Goal: Task Accomplishment & Management: Manage account settings

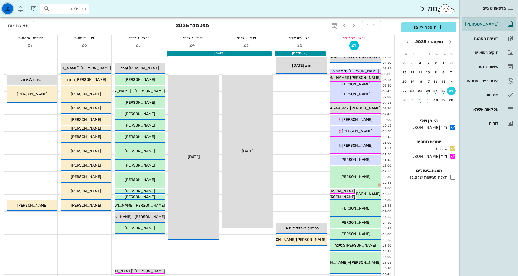
click at [10, 7] on icon "button" at bounding box center [7, 8] width 7 height 7
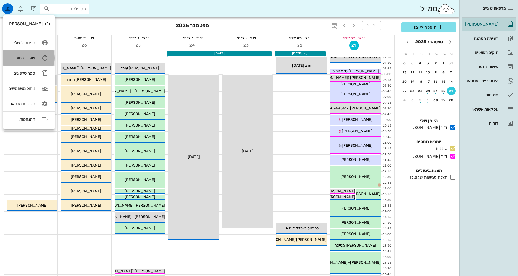
click at [43, 60] on icon at bounding box center [44, 57] width 11 height 11
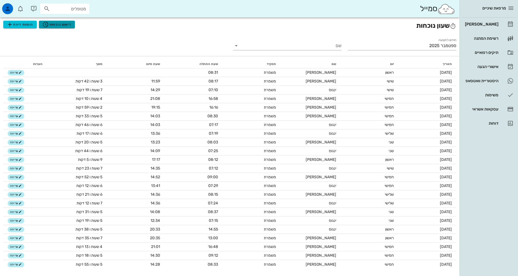
click at [58, 25] on span "רישום נוכחות" at bounding box center [56, 24] width 29 height 7
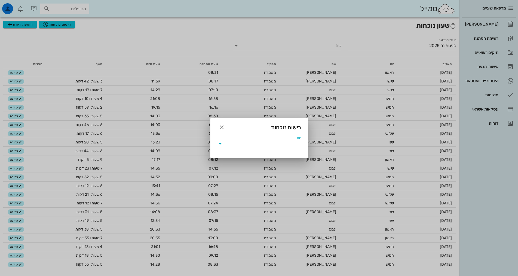
click at [267, 140] on input "שם" at bounding box center [262, 143] width 77 height 9
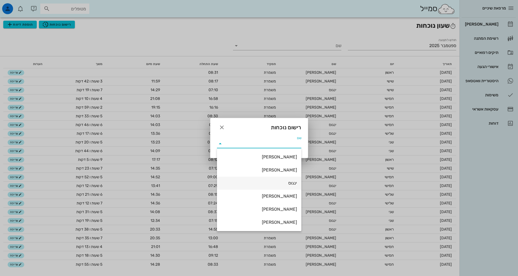
click at [284, 182] on div "ינגוס" at bounding box center [259, 182] width 76 height 5
type input "ינגוס"
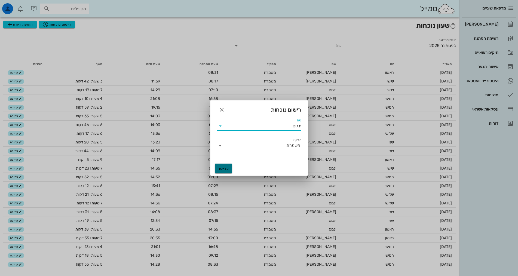
click at [225, 166] on span "כניסה" at bounding box center [223, 168] width 13 height 5
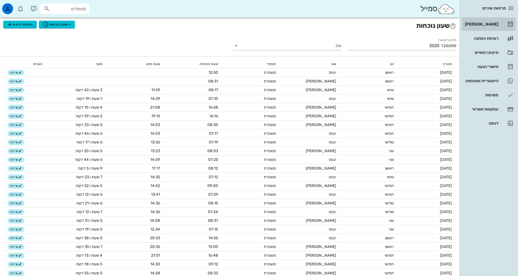
click at [490, 26] on div "[PERSON_NAME]" at bounding box center [480, 24] width 35 height 4
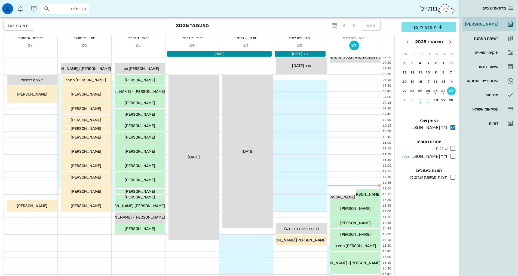
click at [435, 157] on div "ד"ר [PERSON_NAME]" at bounding box center [428, 156] width 38 height 7
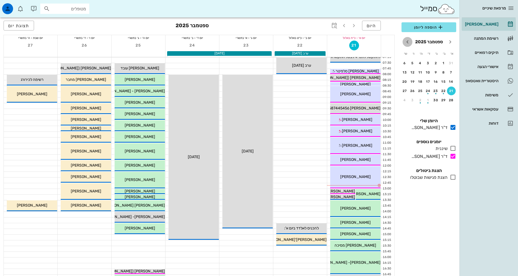
click at [410, 41] on icon "חודש הבא" at bounding box center [407, 42] width 7 height 7
click at [452, 41] on icon "חודש שעבר" at bounding box center [450, 42] width 7 height 7
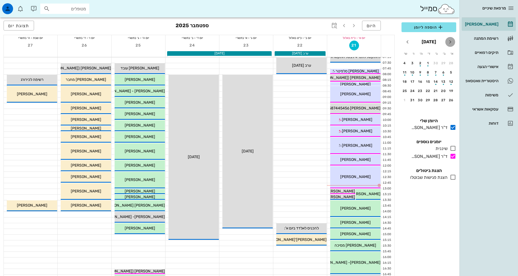
click at [452, 41] on icon "חודש שעבר" at bounding box center [450, 42] width 7 height 7
click at [409, 41] on icon "חודש הבא" at bounding box center [407, 42] width 7 height 7
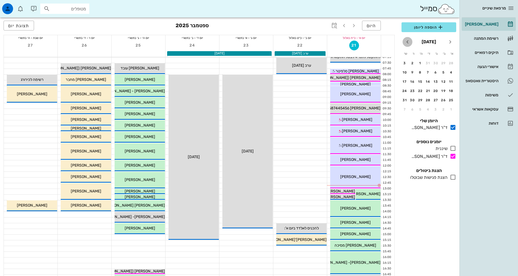
click at [409, 41] on icon "חודש הבא" at bounding box center [407, 42] width 7 height 7
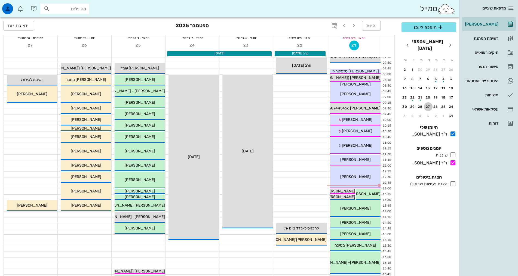
click at [426, 103] on button "27" at bounding box center [427, 106] width 9 height 9
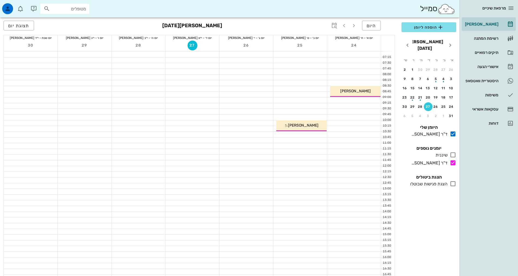
click at [373, 121] on div at bounding box center [354, 122] width 54 height 5
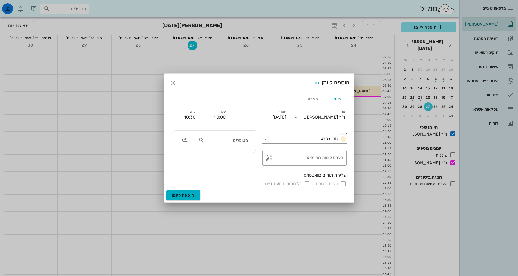
click at [337, 120] on div "ד"ר [PERSON_NAME]" at bounding box center [323, 117] width 46 height 9
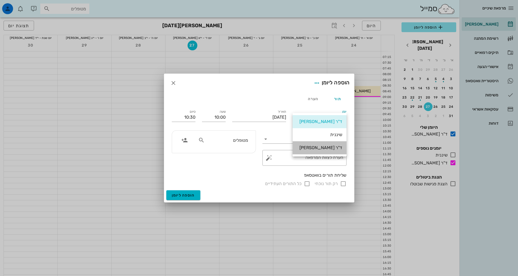
click at [336, 149] on div "ד"ר [PERSON_NAME]" at bounding box center [319, 147] width 45 height 5
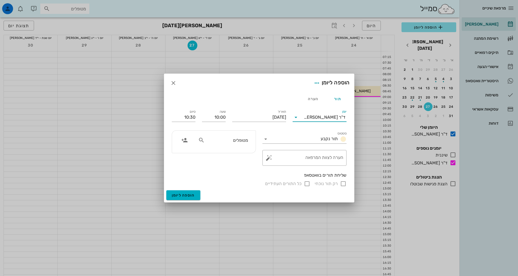
click at [239, 139] on input "מטופלים" at bounding box center [227, 140] width 42 height 7
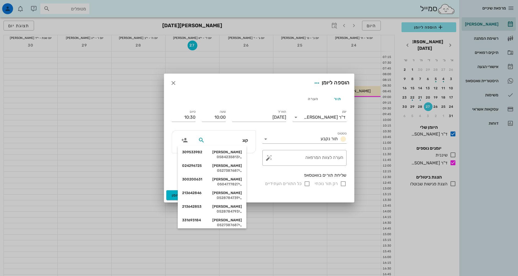
type input "[PERSON_NAME]"
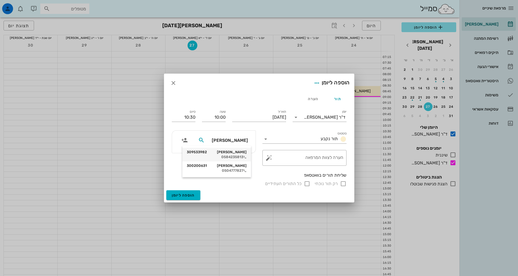
click at [232, 151] on div "[PERSON_NAME] 309533982" at bounding box center [217, 152] width 60 height 4
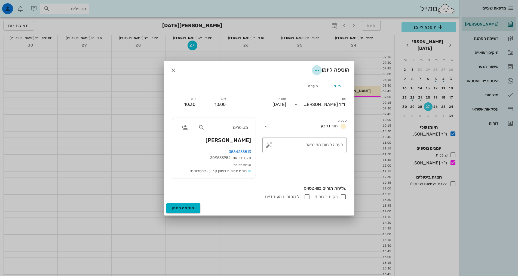
click at [314, 71] on icon "button" at bounding box center [316, 70] width 7 height 7
click at [268, 64] on div "הוספה ליומן" at bounding box center [259, 70] width 190 height 18
click at [192, 205] on button "הוספה ליומן" at bounding box center [183, 208] width 34 height 10
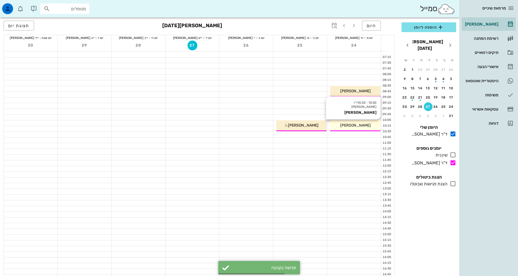
click at [368, 125] on div "[PERSON_NAME]" at bounding box center [355, 125] width 50 height 6
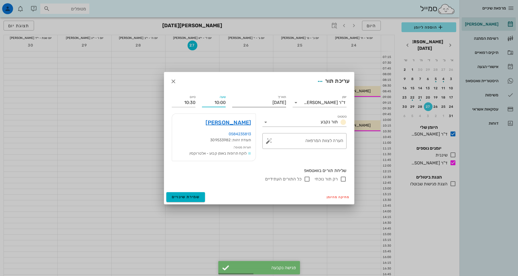
drag, startPoint x: 209, startPoint y: 102, endPoint x: 232, endPoint y: 104, distance: 23.3
click at [232, 104] on div "יומן ד"ר [PERSON_NAME] תור נקבע תאריך [DATE] שעה 10:00 סיום 10:30 סטטוס תור נקב…" at bounding box center [258, 138] width 181 height 95
type input "09:30"
type input "10:00"
click at [220, 176] on div "רק תור נוכחי כל התורים העתידיים" at bounding box center [259, 179] width 175 height 7
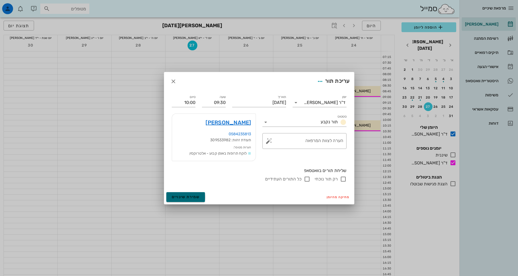
click at [197, 196] on span "שמירת שינויים" at bounding box center [186, 196] width 28 height 5
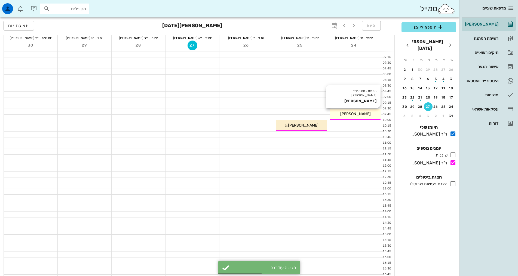
click at [375, 116] on div "[PERSON_NAME]" at bounding box center [355, 114] width 50 height 6
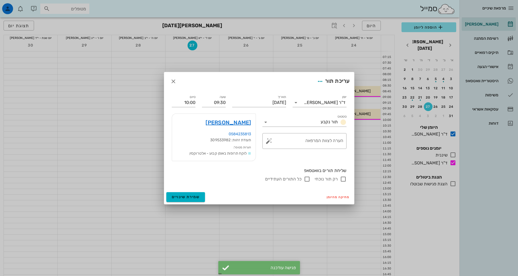
click at [344, 181] on input "רק תור נוכחי" at bounding box center [343, 179] width 7 height 7
checkbox input "false"
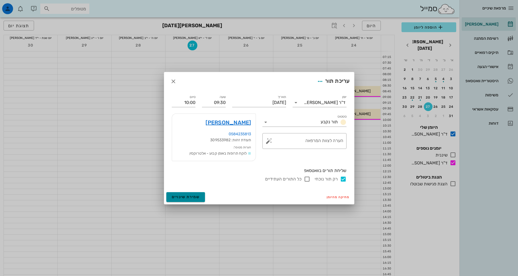
click at [183, 196] on span "שמירת שינויים" at bounding box center [186, 196] width 28 height 5
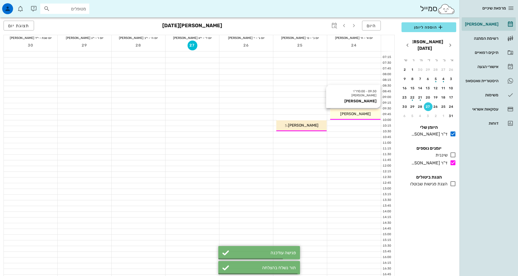
click at [354, 115] on span "[PERSON_NAME]" at bounding box center [355, 114] width 30 height 5
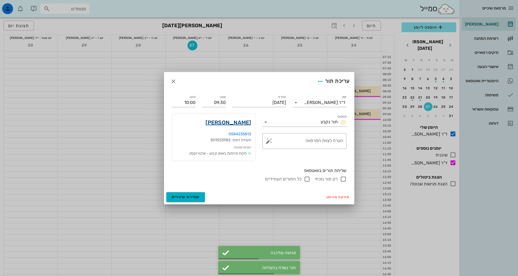
click at [240, 124] on link "[PERSON_NAME]" at bounding box center [227, 122] width 45 height 9
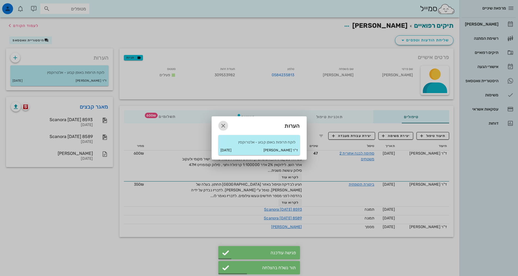
click at [227, 125] on span "button" at bounding box center [223, 125] width 10 height 7
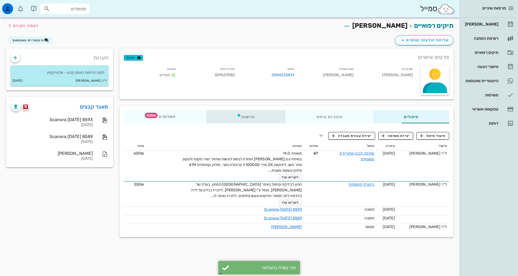
click at [244, 115] on div "פגישות" at bounding box center [245, 116] width 79 height 13
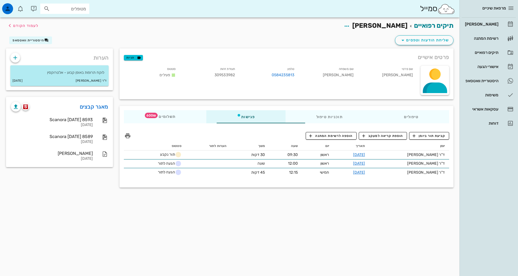
click at [441, 213] on div "תיקים רפואיים [PERSON_NAME] לעמוד הקודם שליחת הודעות וטפסים היסטוריית וואטסאפ פ…" at bounding box center [229, 146] width 459 height 258
click at [157, 120] on div "תשלומים 600₪" at bounding box center [165, 116] width 82 height 13
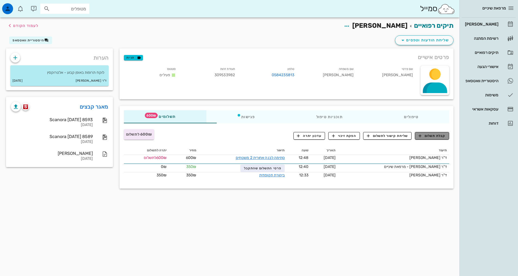
click at [439, 137] on span "קבלת תשלום" at bounding box center [431, 135] width 27 height 5
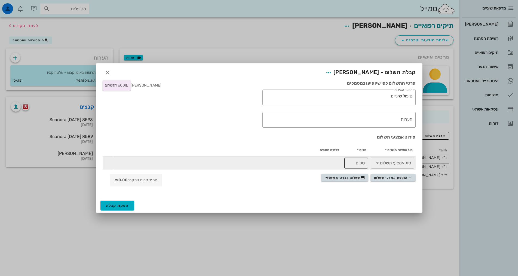
click at [357, 164] on input "סכום" at bounding box center [355, 163] width 17 height 9
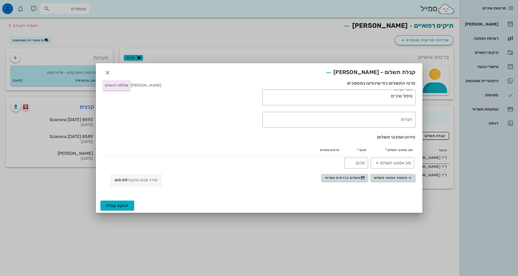
click at [296, 186] on div "הוספת אמצעי תשלום תשלום בכרטיס אשראי סה״כ סכום התקבל ₪0.00" at bounding box center [258, 181] width 319 height 17
click at [335, 180] on button "תשלום בכרטיס אשראי" at bounding box center [344, 178] width 47 height 8
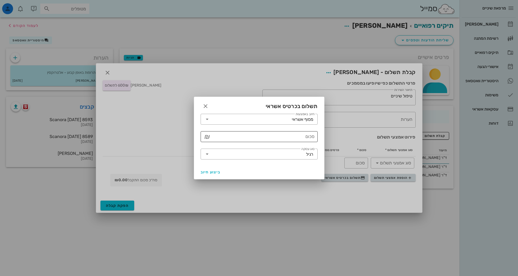
click at [298, 137] on input "סכום" at bounding box center [262, 136] width 103 height 9
type input "600"
click at [210, 175] on button "ביצוע חיוב" at bounding box center [210, 172] width 24 height 10
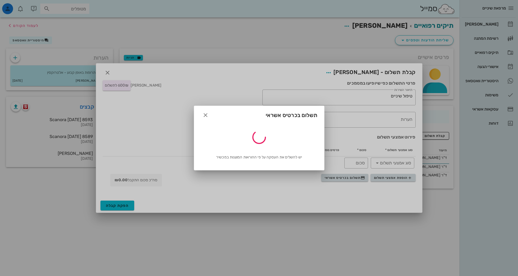
type input "600"
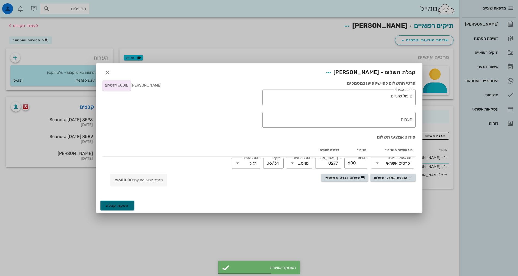
click at [105, 206] on button "הפקת קבלה" at bounding box center [117, 205] width 34 height 10
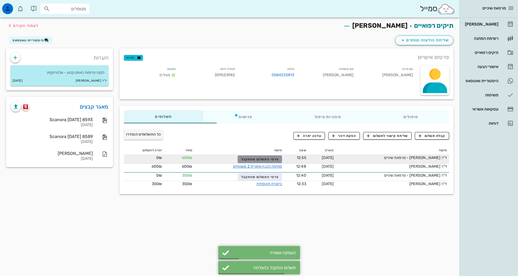
click at [241, 159] on span "פרטי התשלום שהתקבל" at bounding box center [260, 159] width 38 height 4
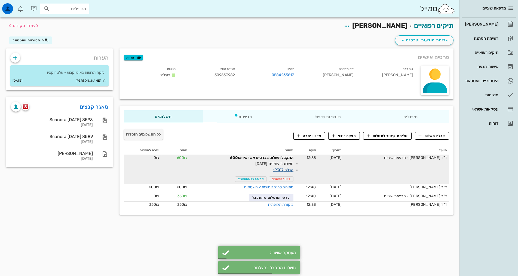
click at [274, 170] on link "קבלה 19307" at bounding box center [283, 170] width 20 height 5
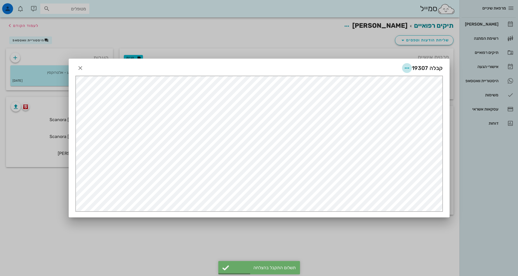
click at [408, 67] on icon "button" at bounding box center [406, 68] width 7 height 7
click at [397, 107] on div "שליחה בוואטסאפ" at bounding box center [392, 107] width 30 height 5
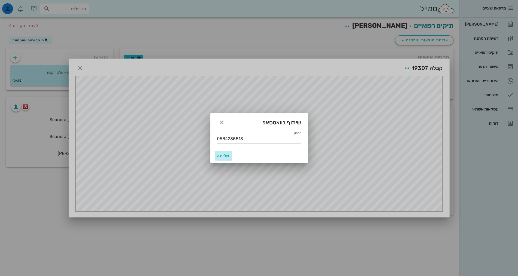
click at [219, 156] on span "שליחה" at bounding box center [223, 155] width 13 height 5
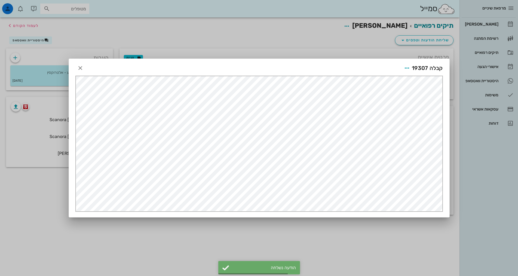
click at [464, 214] on div at bounding box center [259, 138] width 518 height 276
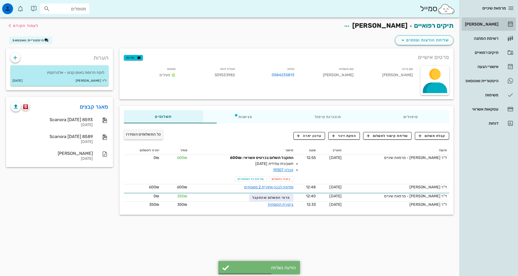
click at [488, 23] on div "[PERSON_NAME]" at bounding box center [480, 24] width 35 height 4
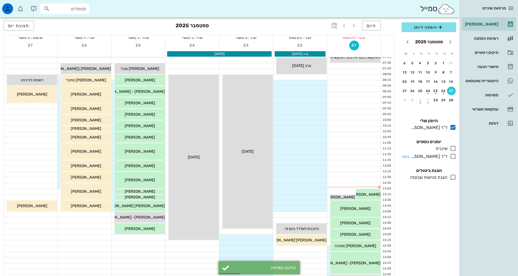
click at [451, 158] on icon at bounding box center [452, 156] width 7 height 7
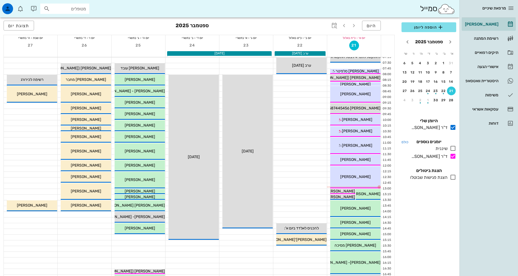
click at [444, 144] on h4 "כולם יומנים נוספים" at bounding box center [428, 141] width 55 height 7
click at [444, 148] on div "שיננית" at bounding box center [440, 148] width 14 height 7
click at [366, 195] on span "[PERSON_NAME]" at bounding box center [365, 193] width 30 height 5
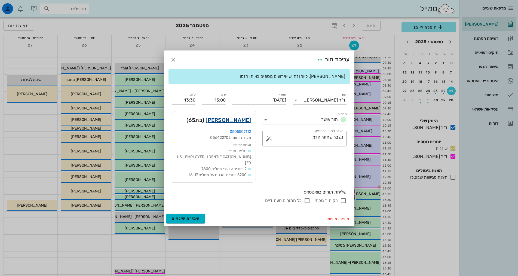
click at [234, 124] on link "[PERSON_NAME]" at bounding box center [227, 120] width 45 height 9
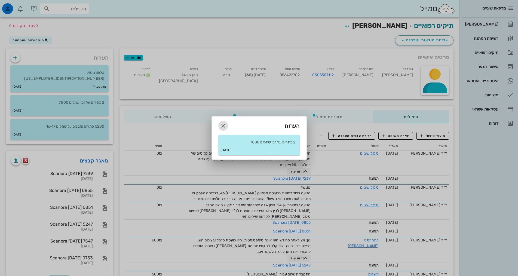
click at [223, 125] on icon "button" at bounding box center [223, 125] width 7 height 7
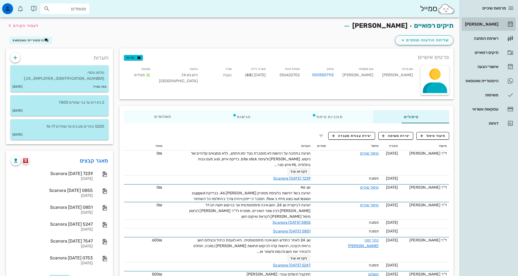
click at [497, 24] on div "[PERSON_NAME]" at bounding box center [480, 24] width 35 height 4
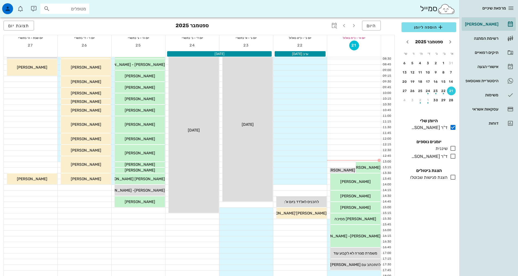
scroll to position [27, 0]
click at [450, 158] on icon at bounding box center [452, 156] width 7 height 7
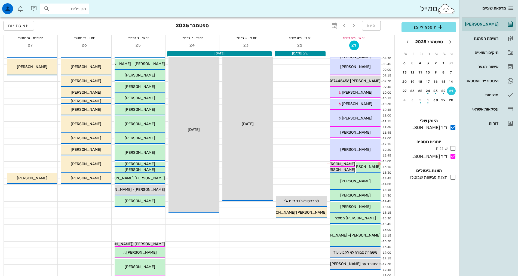
click at [431, 116] on div "היומן שלי ד"ר [PERSON_NAME] בלבד" at bounding box center [428, 124] width 61 height 21
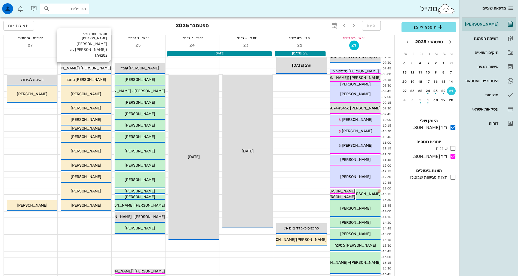
click at [95, 70] on div "[PERSON_NAME] ([PERSON_NAME] לא נמצאת)" at bounding box center [86, 68] width 50 height 6
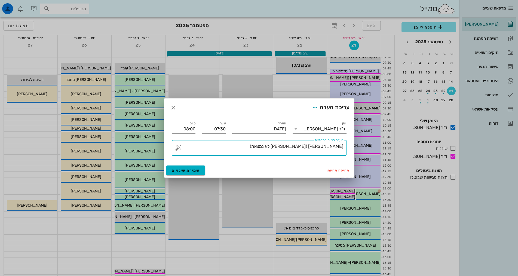
drag, startPoint x: 251, startPoint y: 150, endPoint x: 280, endPoint y: 149, distance: 29.1
click at [280, 149] on textarea "[PERSON_NAME] ([PERSON_NAME] לא נמצאת)" at bounding box center [261, 149] width 164 height 13
drag, startPoint x: 291, startPoint y: 146, endPoint x: 304, endPoint y: 146, distance: 12.5
click at [301, 146] on textarea "[PERSON_NAME] ([PERSON_NAME] לא נמצאת)" at bounding box center [261, 149] width 164 height 13
click at [294, 144] on textarea "[PERSON_NAME] ([PERSON_NAME] לא נמצאת)" at bounding box center [261, 149] width 164 height 13
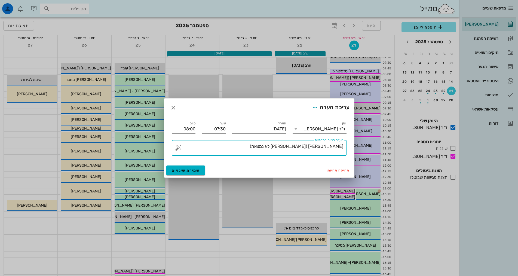
drag, startPoint x: 291, startPoint y: 146, endPoint x: 320, endPoint y: 147, distance: 29.1
click at [320, 147] on textarea "[PERSON_NAME] ([PERSON_NAME] לא נמצאת)" at bounding box center [261, 149] width 164 height 13
type textarea "[PERSON_NAME] עובד ([PERSON_NAME])"
click at [189, 169] on span "שמירת שינויים" at bounding box center [186, 170] width 28 height 5
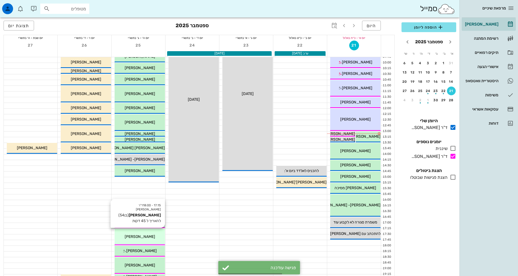
scroll to position [82, 0]
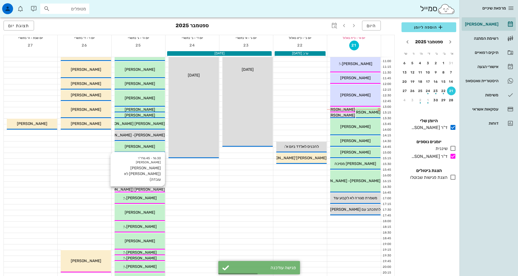
click at [147, 191] on span "[PERSON_NAME] ([PERSON_NAME] לא עובדת)" at bounding box center [125, 189] width 80 height 5
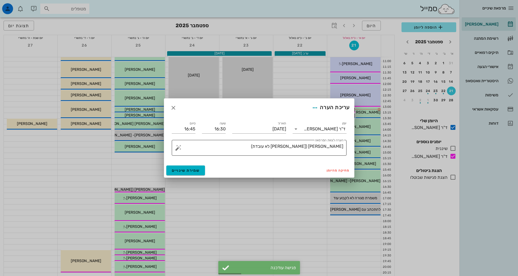
click at [267, 144] on textarea "[PERSON_NAME] ([PERSON_NAME] לא עובדת)" at bounding box center [261, 149] width 164 height 13
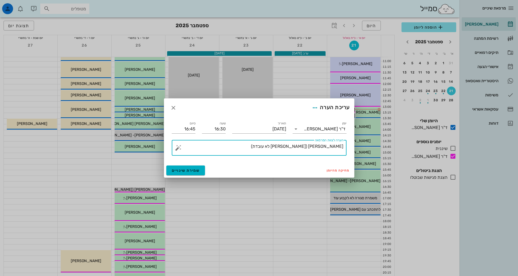
drag, startPoint x: 289, startPoint y: 146, endPoint x: 317, endPoint y: 146, distance: 28.3
click at [317, 146] on textarea "[PERSON_NAME] ([PERSON_NAME] לא עובדת)" at bounding box center [261, 149] width 164 height 13
click at [299, 145] on textarea "[PERSON_NAME] ([PERSON_NAME])" at bounding box center [261, 149] width 164 height 13
type textarea "[PERSON_NAME] ([PERSON_NAME])"
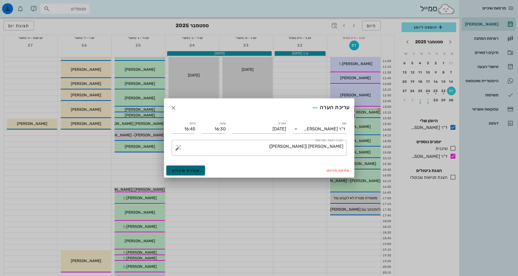
click at [193, 171] on span "שמירת שינויים" at bounding box center [186, 170] width 28 height 5
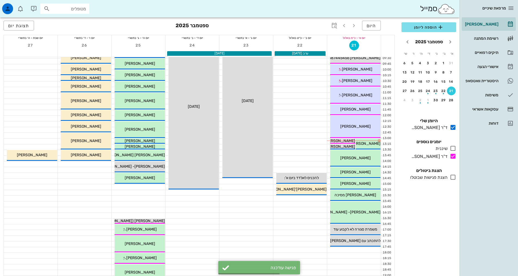
scroll to position [0, 0]
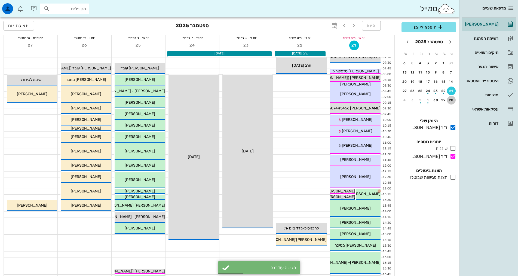
click at [451, 100] on div "28" at bounding box center [451, 100] width 9 height 4
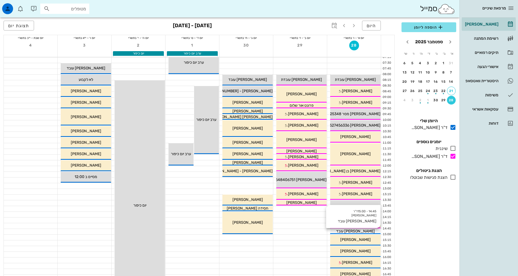
click at [371, 230] on div "[PERSON_NAME] עובד" at bounding box center [355, 231] width 50 height 6
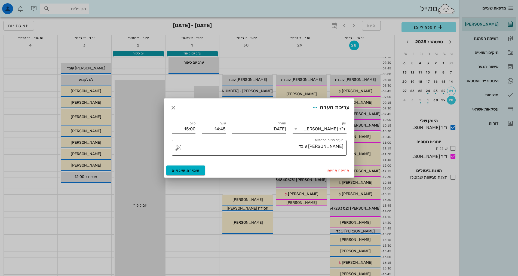
click at [281, 151] on textarea "[PERSON_NAME] עובד" at bounding box center [261, 149] width 164 height 13
type textarea "[PERSON_NAME] ([PERSON_NAME])"
click at [193, 172] on span "שמירת שינויים" at bounding box center [186, 170] width 28 height 5
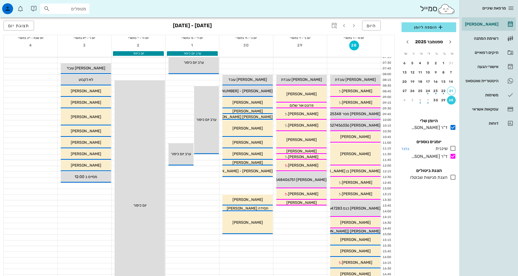
click at [443, 146] on div "שיננית" at bounding box center [440, 148] width 14 height 7
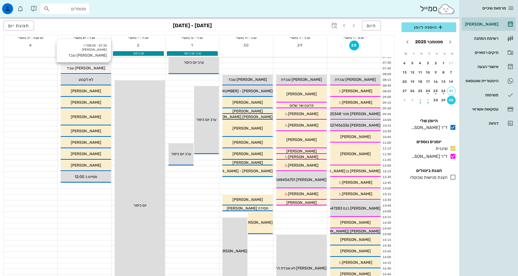
click at [93, 63] on div "07:30 - 08:00 ד"ר [PERSON_NAME] [PERSON_NAME] עובד [PERSON_NAME] עובד" at bounding box center [86, 68] width 50 height 11
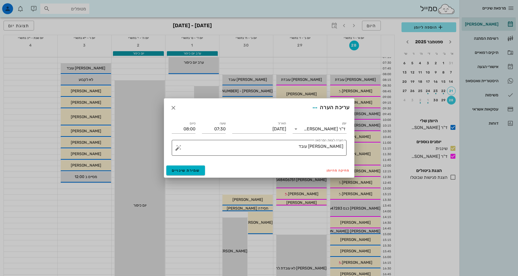
click at [260, 146] on textarea "[PERSON_NAME] עובד" at bounding box center [261, 149] width 164 height 13
type textarea "[PERSON_NAME] ([PERSON_NAME])"
click at [186, 171] on span "שמירת שינויים" at bounding box center [186, 170] width 28 height 5
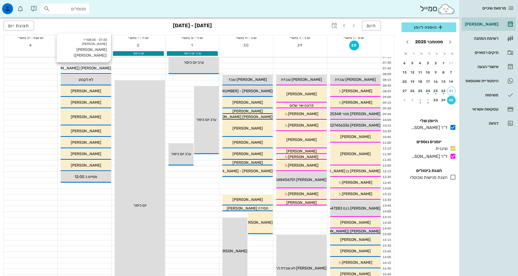
click at [89, 69] on span "[PERSON_NAME] ([PERSON_NAME])" at bounding box center [79, 68] width 64 height 5
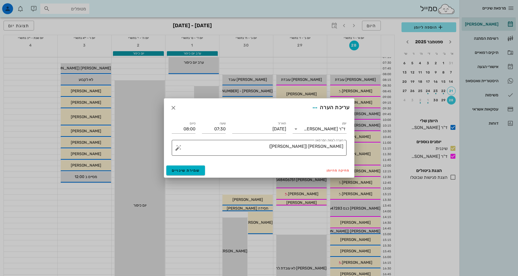
click at [250, 148] on textarea "[PERSON_NAME] ([PERSON_NAME])" at bounding box center [261, 149] width 164 height 13
click at [309, 147] on textarea "[PERSON_NAME] ([PERSON_NAME])" at bounding box center [261, 149] width 164 height 13
drag, startPoint x: 310, startPoint y: 146, endPoint x: 321, endPoint y: 147, distance: 10.9
click at [321, 147] on textarea "[PERSON_NAME] ([PERSON_NAME])" at bounding box center [261, 149] width 164 height 13
type textarea "[PERSON_NAME] עובד (?)"
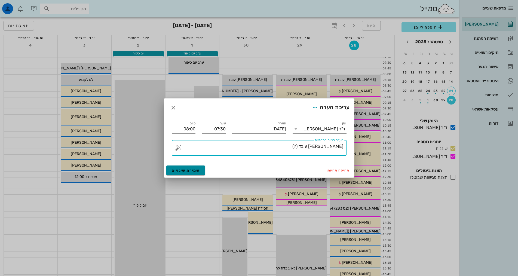
click at [196, 171] on span "שמירת שינויים" at bounding box center [186, 170] width 28 height 5
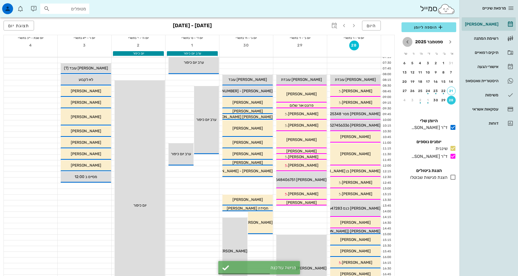
click at [406, 41] on icon "חודש הבא" at bounding box center [407, 42] width 7 height 7
click at [450, 72] on div "5" at bounding box center [451, 72] width 9 height 4
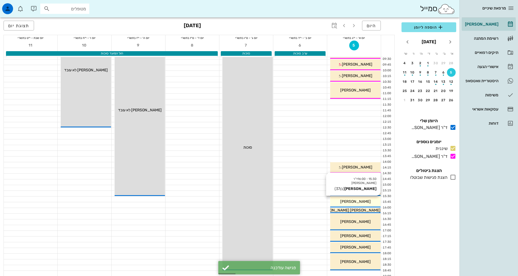
scroll to position [54, 0]
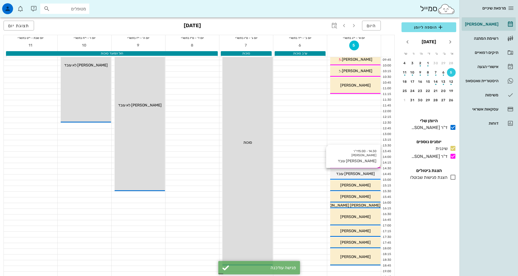
click at [365, 177] on div "14:30 - 15:00 ד"ר [PERSON_NAME] [PERSON_NAME] עובד [PERSON_NAME] עובד" at bounding box center [355, 174] width 50 height 11
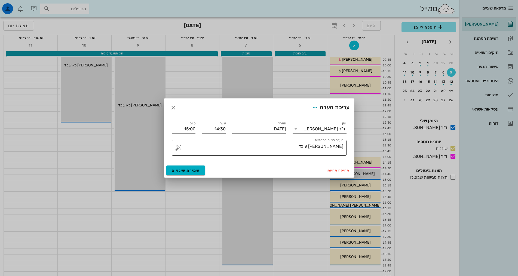
click at [315, 142] on label "הערה לצוות המרפאה" at bounding box center [328, 140] width 28 height 4
click at [315, 143] on textarea "[PERSON_NAME] עובד" at bounding box center [261, 149] width 164 height 13
click at [318, 146] on textarea "[PERSON_NAME] עובד" at bounding box center [261, 149] width 164 height 13
click at [315, 144] on textarea "[PERSON_NAME] ([PERSON_NAME])" at bounding box center [261, 149] width 164 height 13
type textarea "[PERSON_NAME] ([PERSON_NAME])"
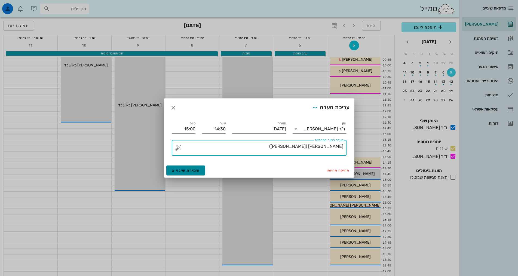
click at [196, 167] on button "שמירת שינויים" at bounding box center [185, 170] width 39 height 10
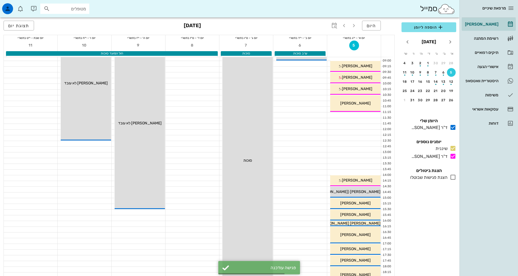
scroll to position [0, 0]
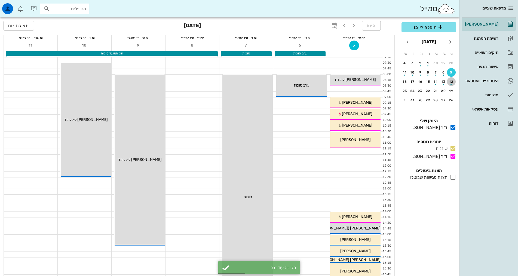
click at [453, 80] on div "12" at bounding box center [451, 82] width 9 height 4
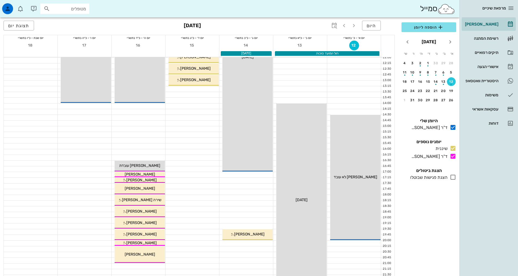
scroll to position [109, 0]
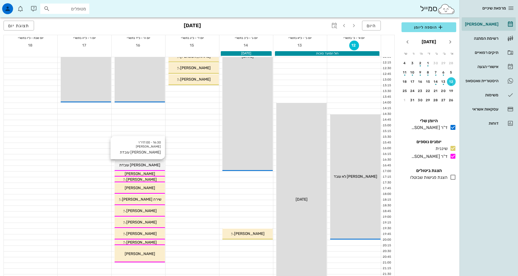
click at [141, 160] on div "16:30 - 17:00 ד"ר [PERSON_NAME] עובדת [PERSON_NAME]" at bounding box center [140, 165] width 50 height 11
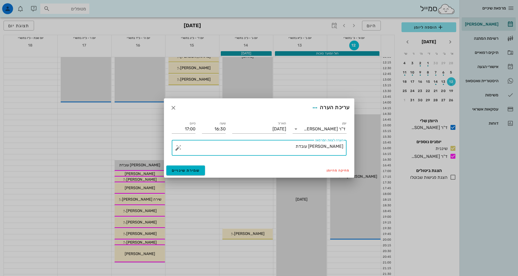
click at [222, 150] on textarea "[PERSON_NAME] עובדת" at bounding box center [261, 149] width 164 height 13
type textarea "[PERSON_NAME] ([PERSON_NAME])"
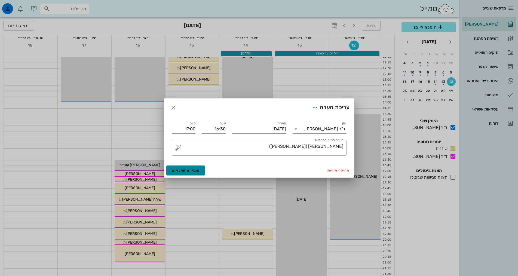
click at [187, 171] on span "שמירת שינויים" at bounding box center [186, 170] width 28 height 5
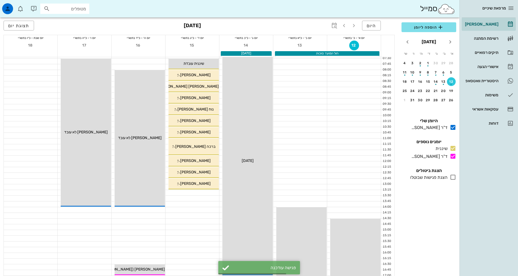
scroll to position [0, 0]
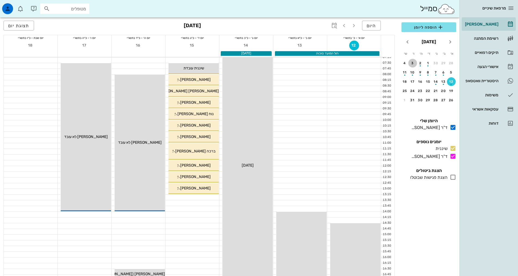
click at [414, 63] on div "3" at bounding box center [412, 63] width 9 height 4
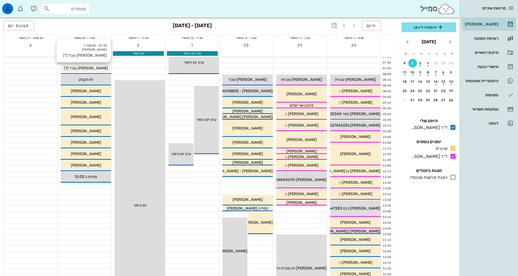
click at [92, 66] on span "[PERSON_NAME] עובד (?)" at bounding box center [86, 68] width 44 height 5
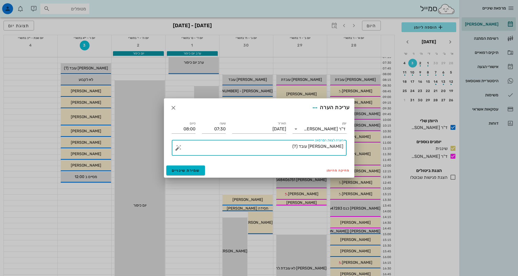
click at [320, 147] on textarea "[PERSON_NAME] עובד (?)" at bounding box center [261, 149] width 164 height 13
type textarea "[PERSON_NAME] ([PERSON_NAME]?)"
click at [192, 171] on span "שמירת שינויים" at bounding box center [186, 170] width 28 height 5
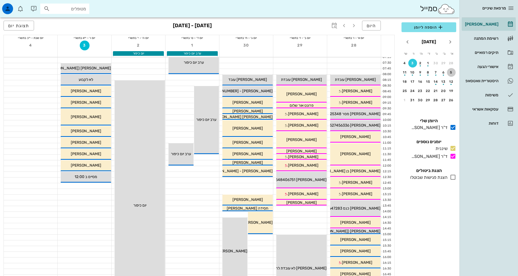
click at [451, 73] on div "5" at bounding box center [451, 72] width 9 height 4
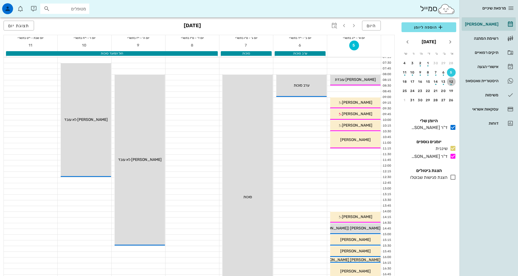
click at [453, 84] on div "button" at bounding box center [451, 82] width 9 height 3
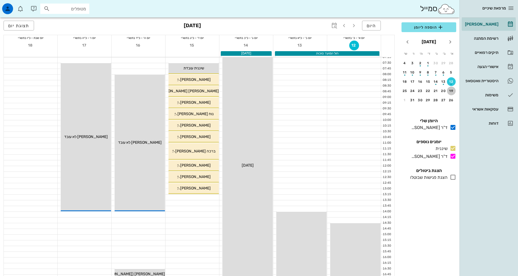
click at [450, 92] on div "19" at bounding box center [451, 91] width 9 height 4
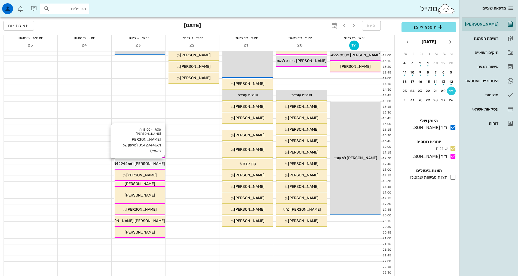
scroll to position [136, 0]
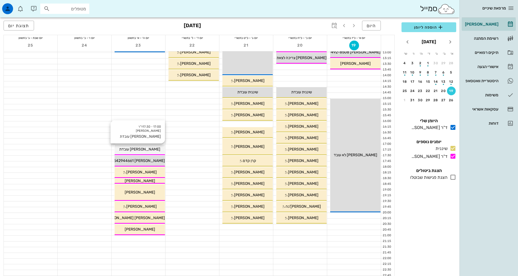
click at [142, 148] on span "[PERSON_NAME] עובדת" at bounding box center [139, 149] width 41 height 5
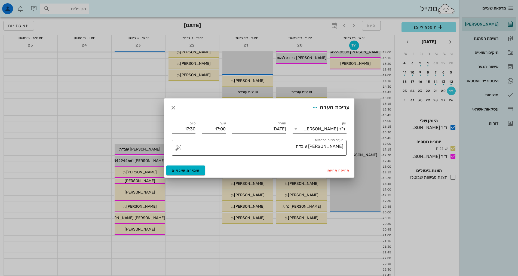
click at [254, 145] on textarea "[PERSON_NAME] עובדת" at bounding box center [261, 149] width 164 height 13
type textarea "[PERSON_NAME] ([PERSON_NAME])"
click at [181, 169] on span "שמירת שינויים" at bounding box center [186, 170] width 28 height 5
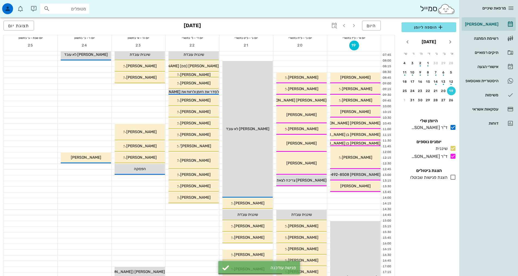
scroll to position [0, 0]
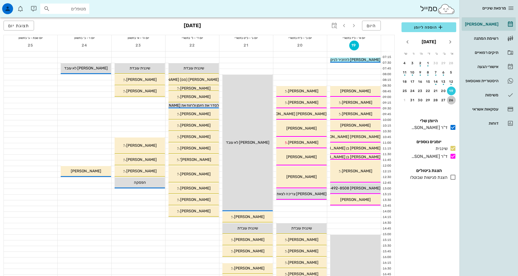
click at [450, 97] on button "26" at bounding box center [451, 100] width 9 height 9
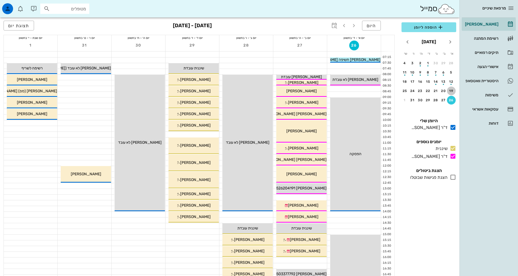
click at [451, 91] on div "19" at bounding box center [451, 91] width 9 height 4
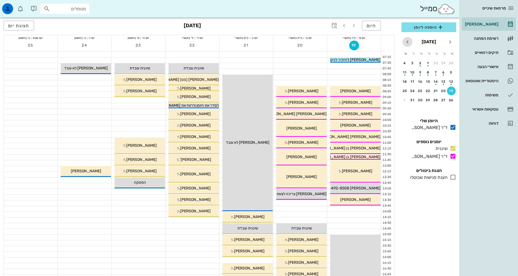
click at [410, 41] on icon "חודש הבא" at bounding box center [407, 42] width 7 height 7
click at [494, 84] on div "היסטוריית וואטסאפ" at bounding box center [480, 80] width 35 height 9
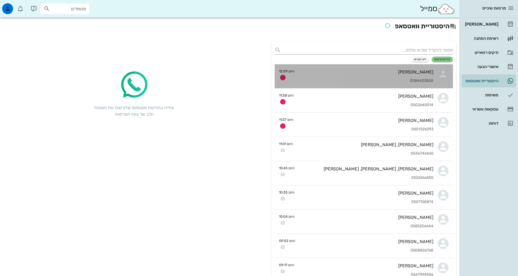
click at [380, 83] on div "0584433500" at bounding box center [366, 81] width 134 height 5
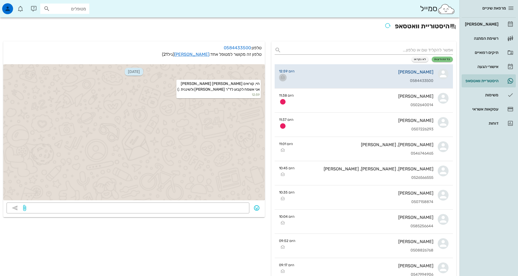
click at [283, 76] on icon "button" at bounding box center [282, 77] width 7 height 7
click at [394, 49] on input "text" at bounding box center [367, 50] width 169 height 9
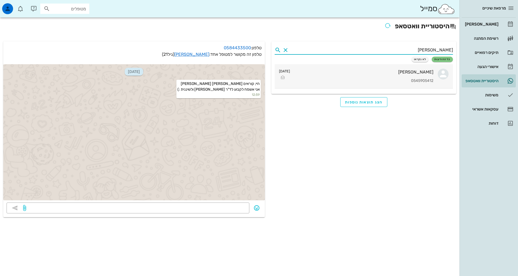
type input "[PERSON_NAME]"
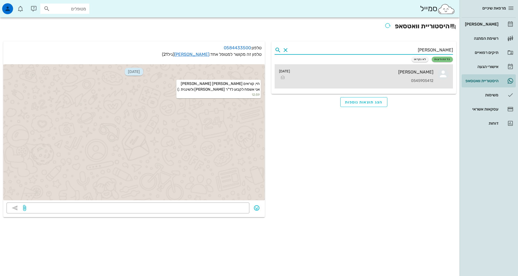
click at [409, 71] on div "[PERSON_NAME]" at bounding box center [363, 71] width 139 height 5
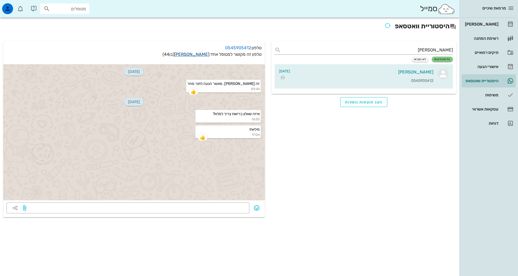
click at [199, 53] on link "[PERSON_NAME]" at bounding box center [191, 54] width 35 height 5
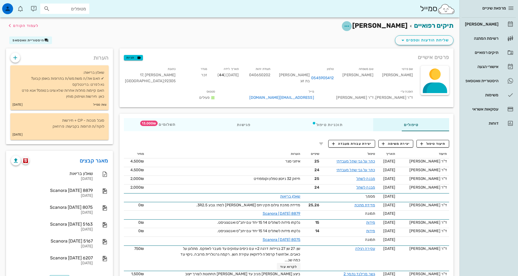
click at [350, 26] on icon "button" at bounding box center [346, 26] width 7 height 7
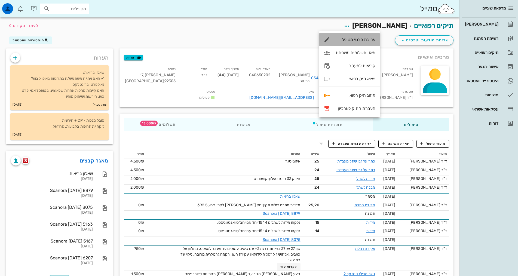
click at [360, 42] on div "עריכת פרטי מטופל" at bounding box center [354, 39] width 41 height 5
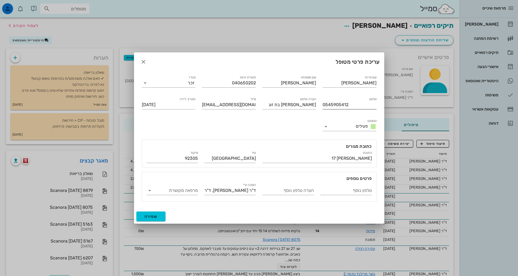
click at [334, 105] on input "0545905412" at bounding box center [349, 104] width 54 height 9
click at [145, 62] on icon "button" at bounding box center [143, 61] width 7 height 7
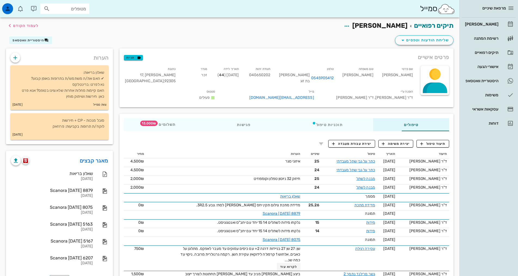
click at [256, 36] on div "שליחת הודעות וטפסים היסטוריית וואטסאפ" at bounding box center [230, 41] width 454 height 14
click at [333, 78] on link "0545905412" at bounding box center [322, 78] width 23 height 6
click at [48, 41] on icon "button" at bounding box center [46, 40] width 4 height 4
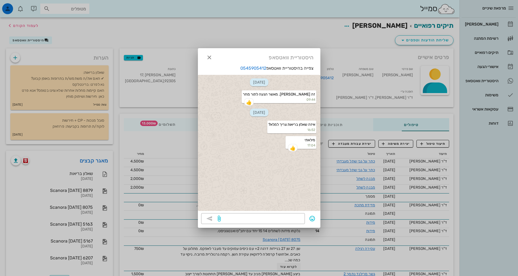
click at [306, 169] on div "[DATE] זה [PERSON_NAME]. מאשר הגעה לתור מחר 09:44 👍 [DATE] איזה שאלון בריאות צר…" at bounding box center [259, 143] width 122 height 136
click at [207, 58] on icon "button" at bounding box center [209, 57] width 7 height 7
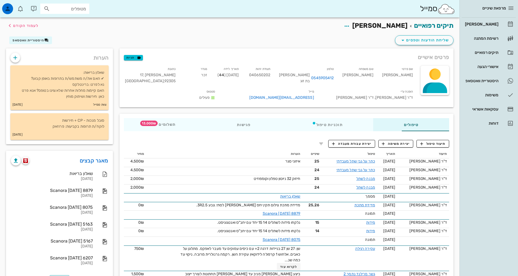
click at [119, 127] on div "טיפולים תוכניות טיפול פגישות תשלומים 13,000₪" at bounding box center [286, 125] width 334 height 22
click at [140, 120] on span "13,000₪" at bounding box center [148, 122] width 17 height 5
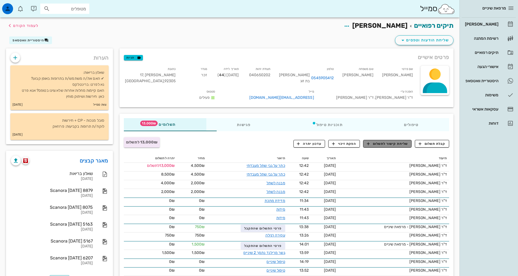
click at [388, 141] on span "שליחת קישור לתשלום" at bounding box center [387, 143] width 41 height 5
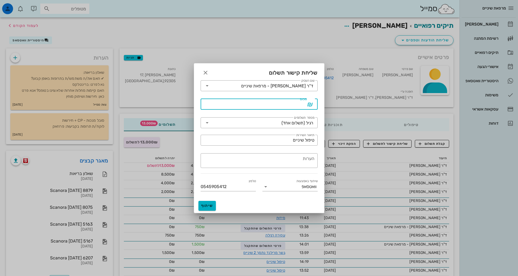
click at [295, 104] on input "סכום" at bounding box center [255, 104] width 103 height 9
type input "13000"
click at [210, 207] on span "שיתוף" at bounding box center [206, 205] width 13 height 5
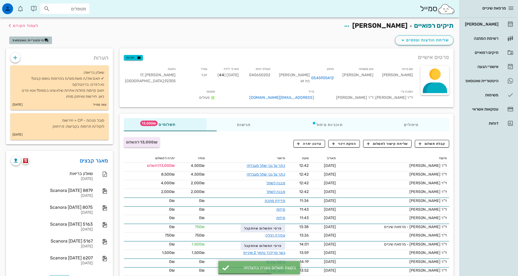
click at [32, 40] on span "היסטוריית וואטסאפ" at bounding box center [29, 40] width 32 height 4
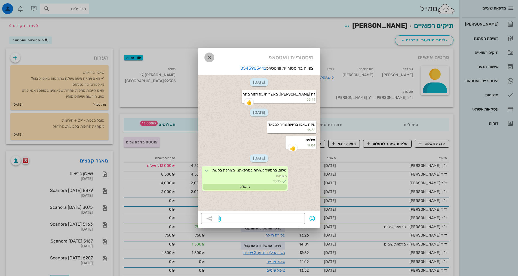
click at [207, 55] on icon "button" at bounding box center [209, 57] width 7 height 7
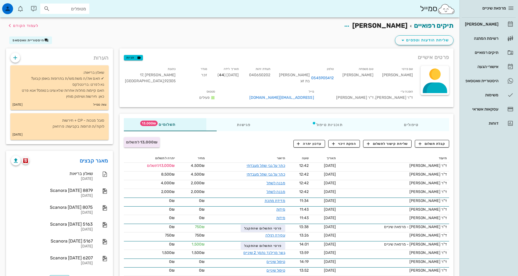
click at [362, 36] on div "שליחת הודעות וטפסים היסטוריית וואטסאפ" at bounding box center [230, 41] width 454 height 14
click at [487, 23] on div "[PERSON_NAME]" at bounding box center [480, 24] width 35 height 4
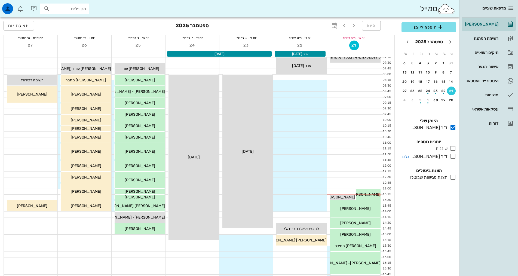
click at [447, 154] on div "ד"ר [PERSON_NAME]" at bounding box center [428, 156] width 38 height 7
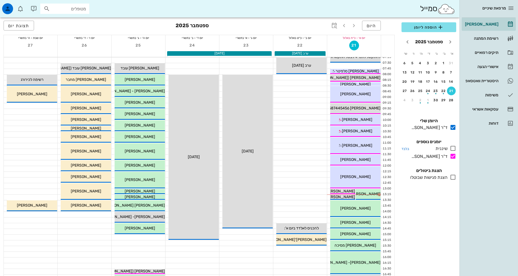
click at [448, 148] on div at bounding box center [451, 148] width 9 height 7
click at [488, 83] on div "היסטוריית וואטסאפ" at bounding box center [480, 80] width 35 height 9
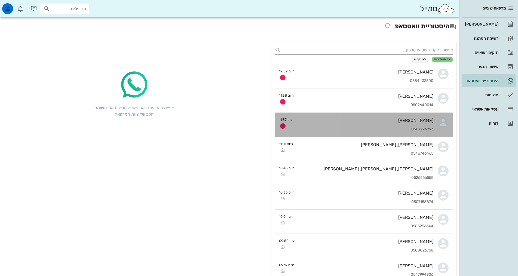
click at [372, 122] on div "[PERSON_NAME]" at bounding box center [365, 120] width 135 height 5
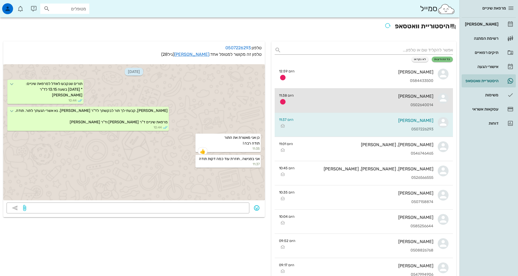
click at [343, 104] on div "0502640014" at bounding box center [365, 105] width 135 height 5
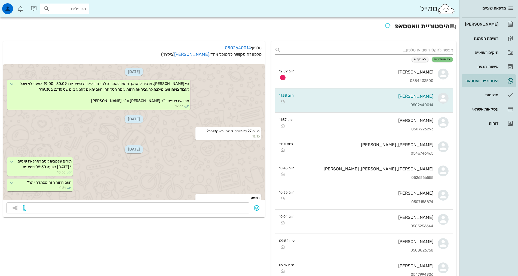
scroll to position [76, 0]
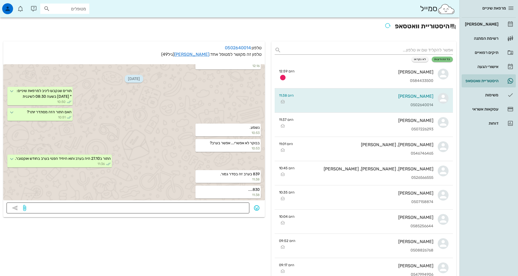
click at [205, 208] on textarea at bounding box center [136, 208] width 219 height 9
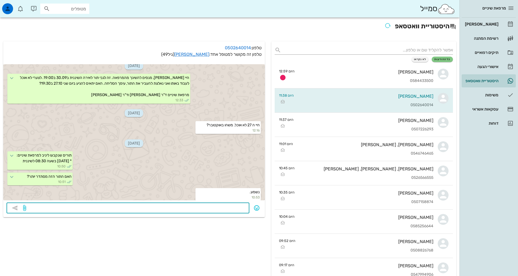
scroll to position [0, 0]
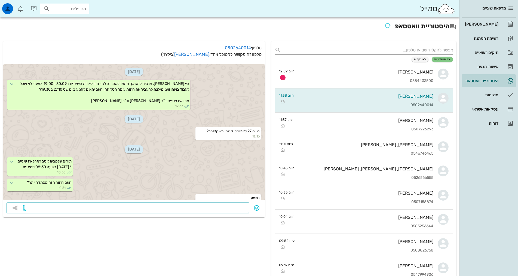
click at [177, 207] on textarea at bounding box center [136, 208] width 219 height 9
type textarea "התור הוא ב27.10 בשעה 19:30 שים [PERSON_NAME]."
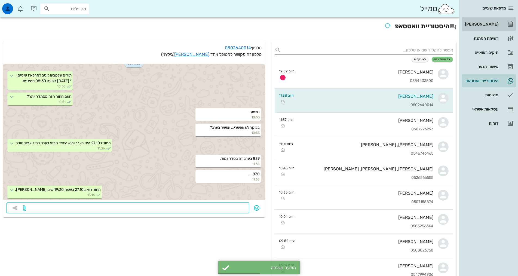
click at [497, 24] on div "[PERSON_NAME]" at bounding box center [480, 24] width 35 height 4
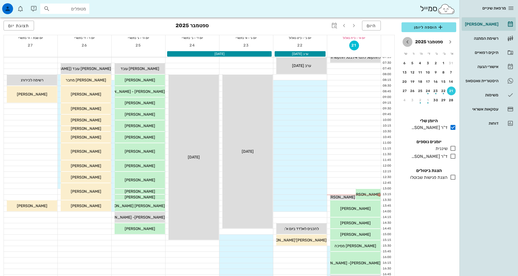
click at [410, 40] on icon "חודש הבא" at bounding box center [407, 42] width 7 height 7
click at [444, 98] on button "27" at bounding box center [443, 100] width 9 height 9
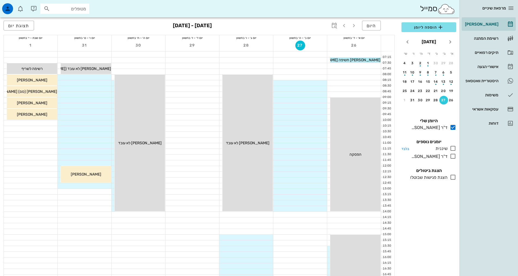
click at [443, 151] on div "שיננית" at bounding box center [440, 148] width 14 height 7
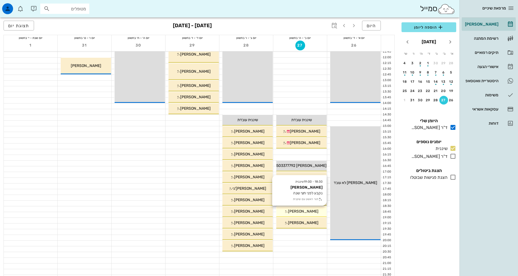
scroll to position [109, 0]
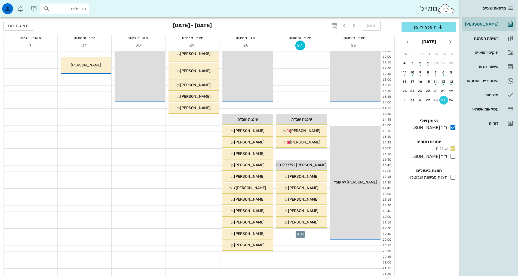
click at [317, 231] on div at bounding box center [300, 230] width 54 height 5
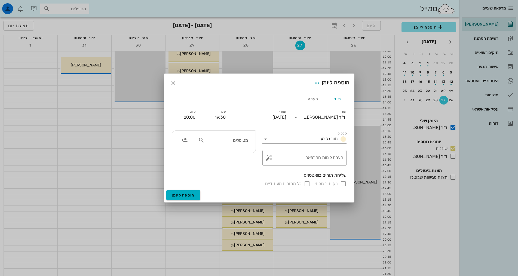
click at [251, 137] on div "מטופלים" at bounding box center [213, 142] width 83 height 22
click at [248, 138] on div "מטופלים" at bounding box center [223, 140] width 56 height 10
type input "[PERSON_NAME]"
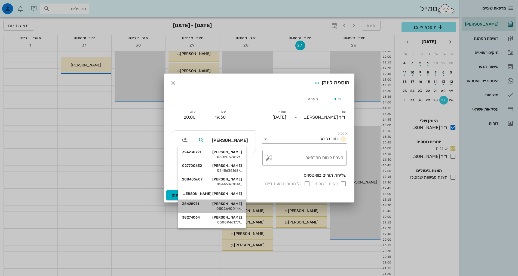
click at [240, 205] on div "[PERSON_NAME] 38425971" at bounding box center [212, 204] width 60 height 4
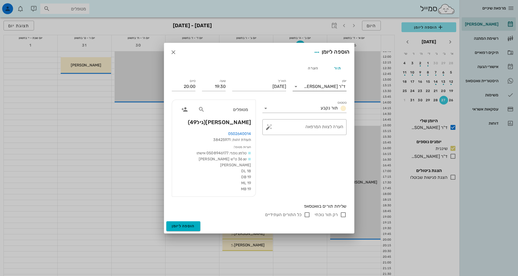
click at [322, 89] on div "ד"ר [PERSON_NAME]" at bounding box center [325, 86] width 42 height 5
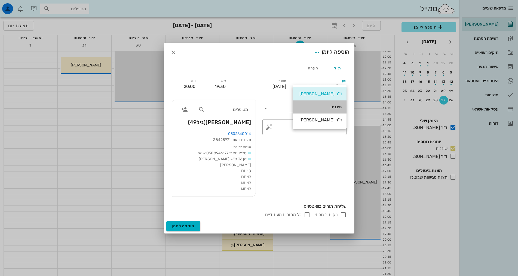
click at [325, 109] on div "שיננית" at bounding box center [319, 106] width 45 height 5
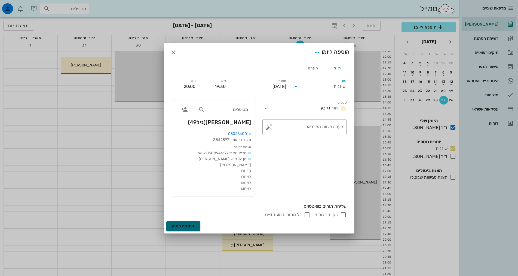
click at [181, 224] on span "הוספה ליומן" at bounding box center [183, 226] width 23 height 5
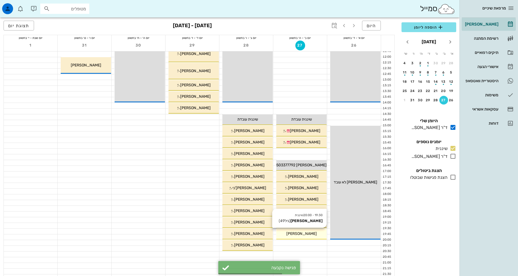
click at [301, 230] on div "19:30 - 20:00 שיננית [PERSON_NAME] (גיל 49 ) [PERSON_NAME]" at bounding box center [301, 233] width 50 height 11
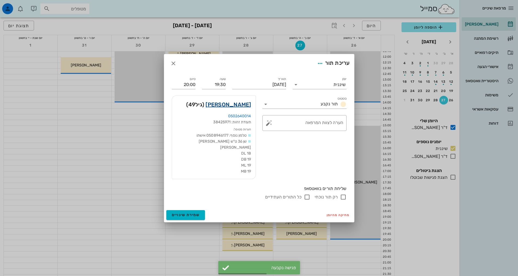
click at [235, 105] on link "[PERSON_NAME]" at bounding box center [227, 104] width 45 height 9
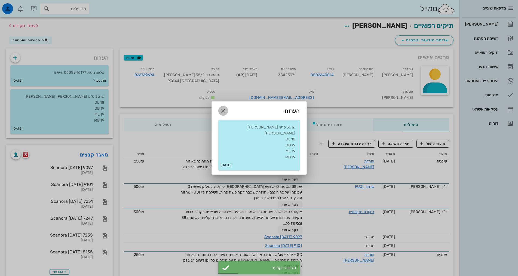
click at [224, 111] on icon "button" at bounding box center [223, 110] width 7 height 7
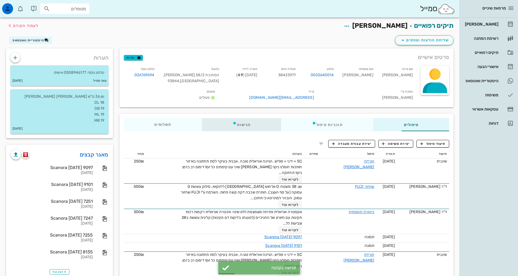
click at [222, 118] on div "פגישות" at bounding box center [241, 124] width 79 height 13
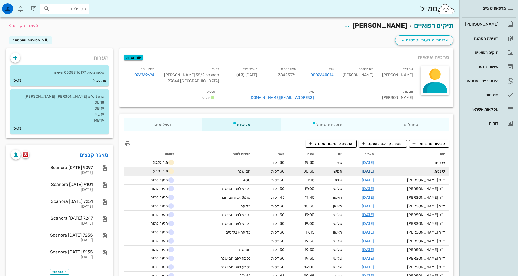
click at [374, 169] on link "[DATE]" at bounding box center [367, 171] width 12 height 5
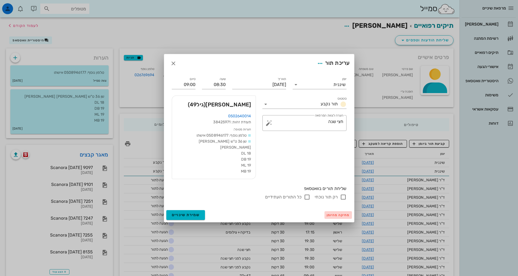
click at [343, 213] on span "מחיקה מהיומן" at bounding box center [337, 215] width 23 height 4
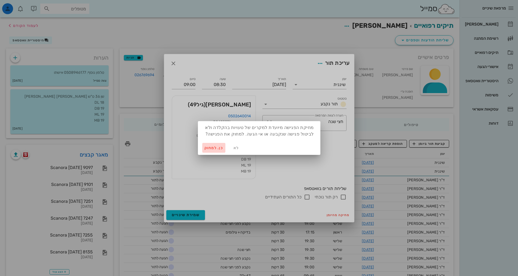
click at [209, 147] on span "כן. למחוק" at bounding box center [213, 148] width 19 height 5
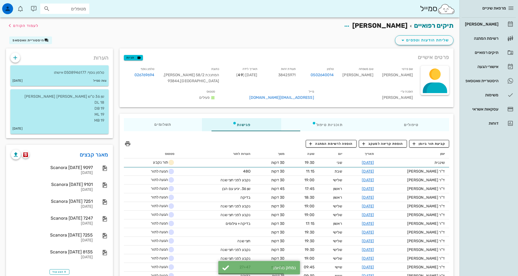
drag, startPoint x: 493, startPoint y: 195, endPoint x: 474, endPoint y: 44, distance: 152.3
click at [494, 189] on div "מרפאת שיניים [PERSON_NAME] רשימת המתנה תיקים רפואיים אישורי הגעה 1 היסטוריית וו…" at bounding box center [488, 138] width 58 height 276
click at [482, 27] on div "[PERSON_NAME]" at bounding box center [480, 24] width 35 height 9
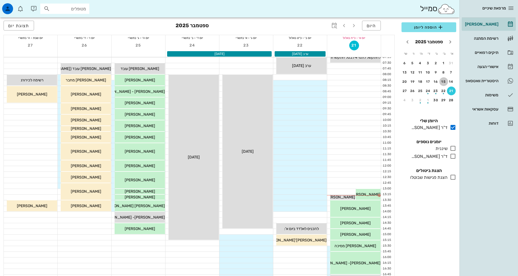
click at [444, 80] on div "15" at bounding box center [443, 82] width 9 height 4
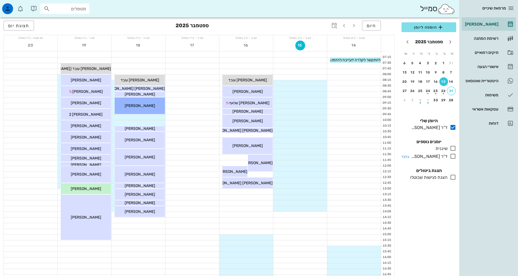
click at [448, 153] on div at bounding box center [451, 156] width 9 height 7
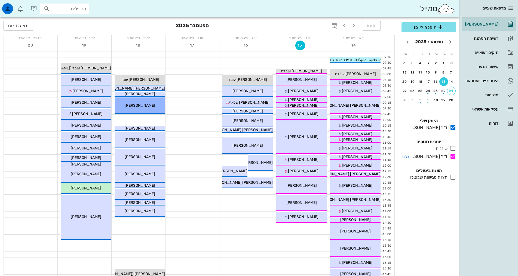
click at [447, 156] on div "ד"ר [PERSON_NAME]" at bounding box center [428, 156] width 38 height 7
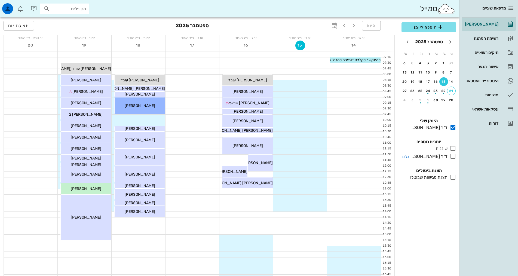
click at [446, 154] on div "ד"ר [PERSON_NAME]" at bounding box center [428, 156] width 38 height 7
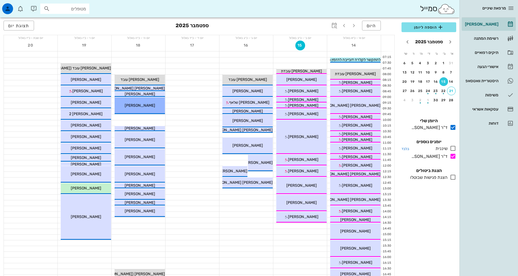
click at [447, 146] on div "שיננית" at bounding box center [440, 148] width 14 height 7
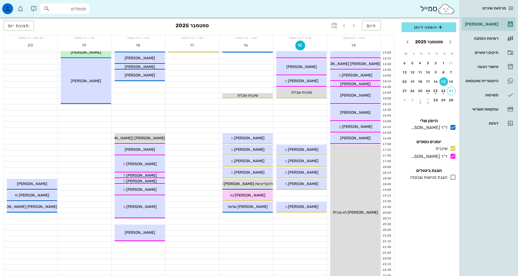
scroll to position [136, 0]
click at [451, 91] on div "21" at bounding box center [451, 91] width 8 height 4
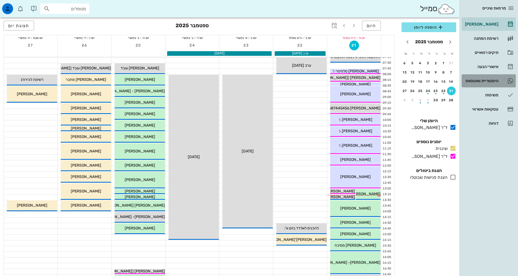
click at [489, 82] on div "היסטוריית וואטסאפ" at bounding box center [480, 81] width 35 height 4
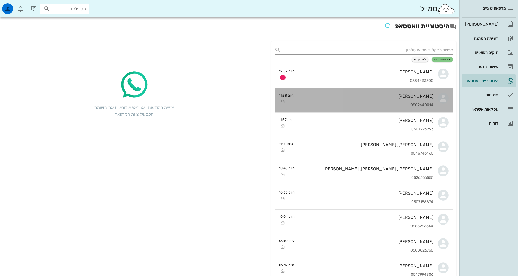
click at [395, 107] on div "[PERSON_NAME] 0502640014" at bounding box center [365, 100] width 135 height 24
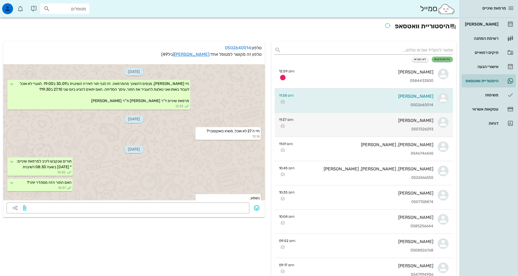
scroll to position [92, 0]
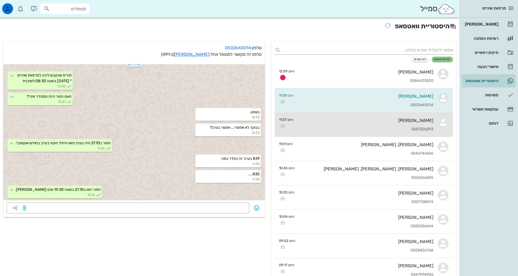
click at [389, 125] on div "[PERSON_NAME] 0507226293" at bounding box center [365, 125] width 135 height 24
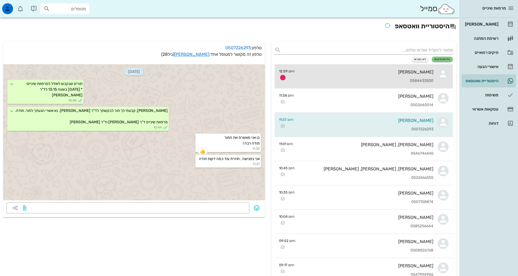
click at [390, 80] on div "0584433500" at bounding box center [366, 81] width 134 height 5
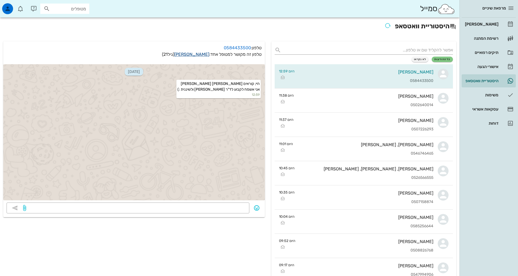
click at [193, 54] on link "[PERSON_NAME]" at bounding box center [191, 54] width 35 height 5
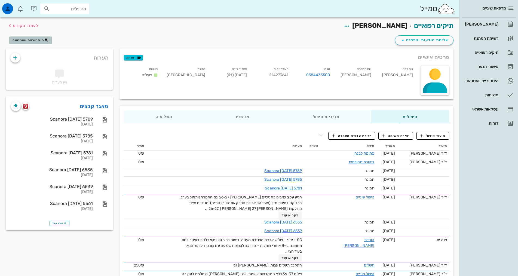
click at [36, 43] on button "היסטוריית וואטסאפ" at bounding box center [30, 40] width 43 height 8
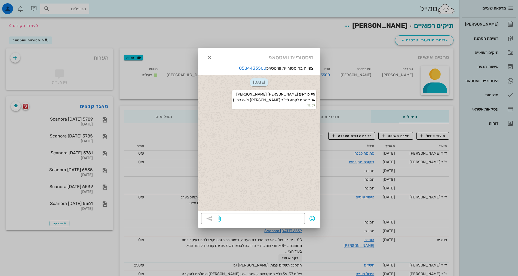
click at [273, 157] on div "[DATE] היי, קוראים [PERSON_NAME] [PERSON_NAME] אני אשמח לקבוע לד"ר [PERSON_NAME…" at bounding box center [259, 143] width 122 height 136
click at [213, 57] on span "button" at bounding box center [209, 57] width 10 height 7
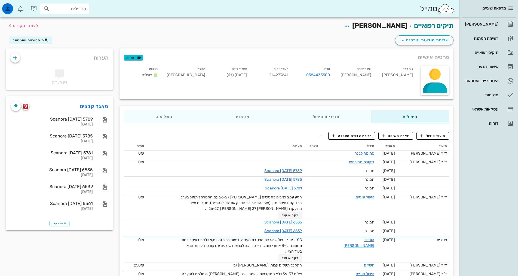
drag, startPoint x: 312, startPoint y: 38, endPoint x: 312, endPoint y: 42, distance: 4.4
click at [312, 38] on div "שליחת הודעות וטפסים היסטוריית וואטסאפ" at bounding box center [230, 41] width 454 height 14
click at [232, 116] on div "פגישות" at bounding box center [242, 116] width 77 height 13
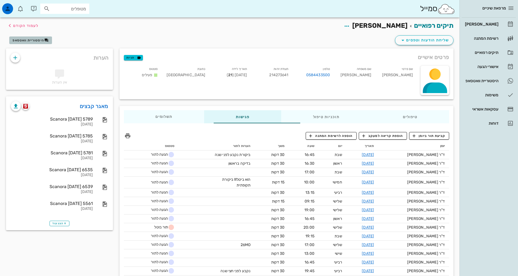
click at [35, 41] on span "היסטוריית וואטסאפ" at bounding box center [29, 40] width 32 height 4
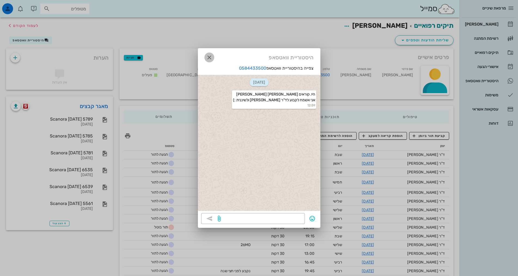
click at [207, 57] on icon "button" at bounding box center [209, 57] width 7 height 7
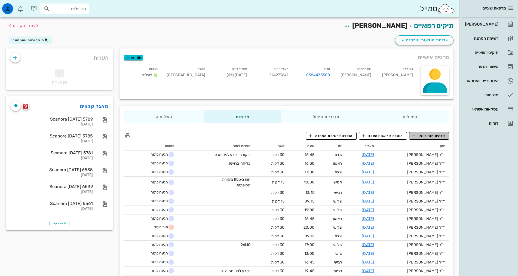
click at [437, 139] on button "קביעת תור ביומן" at bounding box center [429, 136] width 40 height 8
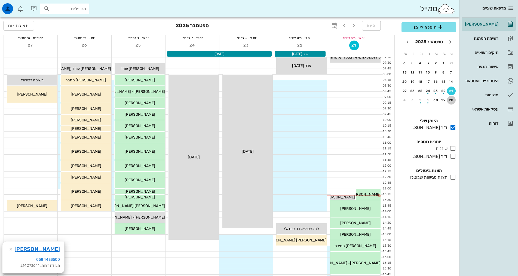
click at [451, 99] on div "28" at bounding box center [451, 100] width 9 height 4
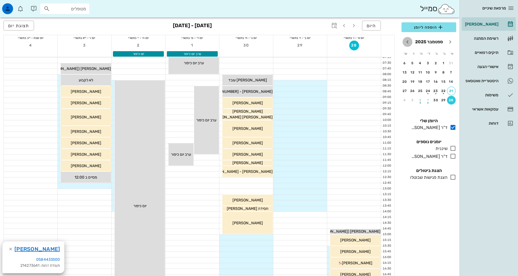
click at [406, 42] on icon "חודש הבא" at bounding box center [407, 42] width 7 height 7
click at [441, 86] on table "א׳ ב׳ ג׳ ד׳ ה׳ ו׳ ש׳ 28 29 30 1 2 3 4 5 6 7 8 9 10 11 12 13 14 15 16 17 18 19 2…" at bounding box center [428, 76] width 55 height 57
click at [444, 99] on div "27" at bounding box center [443, 100] width 9 height 4
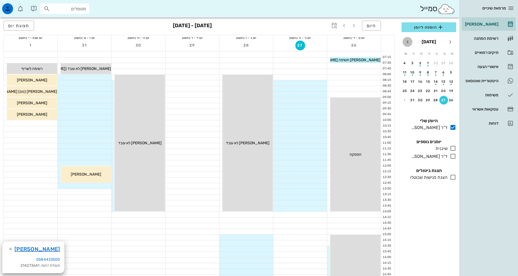
click at [408, 42] on icon "חודש הבא" at bounding box center [407, 42] width 7 height 7
click at [449, 73] on div "2" at bounding box center [451, 72] width 9 height 4
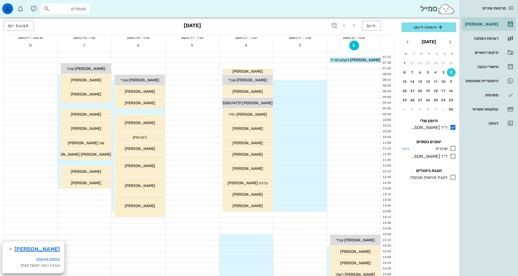
click at [450, 148] on icon at bounding box center [452, 148] width 7 height 7
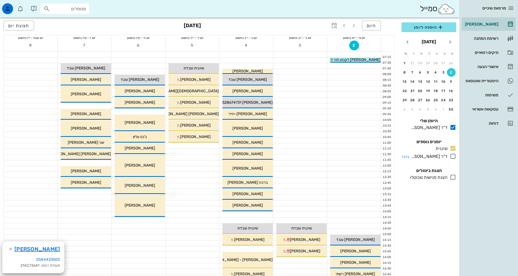
click at [453, 157] on icon at bounding box center [452, 156] width 7 height 7
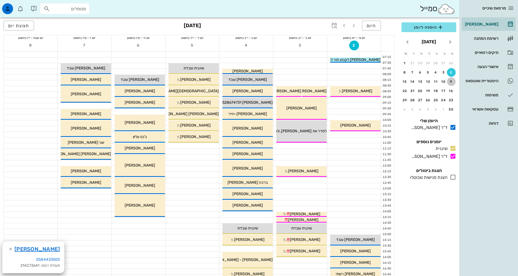
click at [451, 82] on div "9" at bounding box center [451, 82] width 9 height 4
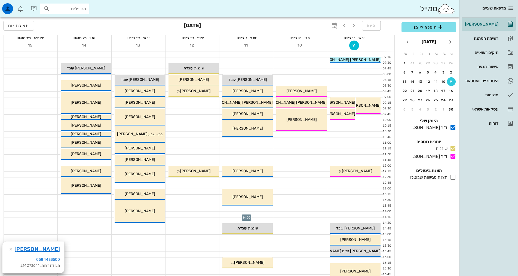
click at [258, 214] on div at bounding box center [246, 214] width 54 height 5
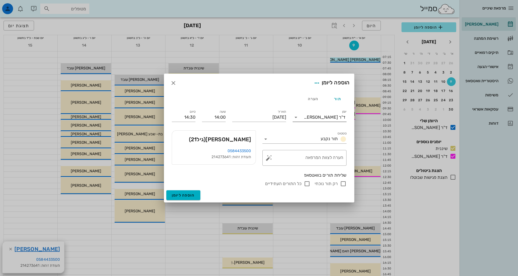
click at [304, 117] on input "יומן" at bounding box center [302, 117] width 4 height 9
click at [311, 119] on div "ד"ר [PERSON_NAME]" at bounding box center [319, 121] width 45 height 5
click at [316, 159] on textarea "הערה לצוות המרפאה" at bounding box center [306, 159] width 73 height 13
type textarea "מגיע אחר כך לשיננית"
click at [178, 196] on span "הוספה ליומן" at bounding box center [183, 195] width 23 height 5
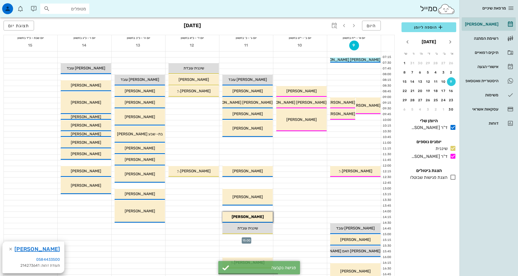
click at [265, 237] on div at bounding box center [246, 236] width 54 height 5
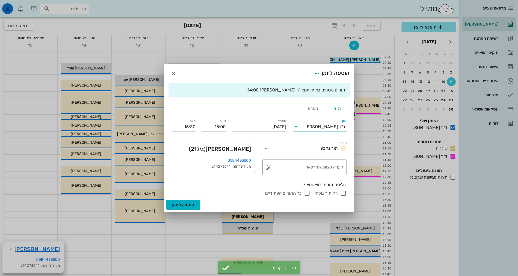
click at [304, 127] on input "יומן" at bounding box center [302, 126] width 4 height 9
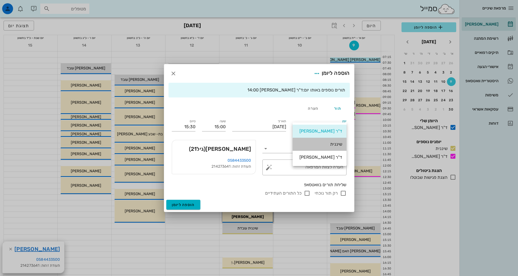
click at [332, 143] on div "שיננית" at bounding box center [319, 143] width 45 height 5
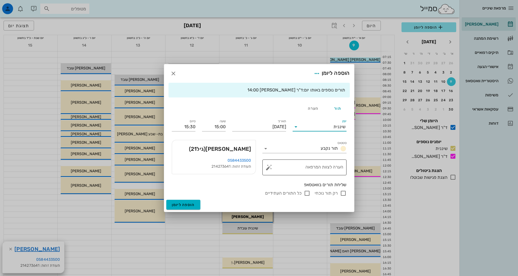
click at [292, 164] on textarea "הערה לצוות המרפאה" at bounding box center [306, 168] width 73 height 13
click at [292, 190] on div "שליחת תורים בוואטסאפ רק תור נוכחי כל התורים העתידיים" at bounding box center [258, 188] width 181 height 21
click at [290, 194] on label "כל התורים העתידיים" at bounding box center [283, 192] width 36 height 5
checkbox input "true"
click at [189, 207] on button "הוספה ליומן" at bounding box center [183, 205] width 34 height 10
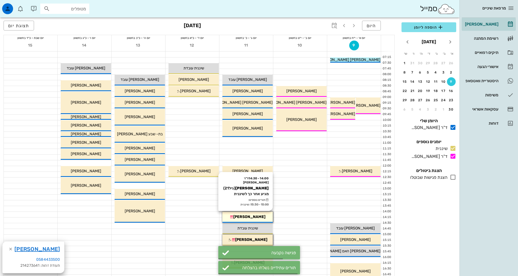
click at [247, 214] on span "[PERSON_NAME]" at bounding box center [249, 216] width 32 height 5
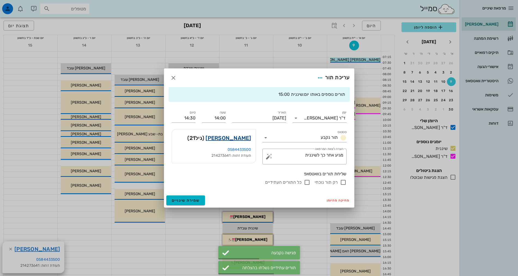
click at [241, 138] on link "[PERSON_NAME]" at bounding box center [227, 138] width 45 height 9
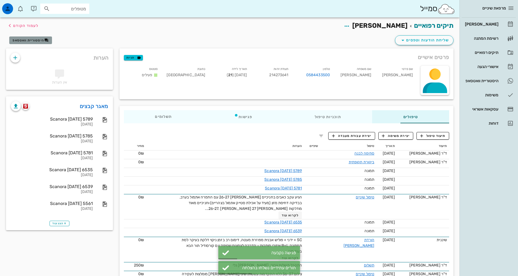
click at [42, 44] on button "היסטוריית וואטסאפ" at bounding box center [30, 40] width 43 height 8
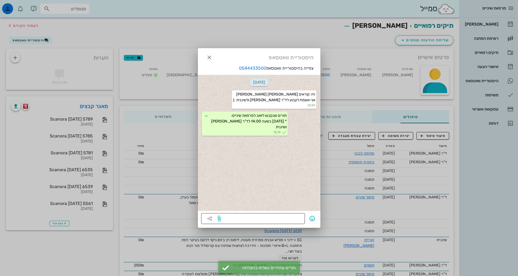
click at [283, 218] on textarea at bounding box center [262, 219] width 80 height 9
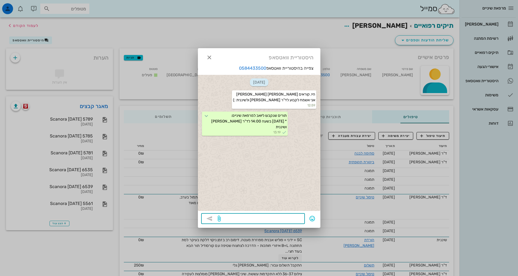
click at [283, 218] on textarea at bounding box center [262, 219] width 80 height 9
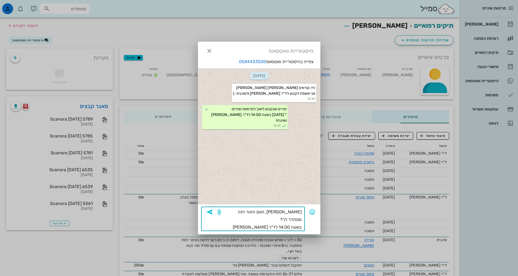
type textarea "[PERSON_NAME], האם התור הזה מסתדר לך? בשעה 14:00 לד"ר [PERSON_NAME] ובשעה 15:00…"
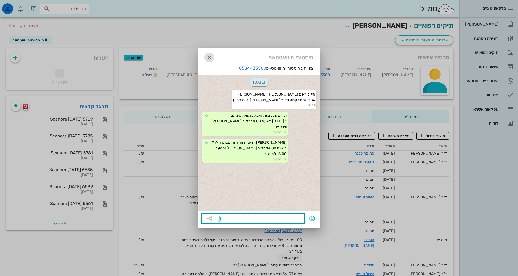
click at [207, 58] on icon "button" at bounding box center [209, 57] width 7 height 7
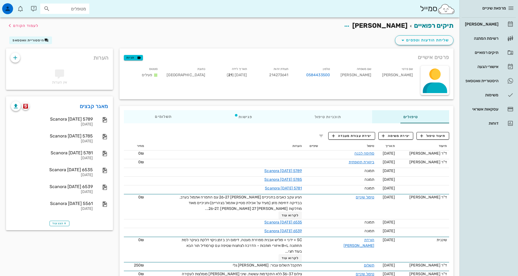
click at [323, 38] on div "שליחת הודעות וטפסים היסטוריית וואטסאפ" at bounding box center [230, 41] width 454 height 14
click at [505, 23] on link "[PERSON_NAME]" at bounding box center [488, 24] width 54 height 13
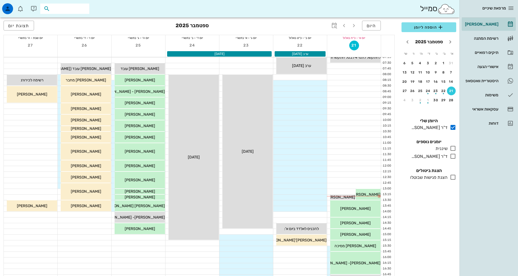
click at [66, 8] on input "text" at bounding box center [68, 8] width 35 height 7
type input "טפרבר"
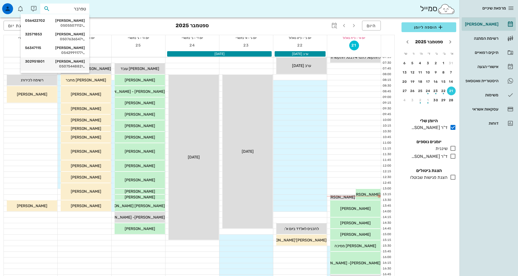
click at [80, 67] on div "0507544882" at bounding box center [55, 66] width 60 height 4
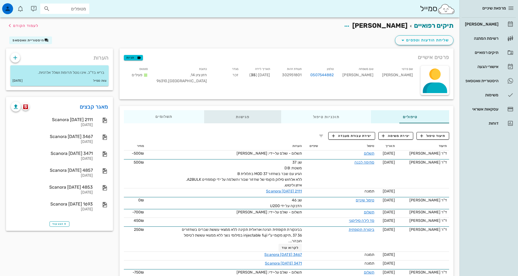
click at [204, 115] on div "פגישות" at bounding box center [242, 116] width 77 height 13
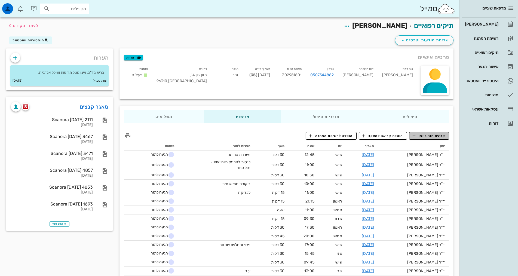
click at [422, 135] on span "קביעת תור ביומן" at bounding box center [428, 135] width 33 height 5
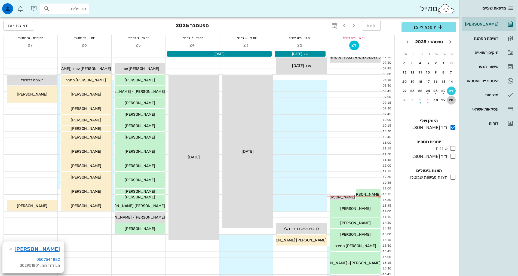
click at [450, 99] on div "28" at bounding box center [451, 100] width 9 height 4
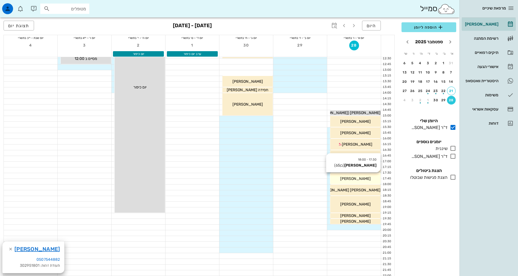
scroll to position [136, 0]
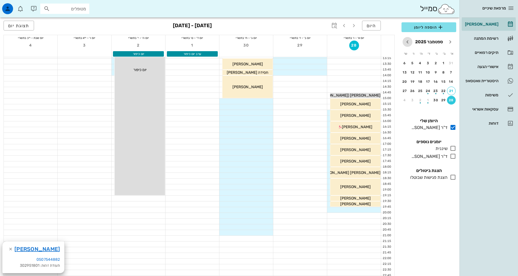
click at [407, 41] on icon "חודש הבא" at bounding box center [407, 42] width 7 height 7
click at [445, 73] on div "button" at bounding box center [443, 73] width 9 height 3
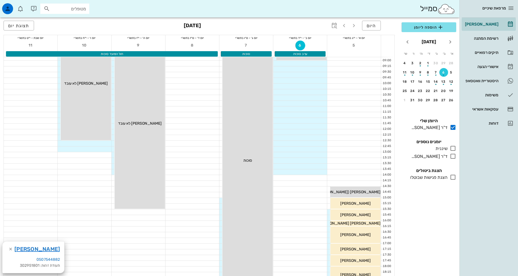
scroll to position [109, 0]
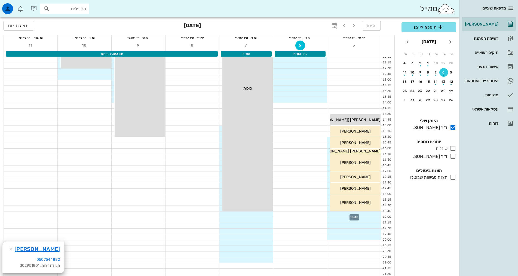
click at [360, 215] on div at bounding box center [354, 213] width 54 height 5
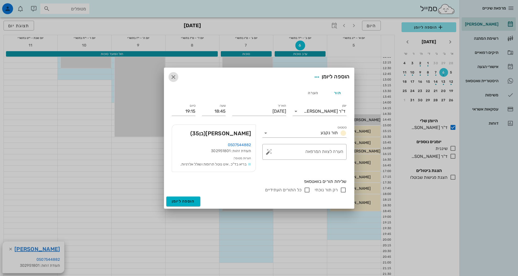
click at [174, 78] on icon "button" at bounding box center [173, 77] width 7 height 7
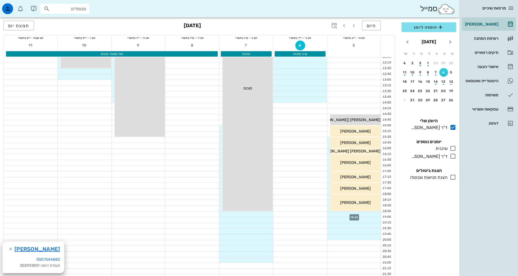
click at [375, 215] on div at bounding box center [354, 213] width 54 height 5
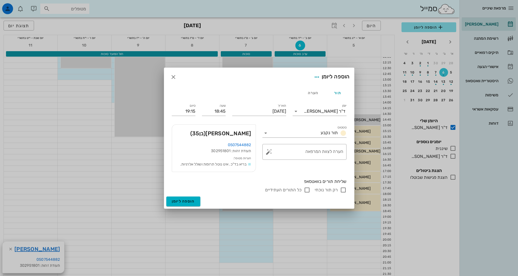
click at [342, 190] on input "רק תור נוכחי" at bounding box center [343, 190] width 7 height 7
checkbox input "false"
click at [188, 200] on span "הוספה ליומן" at bounding box center [183, 201] width 23 height 5
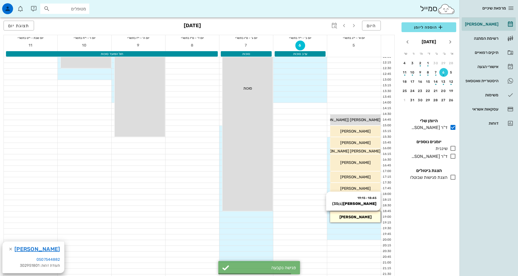
click at [363, 215] on span "[PERSON_NAME]" at bounding box center [355, 217] width 32 height 5
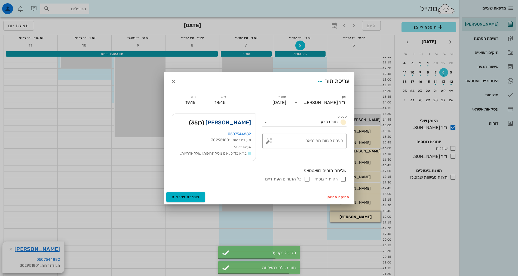
click at [241, 121] on link "[PERSON_NAME]" at bounding box center [227, 122] width 45 height 9
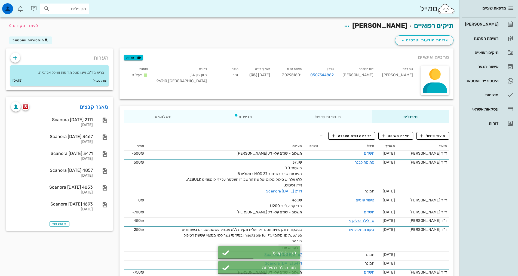
click at [46, 44] on div "שליחת הודעות וטפסים היסטוריית וואטסאפ" at bounding box center [230, 41] width 454 height 14
click at [45, 42] on button "היסטוריית וואטסאפ" at bounding box center [30, 40] width 43 height 8
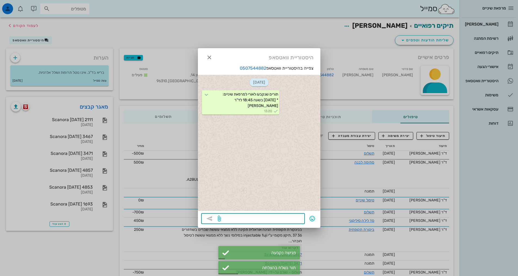
click at [287, 216] on textarea at bounding box center [262, 219] width 80 height 9
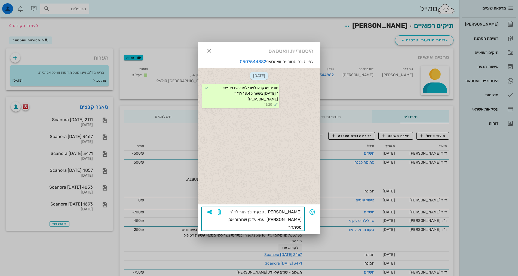
type textarea "[PERSON_NAME], קבעתי לך תור לד"ר [PERSON_NAME]. אנא עדכן שהתור אכן מסתדר. תודה."
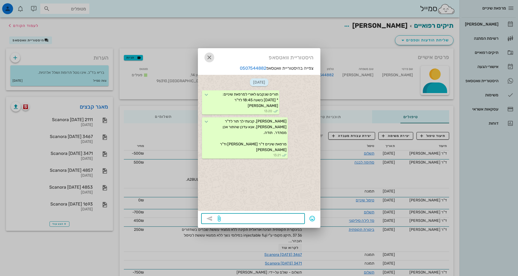
click at [210, 56] on icon "button" at bounding box center [209, 57] width 7 height 7
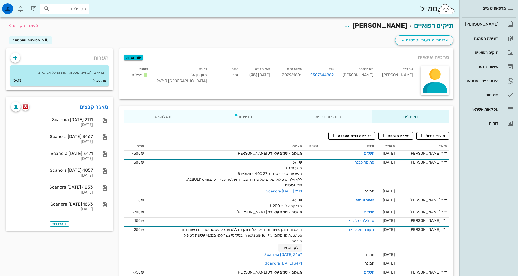
click at [274, 30] on div "תיקים רפואיים [PERSON_NAME] לעמוד הקודם" at bounding box center [230, 25] width 454 height 17
click at [496, 26] on div "[PERSON_NAME]" at bounding box center [480, 24] width 35 height 4
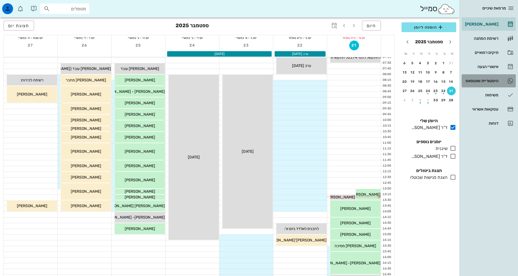
click at [490, 82] on div "היסטוריית וואטסאפ" at bounding box center [480, 81] width 35 height 4
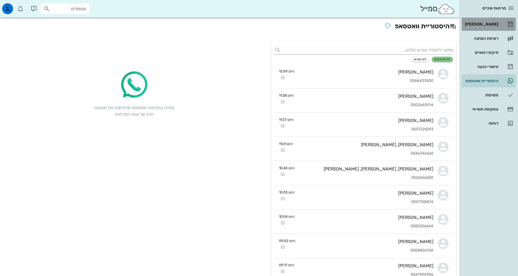
click at [488, 24] on div "[PERSON_NAME]" at bounding box center [480, 24] width 35 height 4
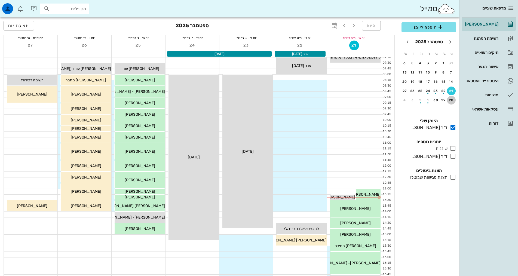
click at [453, 97] on button "28" at bounding box center [451, 100] width 9 height 9
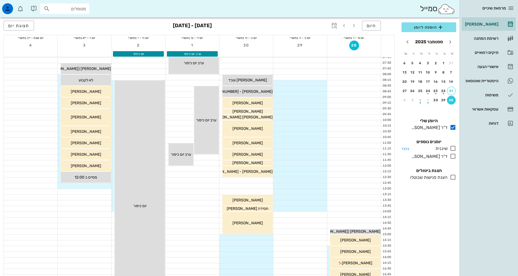
click at [442, 146] on div "שיננית" at bounding box center [440, 148] width 14 height 7
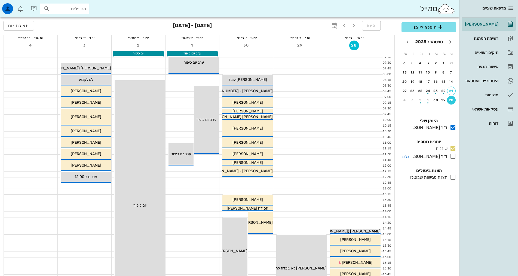
click at [443, 157] on div "ד"ר [PERSON_NAME]" at bounding box center [428, 156] width 38 height 7
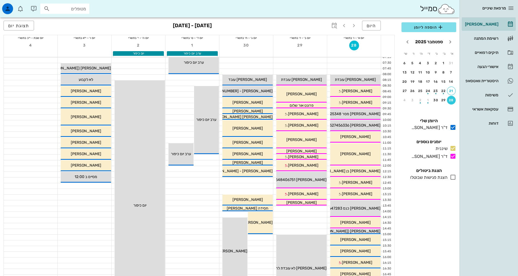
click at [443, 226] on div "הוספה ליומן [DATE] א׳ ב׳ ג׳ ד׳ ה׳ ו׳ ש׳ 31 1 2 3 4 5 6 7 8 9 10 11 12 13 14 15 …" at bounding box center [428, 147] width 61 height 257
click at [456, 92] on div "א׳ ב׳ ג׳ ד׳ ה׳ ו׳ ש׳ 31 1 2 3 4 5 6 7 8 9 10 11 12 13 14 15 16 17 18 19 20 21 2…" at bounding box center [428, 81] width 61 height 66
click at [450, 90] on div "21" at bounding box center [451, 91] width 8 height 4
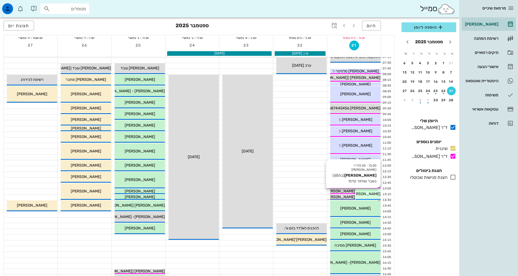
click at [371, 195] on span "[PERSON_NAME]" at bounding box center [365, 193] width 30 height 5
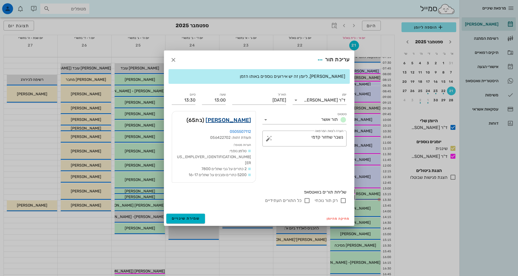
click at [232, 124] on link "[PERSON_NAME]" at bounding box center [227, 120] width 45 height 9
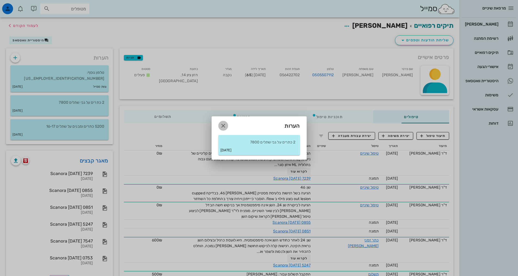
click at [222, 125] on icon "button" at bounding box center [223, 125] width 7 height 7
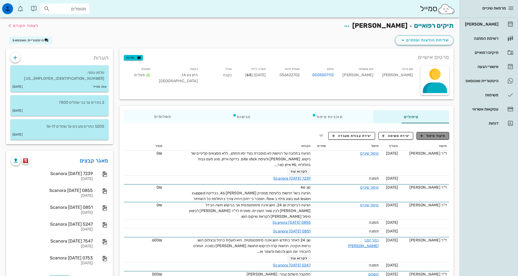
click at [442, 134] on span "תיעוד טיפול" at bounding box center [432, 135] width 25 height 5
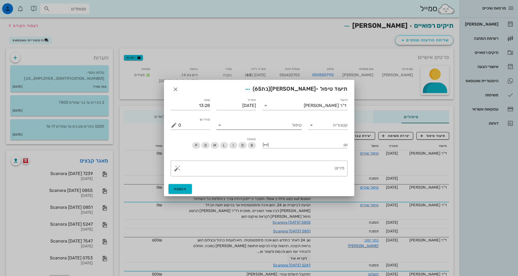
click at [291, 127] on input "טיפול" at bounding box center [263, 125] width 78 height 9
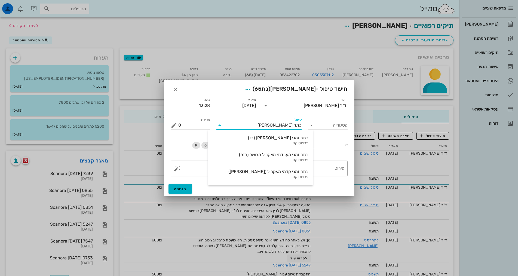
type input "כתר זמני"
click at [262, 137] on div "כתר זמני [PERSON_NAME] (כז)" at bounding box center [260, 137] width 96 height 5
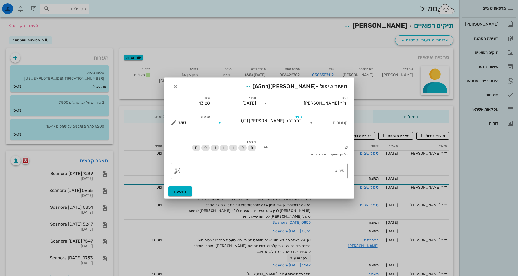
click at [324, 127] on input "קטגוריה" at bounding box center [332, 122] width 31 height 9
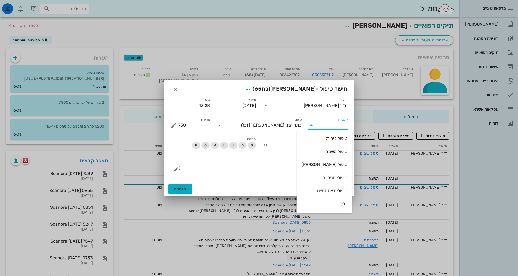
click at [272, 136] on div "שן כל שן תתועד בשורה נפרדת" at bounding box center [305, 145] width 92 height 24
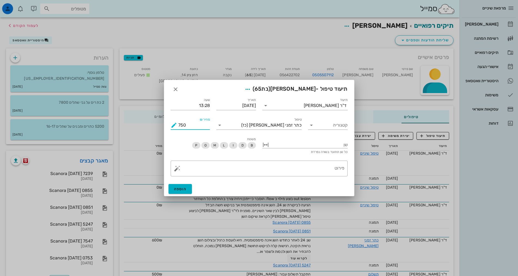
drag, startPoint x: 195, startPoint y: 128, endPoint x: 159, endPoint y: 128, distance: 35.4
type input "500"
click at [198, 140] on div "משטח B D I L M O P" at bounding box center [213, 145] width 92 height 24
click at [306, 143] on div at bounding box center [309, 144] width 78 height 7
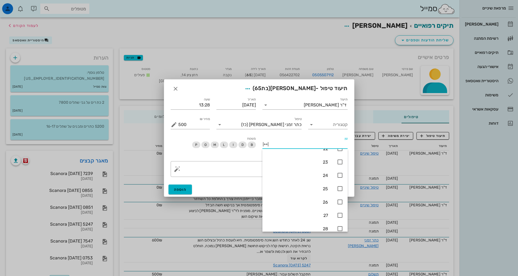
scroll to position [136, 0]
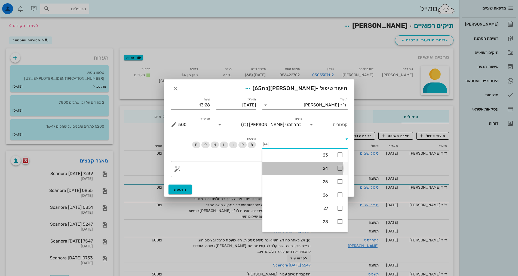
click at [329, 165] on div "24" at bounding box center [304, 168] width 85 height 13
click at [238, 160] on div "​ פירוט" at bounding box center [258, 169] width 183 height 22
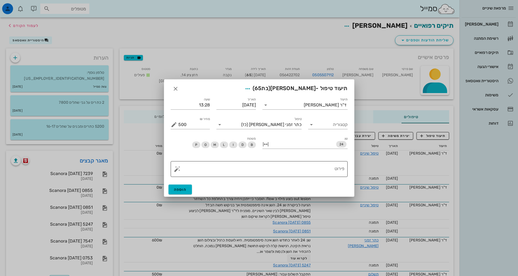
click at [245, 170] on textarea "פירוט" at bounding box center [261, 170] width 166 height 13
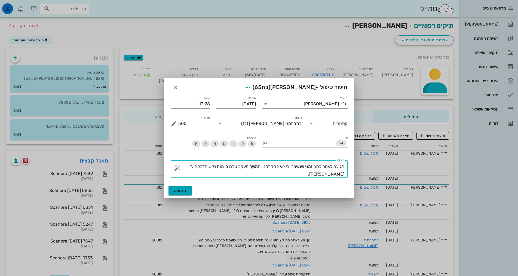
type textarea "הגיעה לאחר כתר זמני שנשבר. ביצוע כתר זמני. המשך מעקב טרם ביצעה ט"ש הדבקה ע"[PER…"
click at [184, 191] on span "הוספה" at bounding box center [180, 190] width 13 height 5
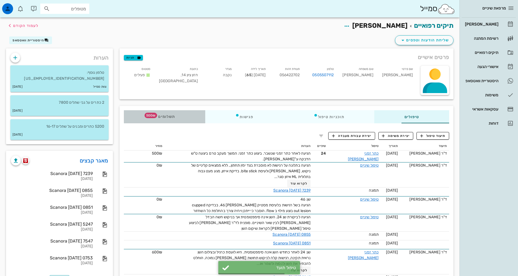
click at [144, 113] on span "500₪" at bounding box center [150, 115] width 13 height 5
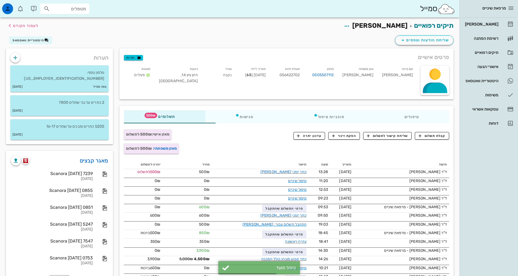
click at [478, 186] on div "מרפאת שיניים [PERSON_NAME] רשימת המתנה תיקים רפואיים אישורי הגעה היסטוריית וואט…" at bounding box center [488, 138] width 58 height 276
click at [473, 174] on div "מרפאת שיניים [PERSON_NAME] רשימת המתנה תיקים רפואיים אישורי הגעה היסטוריית וואט…" at bounding box center [488, 138] width 58 height 276
click at [478, 170] on div "מרפאת שיניים [PERSON_NAME] רשימת המתנה תיקים רפואיים אישורי הגעה היסטוריית וואט…" at bounding box center [488, 138] width 58 height 276
click at [475, 165] on div "מרפאת שיניים [PERSON_NAME] רשימת המתנה תיקים רפואיים אישורי הגעה היסטוריית וואט…" at bounding box center [488, 138] width 58 height 276
click at [471, 160] on div "מרפאת שיניים [PERSON_NAME] רשימת המתנה תיקים רפואיים אישורי הגעה היסטוריית וואט…" at bounding box center [488, 138] width 58 height 276
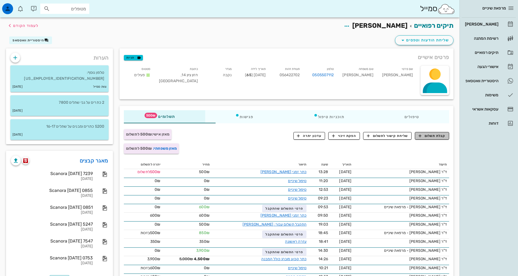
click at [429, 137] on span "קבלת תשלום" at bounding box center [431, 135] width 27 height 5
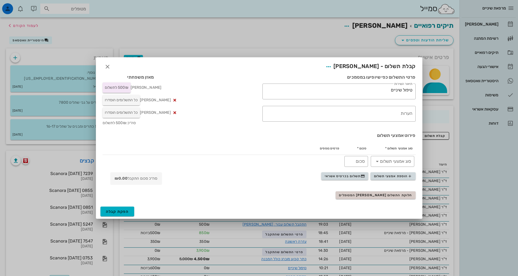
click at [357, 132] on h3 "פירוט אמצעי תשלום" at bounding box center [259, 135] width 313 height 6
click at [346, 180] on span "הוספת אמצעי תשלום תשלום בכרטיס אשראי" at bounding box center [368, 178] width 94 height 13
click at [346, 178] on span "תשלום בכרטיס אשראי" at bounding box center [344, 176] width 40 height 4
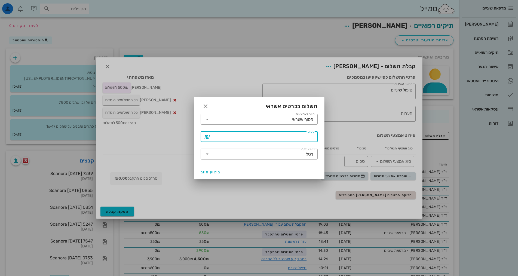
click at [302, 138] on input "סכום" at bounding box center [262, 136] width 103 height 9
type input "500"
click at [216, 170] on span "ביצוע חיוב" at bounding box center [210, 172] width 20 height 5
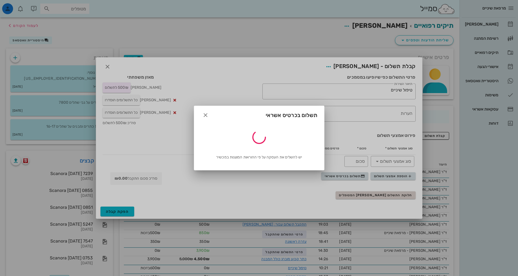
type input "500"
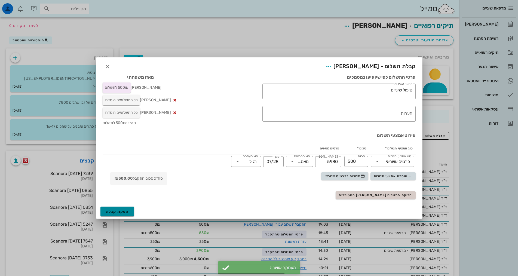
click at [123, 210] on span "הפקת קבלה" at bounding box center [117, 211] width 23 height 5
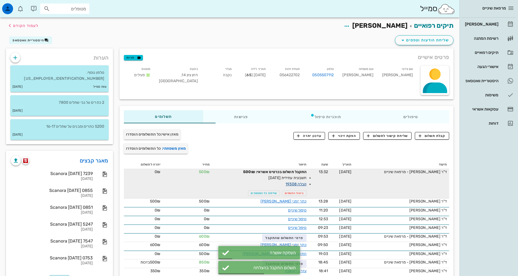
click at [288, 185] on link "קבלה 19308" at bounding box center [295, 184] width 21 height 5
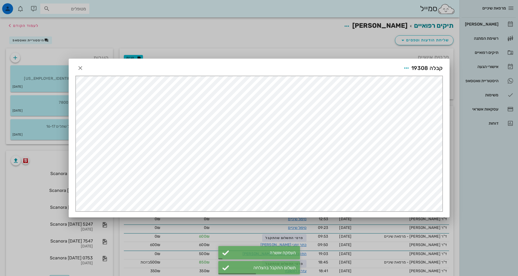
scroll to position [0, 0]
click at [407, 62] on div "קבלה 19308" at bounding box center [259, 67] width 380 height 17
click at [405, 69] on icon "button" at bounding box center [406, 68] width 7 height 7
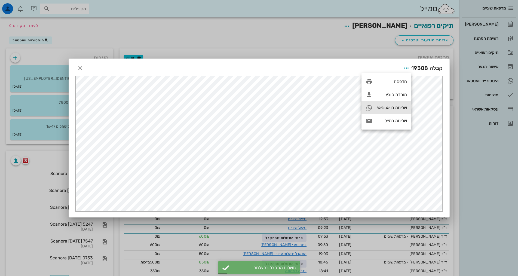
click at [395, 106] on div "שליחה בוואטסאפ" at bounding box center [391, 107] width 30 height 5
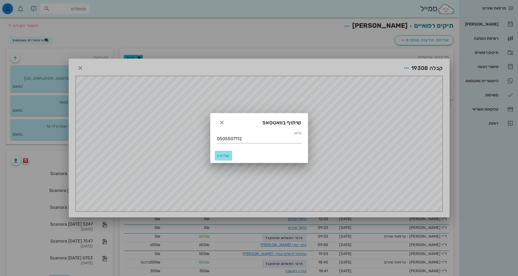
click at [224, 157] on span "שליחה" at bounding box center [223, 155] width 13 height 5
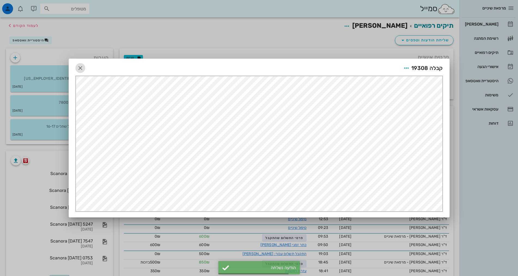
click at [81, 70] on icon "button" at bounding box center [80, 68] width 7 height 7
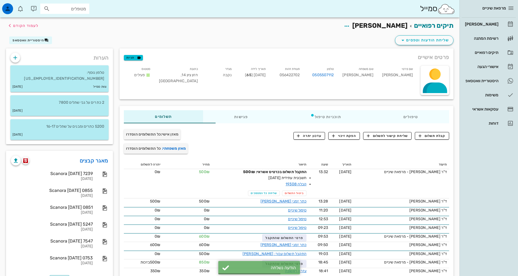
click at [191, 30] on div "תיקים רפואיים [PERSON_NAME] לעמוד הקודם" at bounding box center [230, 25] width 454 height 17
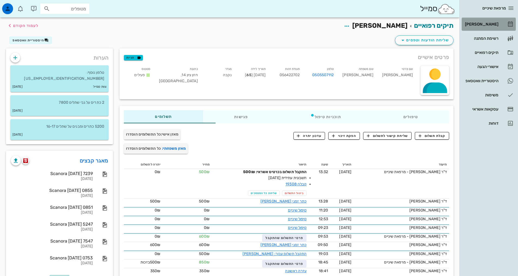
click at [482, 23] on div "[PERSON_NAME]" at bounding box center [480, 24] width 35 height 4
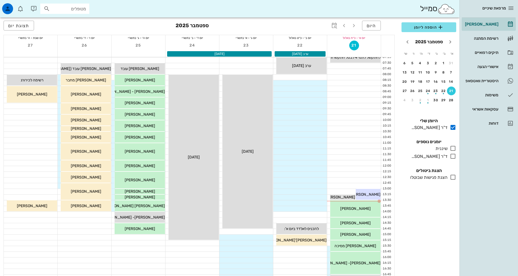
click at [432, 214] on div "הוספה ליומן [DATE] א׳ ב׳ ג׳ ד׳ ה׳ ו׳ ש׳ 31 1 2 3 4 5 6 7 8 9 10 11 12 13 14 15 …" at bounding box center [428, 147] width 61 height 257
click at [373, 205] on div "13:30 - 14:15 [PERSON_NAME] (גיל 66 ) צילום, מבנה ותיקון הכנה [PERSON_NAME]" at bounding box center [355, 208] width 50 height 17
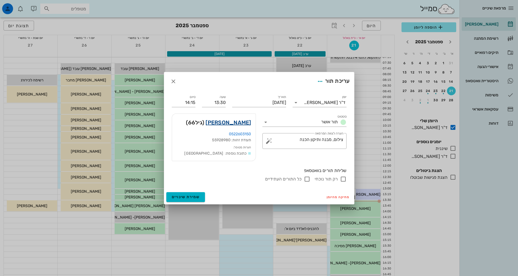
click at [247, 124] on link "[PERSON_NAME]" at bounding box center [227, 122] width 45 height 9
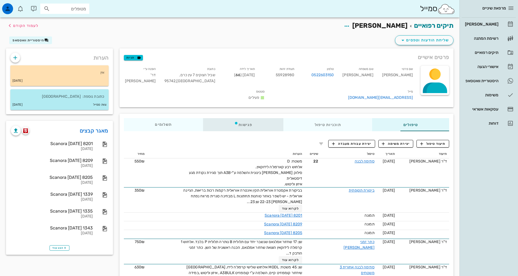
click at [218, 118] on div "פגישות" at bounding box center [243, 124] width 80 height 13
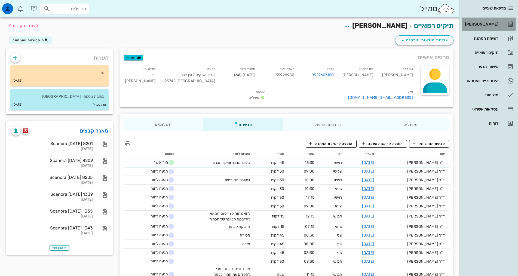
click at [482, 25] on div "[PERSON_NAME]" at bounding box center [480, 24] width 35 height 4
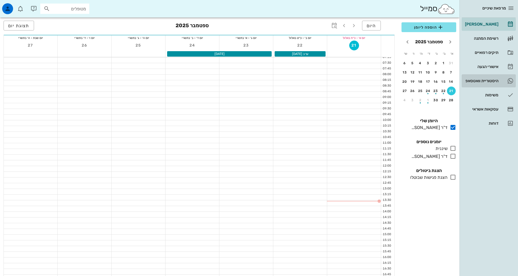
click at [494, 80] on div "היסטוריית וואטסאפ" at bounding box center [480, 81] width 35 height 4
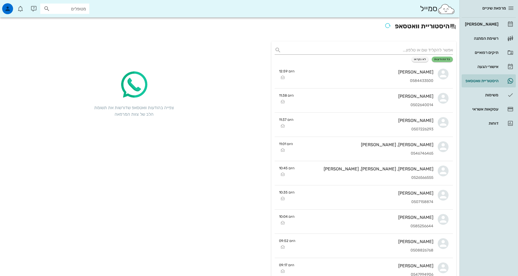
click at [494, 198] on div "מרפאת שיניים [PERSON_NAME] רשימת המתנה תיקים רפואיים אישורי הגעה היסטוריית וואט…" at bounding box center [488, 138] width 58 height 276
click at [495, 27] on div "[PERSON_NAME]" at bounding box center [480, 24] width 35 height 9
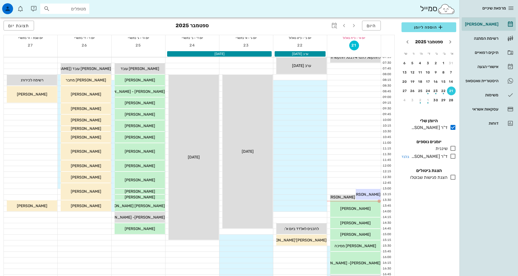
click at [435, 156] on div "ד"ר [PERSON_NAME]" at bounding box center [428, 156] width 38 height 7
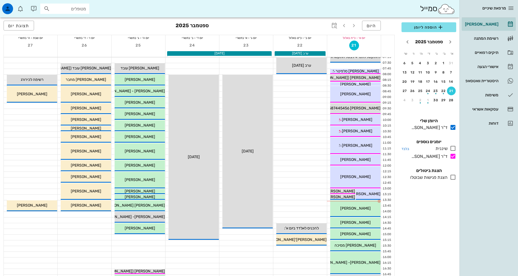
click at [444, 148] on div "שיננית" at bounding box center [440, 148] width 14 height 7
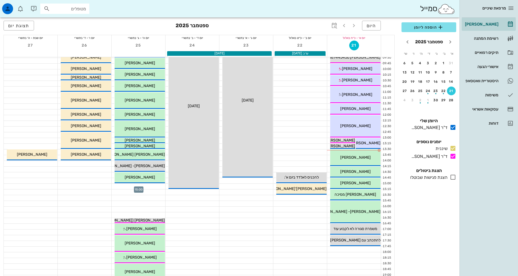
scroll to position [54, 0]
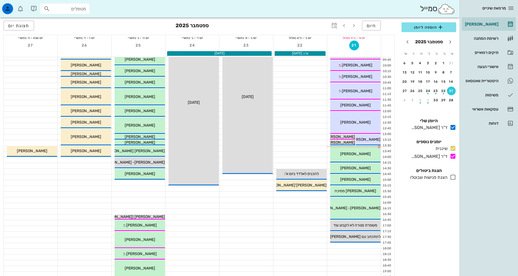
click at [406, 246] on div "הוספה ליומן [DATE] א׳ ב׳ ג׳ ד׳ ה׳ ו׳ ש׳ 31 1 2 3 4 5 6 7 8 9 10 11 12 13 14 15 …" at bounding box center [428, 147] width 61 height 257
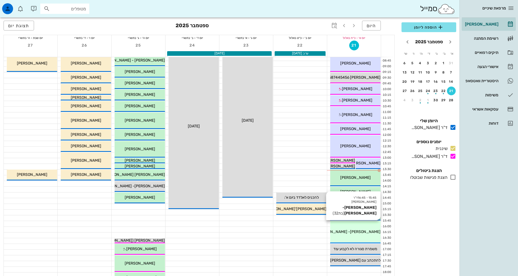
scroll to position [0, 0]
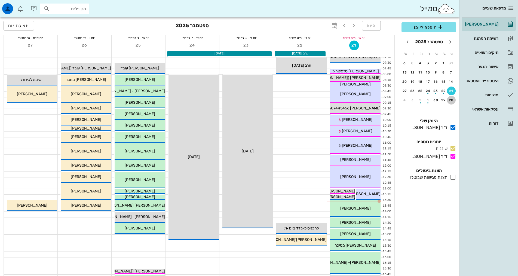
click at [452, 101] on div "28" at bounding box center [451, 100] width 9 height 4
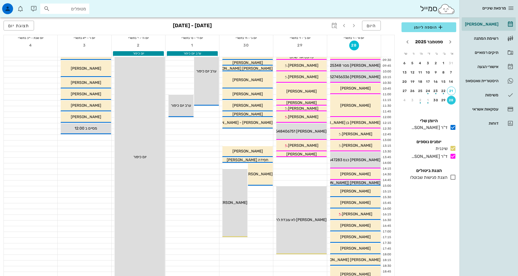
scroll to position [82, 0]
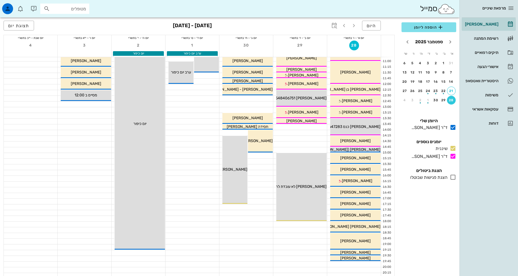
click at [71, 3] on div "סמייל מטופלים" at bounding box center [229, 8] width 459 height 17
click at [71, 7] on input "text" at bounding box center [68, 8] width 35 height 7
type input "אמיתי"
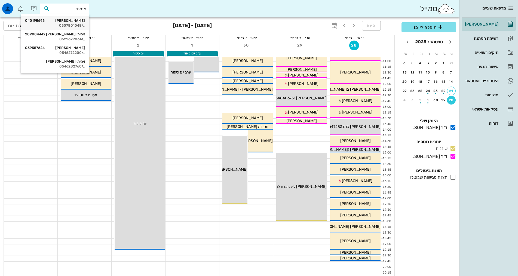
click at [76, 27] on div "0507801048" at bounding box center [55, 25] width 60 height 4
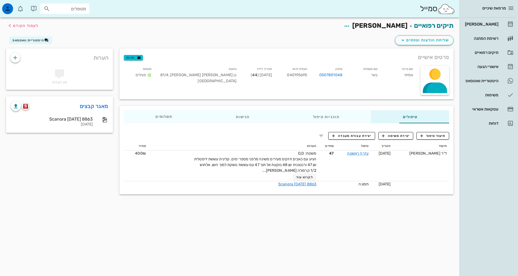
click at [159, 33] on div "תיקים רפואיים אמיתי באר לעמוד הקודם" at bounding box center [230, 25] width 454 height 17
click at [53, 197] on div "הערות אין הערות מאגר קבצים Scanora [DATE] 8863 [DATE]" at bounding box center [59, 122] width 113 height 149
click at [376, 222] on div "תיקים רפואיים אמיתי באר לעמוד הקודם שליחת הודעות וטפסים היסטוריית וואטסאפ פרטים…" at bounding box center [229, 146] width 459 height 258
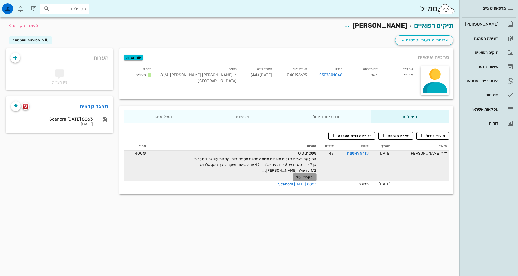
click at [296, 177] on span "לקרוא עוד" at bounding box center [304, 177] width 17 height 4
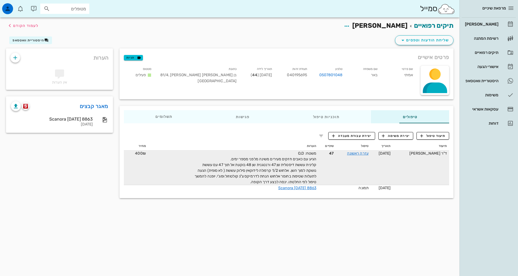
click at [480, 207] on div "מרפאת שיניים [PERSON_NAME] רשימת המתנה תיקים רפואיים אישורי הגעה היסטוריית וואט…" at bounding box center [488, 138] width 58 height 276
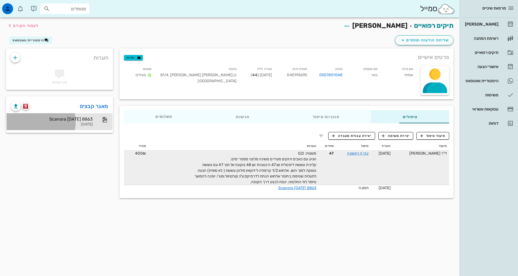
click at [38, 116] on div "Scanora [DATE] 8863" at bounding box center [52, 118] width 82 height 5
click at [474, 26] on div "[PERSON_NAME]" at bounding box center [480, 24] width 35 height 4
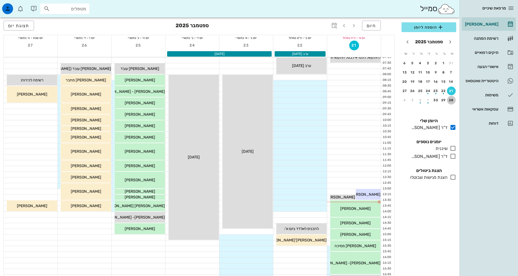
click at [448, 99] on div "28" at bounding box center [451, 100] width 9 height 4
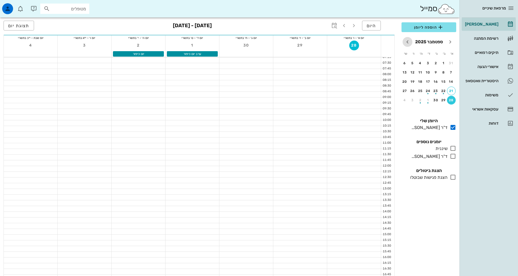
click at [405, 44] on icon "חודש הבא" at bounding box center [407, 42] width 7 height 7
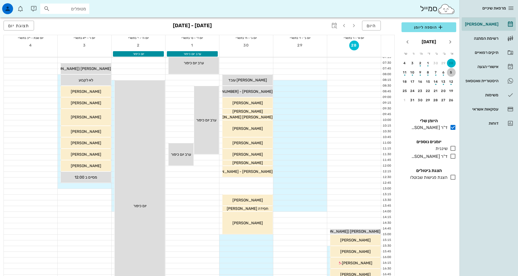
click at [450, 73] on div "5" at bounding box center [451, 72] width 9 height 4
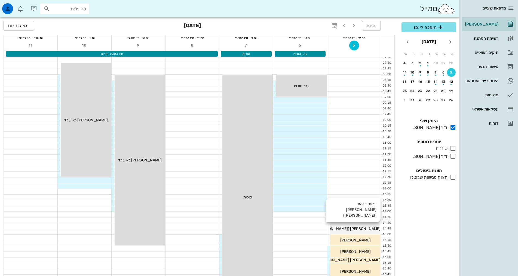
scroll to position [109, 0]
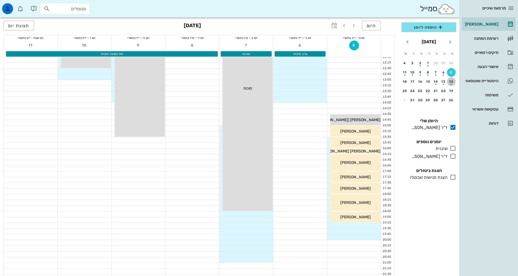
click at [452, 79] on button "12" at bounding box center [451, 81] width 9 height 9
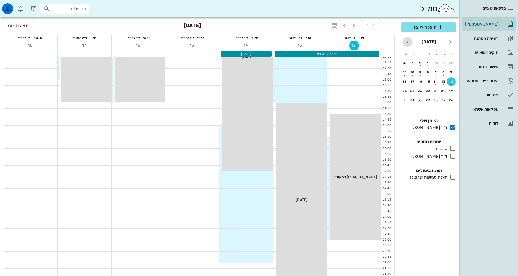
click at [406, 40] on icon "חודש הבא" at bounding box center [407, 42] width 7 height 7
click at [447, 77] on td "10" at bounding box center [443, 81] width 7 height 9
click at [450, 73] on div "2" at bounding box center [451, 72] width 9 height 4
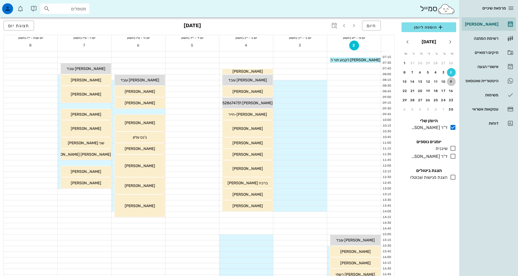
click at [451, 79] on button "9" at bounding box center [451, 81] width 9 height 9
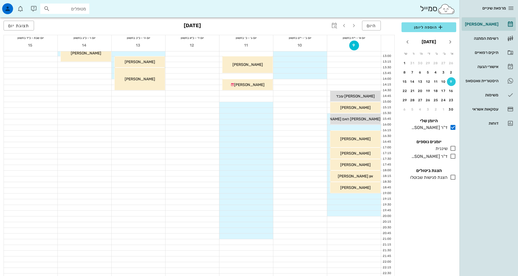
scroll to position [136, 0]
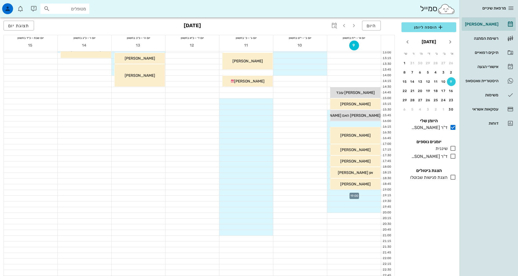
click at [362, 191] on div at bounding box center [354, 192] width 54 height 5
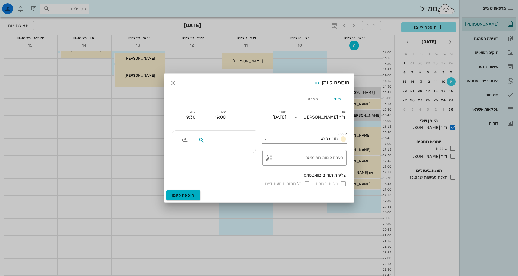
click at [242, 139] on input "text" at bounding box center [227, 140] width 42 height 7
click at [239, 148] on div at bounding box center [223, 142] width 56 height 14
click at [235, 140] on input "text" at bounding box center [227, 140] width 42 height 7
type input "אמיתי"
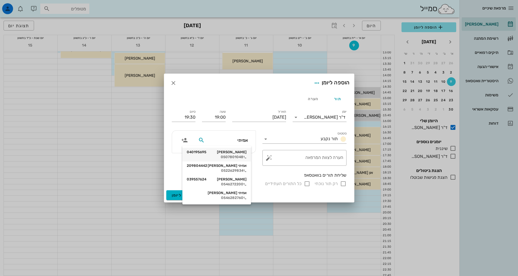
click at [235, 156] on div "0507801048" at bounding box center [217, 157] width 60 height 4
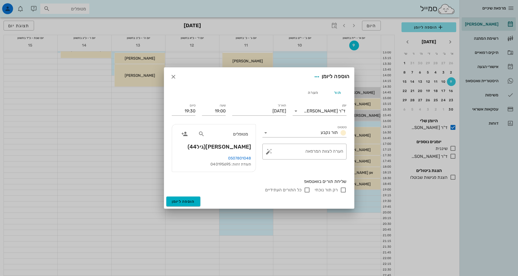
click at [328, 190] on label "רק תור נוכחי" at bounding box center [325, 189] width 23 height 5
checkbox input "true"
click at [192, 201] on span "הוספה ליומן" at bounding box center [183, 201] width 23 height 5
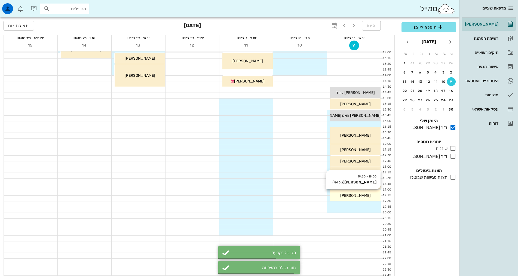
click at [357, 193] on div "[PERSON_NAME]" at bounding box center [355, 196] width 50 height 6
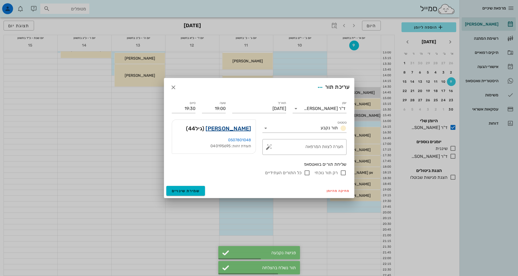
click at [242, 129] on link "[PERSON_NAME]" at bounding box center [227, 128] width 45 height 9
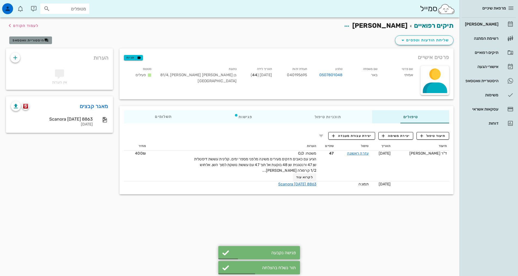
click at [33, 43] on button "היסטוריית וואטסאפ" at bounding box center [30, 40] width 43 height 8
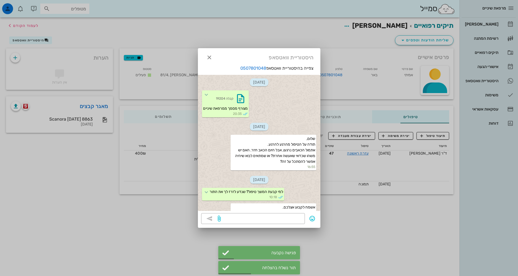
scroll to position [125, 0]
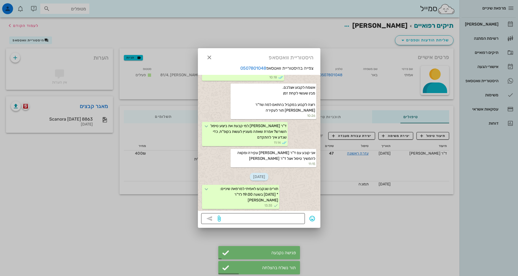
click at [290, 215] on textarea at bounding box center [262, 219] width 80 height 9
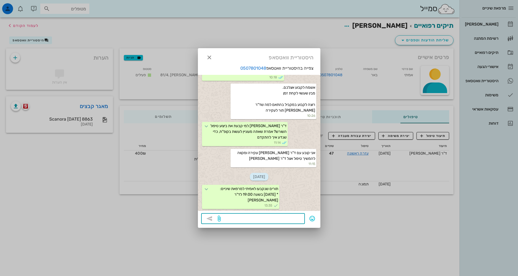
click at [296, 222] on textarea at bounding box center [262, 219] width 80 height 9
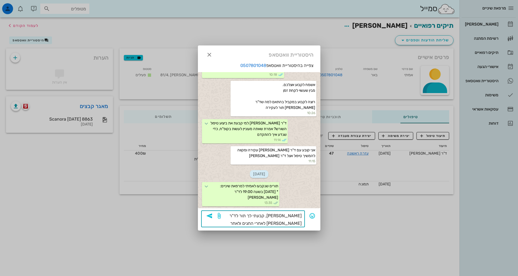
click at [252, 222] on textarea "[PERSON_NAME], קבעתי לך תור לד"ר [PERSON_NAME] לאחרי החגים ולאחר שחוזר חו"ל." at bounding box center [262, 219] width 80 height 15
click at [241, 222] on textarea "[PERSON_NAME], קבעתי לך תור לד"ר [PERSON_NAME] לאחרי החגים ולאחר שחוזר מחו"ל." at bounding box center [262, 219] width 80 height 15
click at [241, 225] on textarea "[PERSON_NAME], קבעתי לך תור לד"ר [PERSON_NAME] לאחרי החגים ולאחר שחוזר מחו"ל." at bounding box center [262, 219] width 80 height 15
click at [237, 224] on textarea "[PERSON_NAME], קבעתי לך תור לד"ר [PERSON_NAME] לאחרי החגים ולאחר שחוזר מחו"ל." at bounding box center [262, 219] width 80 height 15
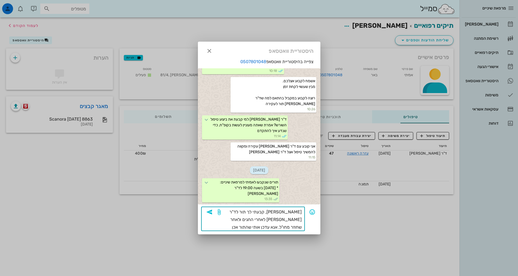
type textarea "[PERSON_NAME], קבעתי לך תור לד"ר [PERSON_NAME] לאחרי החגים ולאחר שחוזר מחו"ל. א…"
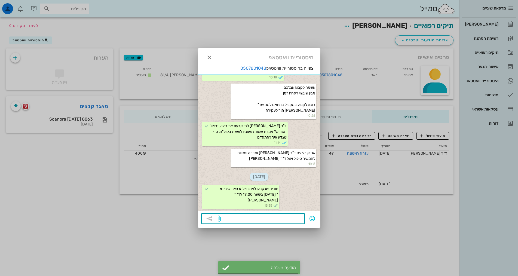
scroll to position [164, 0]
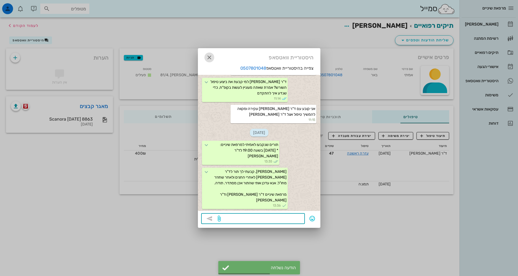
click at [211, 58] on icon "button" at bounding box center [209, 57] width 7 height 7
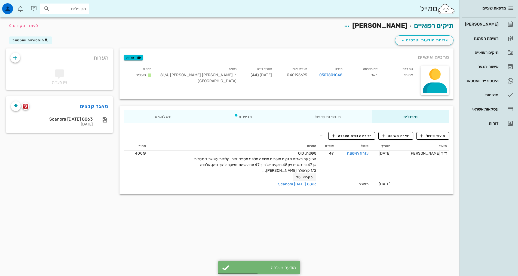
click at [336, 259] on div "תיקים רפואיים אמיתי באר לעמוד הקודם שליחת הודעות וטפסים היסטוריית וואטסאפ פרטים…" at bounding box center [229, 146] width 459 height 258
click at [485, 27] on div "[PERSON_NAME]" at bounding box center [480, 24] width 35 height 9
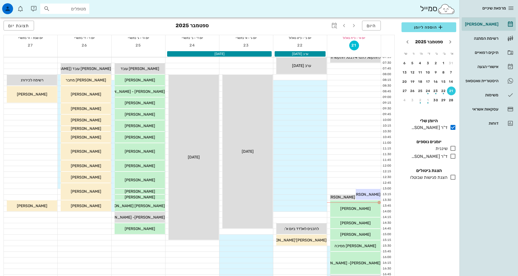
click at [428, 253] on div "הוספה ליומן [DATE] א׳ ב׳ ג׳ ד׳ ה׳ ו׳ ש׳ 31 1 2 3 4 5 6 7 8 9 10 11 12 13 14 15 …" at bounding box center [428, 147] width 61 height 257
click at [486, 81] on div "היסטוריית וואטסאפ" at bounding box center [480, 81] width 35 height 4
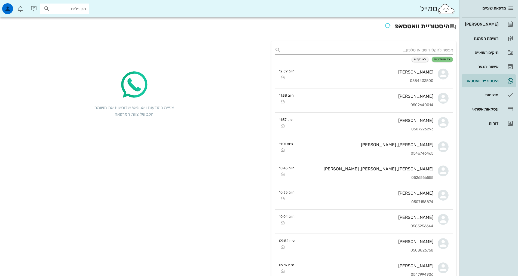
click at [482, 60] on div "[PERSON_NAME] רשימת המתנה תיקים רפואיים אישורי הגעה היסטוריית וואטסאפ משימות עס…" at bounding box center [488, 74] width 54 height 112
click at [482, 66] on div "אישורי הגעה" at bounding box center [480, 66] width 35 height 4
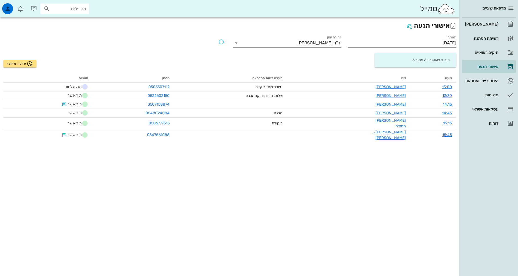
click at [366, 175] on div "אישורי הגעה תאריך [DATE] בחירת יומן ד"ר [PERSON_NAME] תורים שאושרו: 6 מתוך 6 עד…" at bounding box center [229, 146] width 459 height 258
click at [82, 188] on div "אישורי הגעה תאריך [DATE] בחירת יומן ד"ר [PERSON_NAME] תורים שאושרו: 6 מתוך 6 עד…" at bounding box center [229, 146] width 459 height 258
click at [496, 28] on div "[PERSON_NAME]" at bounding box center [480, 24] width 35 height 9
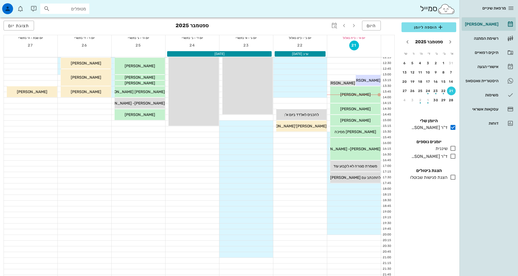
scroll to position [164, 0]
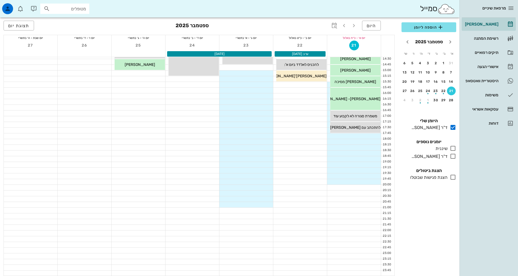
click at [298, 226] on div at bounding box center [300, 227] width 54 height 5
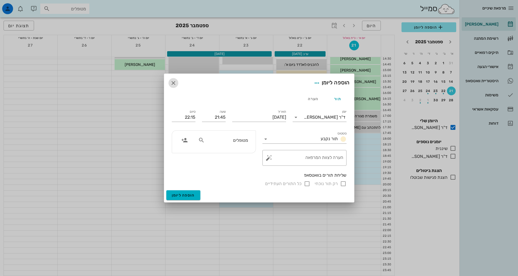
click at [174, 83] on icon "button" at bounding box center [173, 83] width 7 height 7
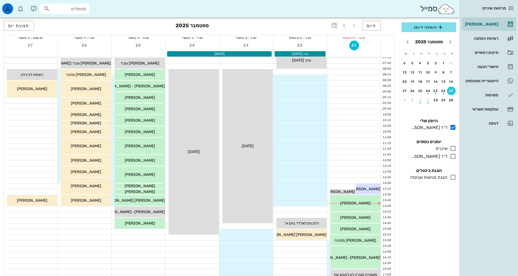
scroll to position [0, 0]
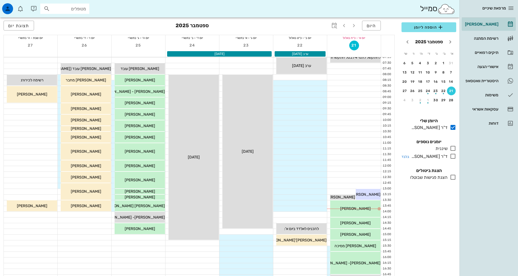
click at [450, 157] on icon at bounding box center [452, 156] width 7 height 7
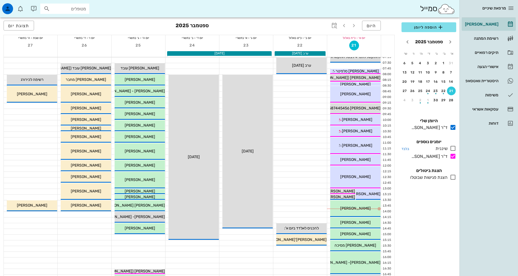
click at [454, 148] on icon at bounding box center [452, 148] width 7 height 7
click at [451, 91] on div "21" at bounding box center [451, 91] width 9 height 4
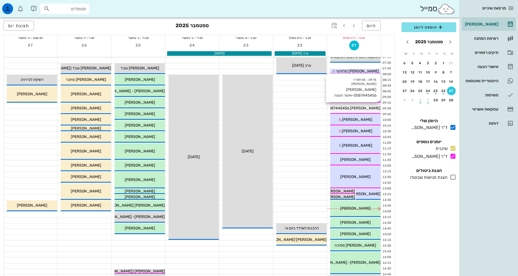
click at [372, 107] on span "[PERSON_NAME] 0587445456-אישר הגעה" at bounding box center [343, 108] width 73 height 5
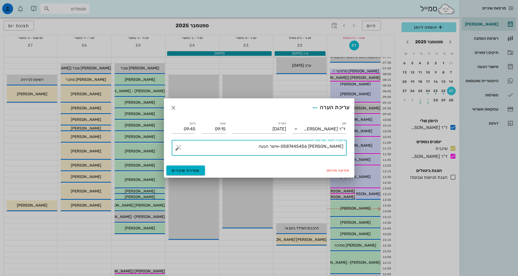
click at [262, 150] on textarea "[PERSON_NAME] 0587445456-אישר הגעה" at bounding box center [261, 149] width 164 height 13
type textarea "[PERSON_NAME] 0587445456-אישר ולא הגיע לתור!"
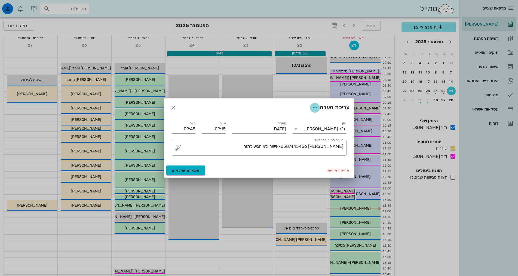
click at [314, 108] on icon "button" at bounding box center [314, 107] width 7 height 7
click at [342, 144] on textarea "[PERSON_NAME] 0587445456-אישר ולא הגיע לתור!" at bounding box center [261, 149] width 164 height 13
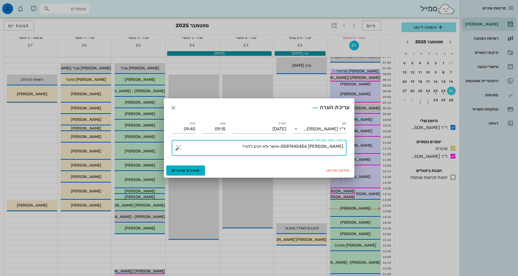
drag, startPoint x: 298, startPoint y: 146, endPoint x: 349, endPoint y: 147, distance: 50.9
click at [349, 147] on div "​ הערה לצוות המרפאה [PERSON_NAME] 0587445456-אישר ולא הגיע לתור!" at bounding box center [258, 148] width 181 height 22
click at [175, 105] on icon "button" at bounding box center [173, 107] width 7 height 7
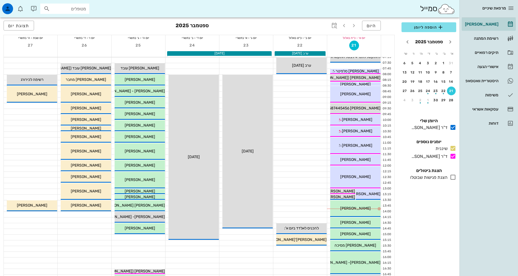
click at [328, 104] on div at bounding box center [354, 105] width 54 height 5
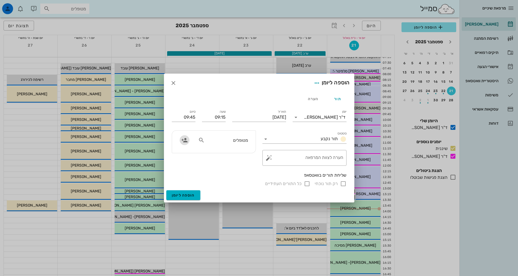
click at [186, 142] on icon "button" at bounding box center [184, 140] width 7 height 7
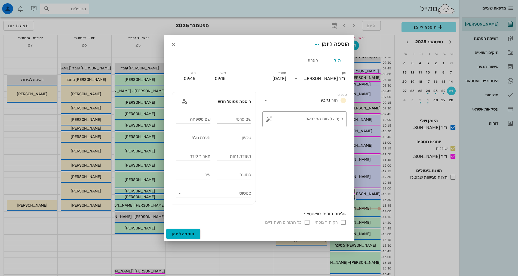
click at [245, 115] on div "שם פרטי" at bounding box center [234, 119] width 34 height 9
click at [301, 119] on textarea "הערה לצוות המרפאה" at bounding box center [306, 120] width 73 height 13
paste textarea "[PERSON_NAME] 0587445456"
click at [331, 116] on textarea "[PERSON_NAME] 0587445456" at bounding box center [306, 120] width 73 height 13
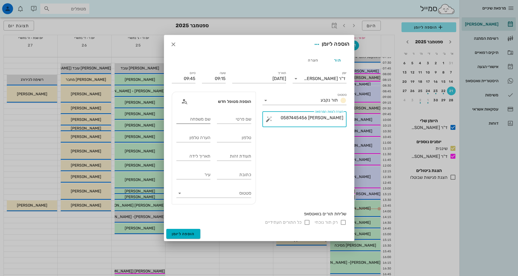
type textarea "[PERSON_NAME] 0587445456"
click at [199, 120] on input "שם משפחה" at bounding box center [193, 119] width 34 height 9
paste input "[PERSON_NAME]"
type input "[PERSON_NAME]"
click at [242, 119] on input "שם פרטי" at bounding box center [234, 119] width 34 height 9
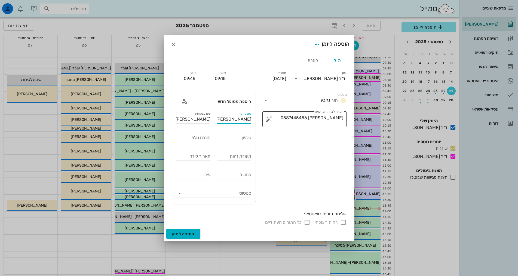
type input "[PERSON_NAME]"
click at [320, 116] on textarea "[PERSON_NAME] 0587445456" at bounding box center [306, 120] width 73 height 13
type textarea "[PERSON_NAME]"
click at [225, 137] on input "טלפון" at bounding box center [234, 137] width 34 height 9
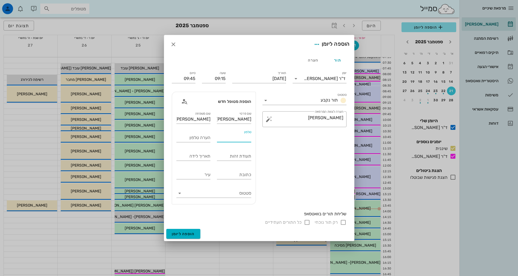
paste input "0587445456"
type input "0587445456"
click at [292, 160] on div "סטטוס תור נקבע ​ הערה לצוות המרפאה [PERSON_NAME]" at bounding box center [304, 147] width 91 height 119
click at [309, 116] on textarea "[PERSON_NAME]" at bounding box center [306, 120] width 73 height 13
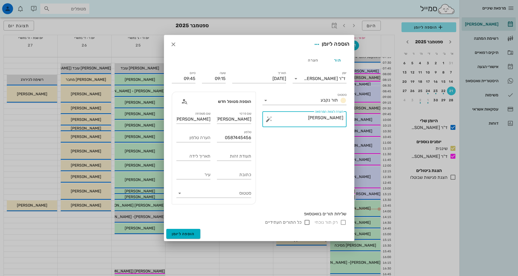
click at [309, 116] on textarea "[PERSON_NAME]" at bounding box center [306, 120] width 73 height 13
click at [335, 76] on div "ד"ר [PERSON_NAME]" at bounding box center [323, 78] width 46 height 9
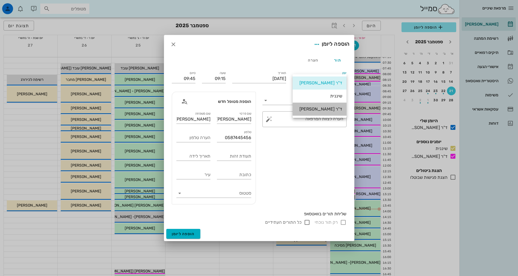
click at [334, 108] on div "ד"ר [PERSON_NAME]" at bounding box center [319, 108] width 45 height 5
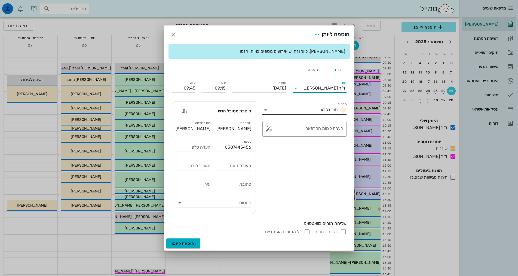
click at [325, 112] on div "תור נקבע" at bounding box center [332, 110] width 28 height 7
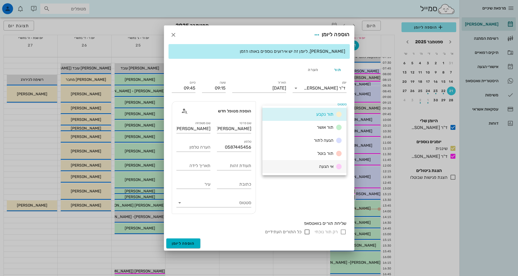
click at [332, 165] on span "אי הגעה" at bounding box center [326, 166] width 14 height 5
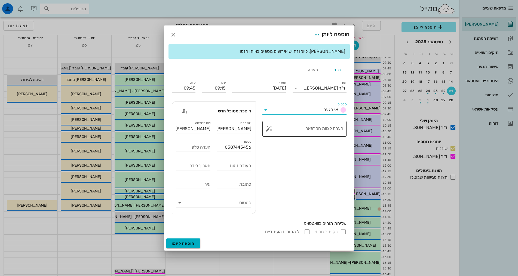
click at [305, 131] on textarea "הערה לצוות המרפאה" at bounding box center [306, 129] width 73 height 13
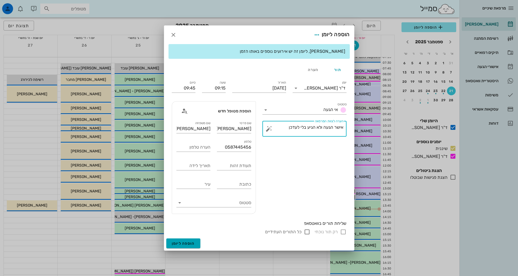
type textarea "אישר הגעה ולא הגיע בלי לעדכן"
click at [184, 242] on span "הוספה ליומן" at bounding box center [183, 243] width 23 height 5
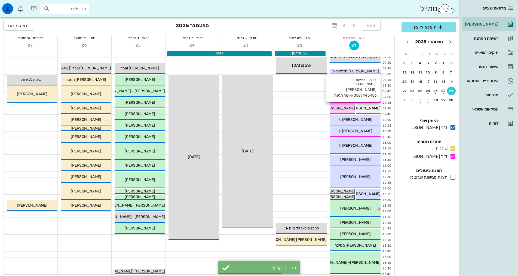
click at [365, 109] on span "[PERSON_NAME] 0587445456-אישר הגעה" at bounding box center [343, 108] width 73 height 5
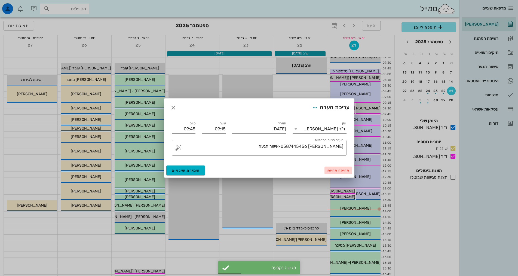
click at [336, 169] on span "מחיקה מהיומן" at bounding box center [337, 170] width 23 height 4
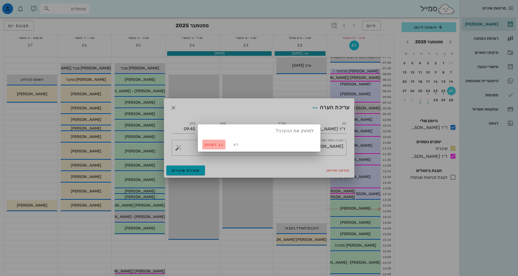
click at [212, 145] on span "כן. למחוק" at bounding box center [213, 144] width 19 height 5
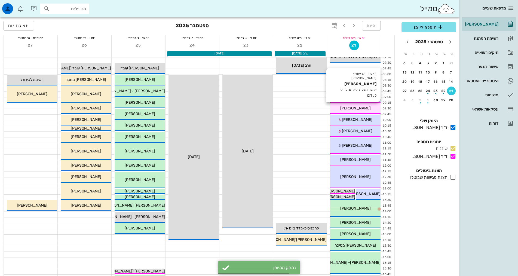
click at [362, 110] on span "[PERSON_NAME]" at bounding box center [355, 108] width 30 height 5
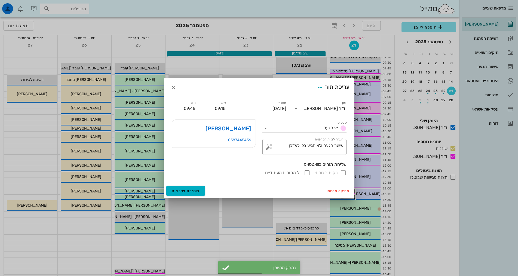
click at [215, 172] on div "רק תור נוכחי כל התורים העתידיים" at bounding box center [259, 172] width 175 height 7
click at [175, 87] on icon "button" at bounding box center [173, 87] width 7 height 7
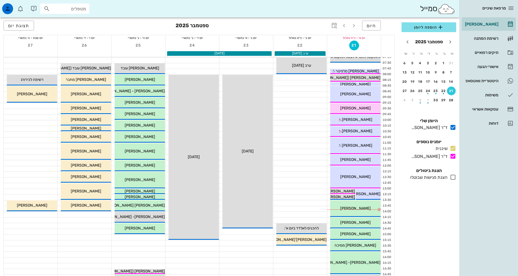
click at [459, 101] on div at bounding box center [459, 138] width 0 height 276
click at [451, 98] on div "28" at bounding box center [451, 100] width 9 height 4
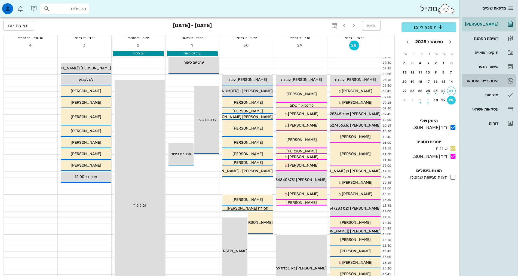
click at [499, 78] on link "היסטוריית וואטסאפ" at bounding box center [488, 80] width 54 height 13
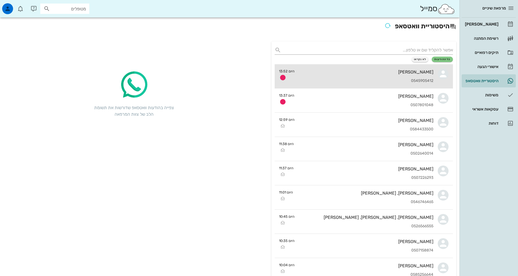
click at [350, 73] on div "[PERSON_NAME]" at bounding box center [366, 71] width 134 height 5
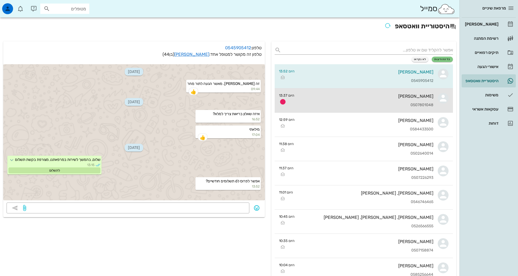
click at [411, 108] on div "אמיתי באר 0507801048" at bounding box center [365, 100] width 135 height 24
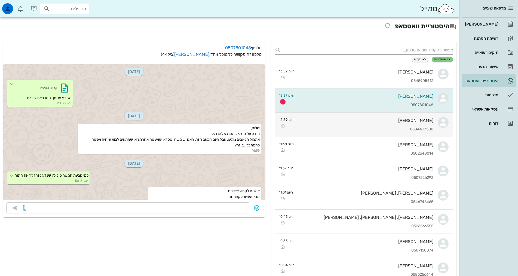
scroll to position [151, 0]
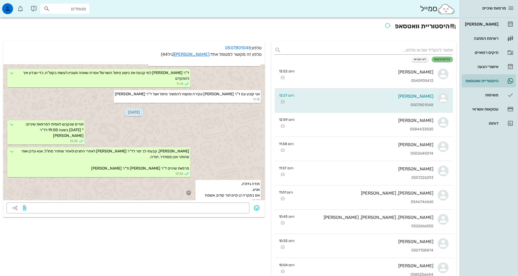
click at [189, 190] on icon "button" at bounding box center [188, 192] width 5 height 5
click at [189, 180] on div "👍" at bounding box center [185, 179] width 10 height 10
click at [205, 204] on div at bounding box center [136, 207] width 219 height 11
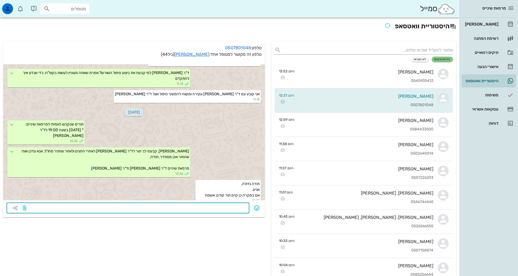
scroll to position [151, 0]
click at [238, 207] on textarea at bounding box center [136, 208] width 219 height 9
type textarea "בסדר גמור"
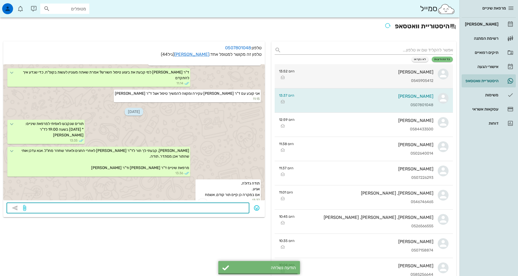
scroll to position [166, 0]
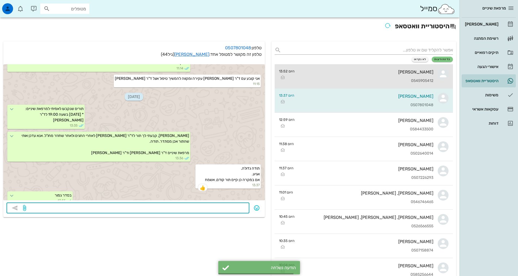
click at [371, 74] on div "[PERSON_NAME]" at bounding box center [366, 71] width 134 height 5
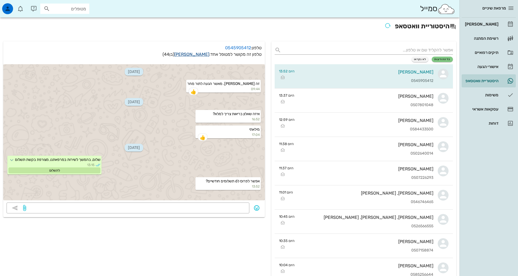
click at [198, 54] on link "[PERSON_NAME]" at bounding box center [191, 54] width 35 height 5
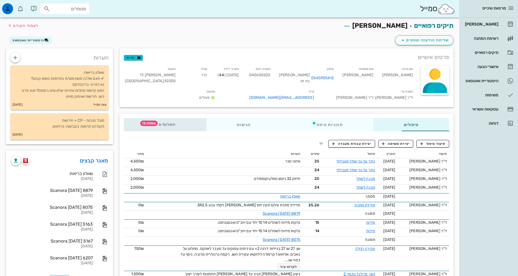
click at [154, 123] on span "תשלומים 13,000₪" at bounding box center [164, 125] width 21 height 4
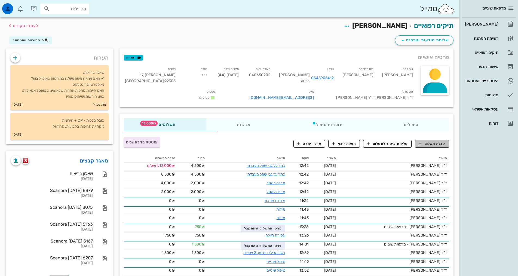
click at [432, 141] on span "קבלת תשלום" at bounding box center [431, 143] width 27 height 5
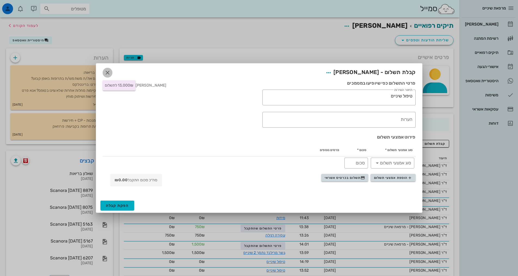
click at [106, 72] on icon "button" at bounding box center [107, 72] width 7 height 7
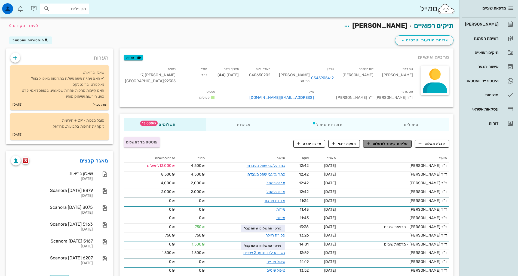
click at [405, 141] on span "שליחת קישור לתשלום" at bounding box center [387, 143] width 41 height 5
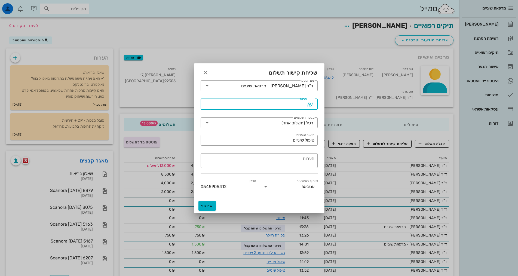
click at [285, 106] on input "סכום" at bounding box center [255, 104] width 103 height 9
type input "13000"
click at [295, 126] on div "רגיל (תשלום אחד)" at bounding box center [262, 122] width 103 height 11
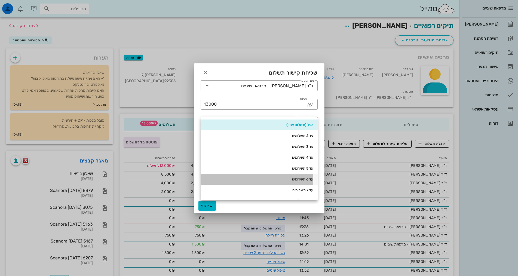
click at [296, 181] on div "עד 6 תשלומים" at bounding box center [259, 179] width 108 height 4
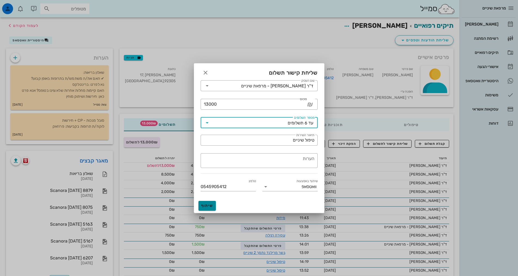
click at [211, 204] on span "שיתוף" at bounding box center [206, 205] width 13 height 5
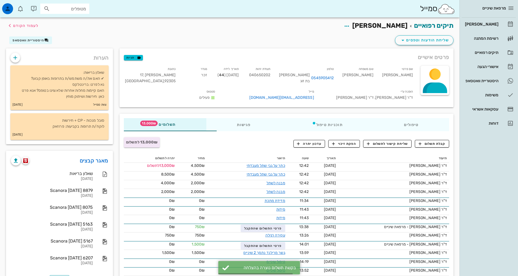
click at [465, 164] on div "מרפאת שיניים [PERSON_NAME] רשימת המתנה תיקים רפואיים אישורי הגעה היסטוריית וואט…" at bounding box center [488, 138] width 58 height 276
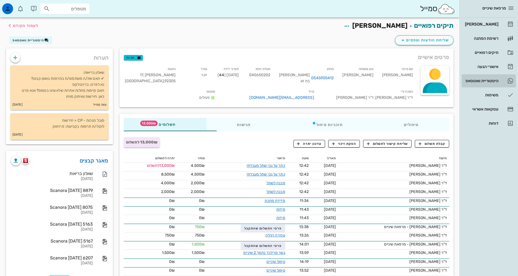
click at [487, 82] on div "היסטוריית וואטסאפ" at bounding box center [480, 81] width 35 height 4
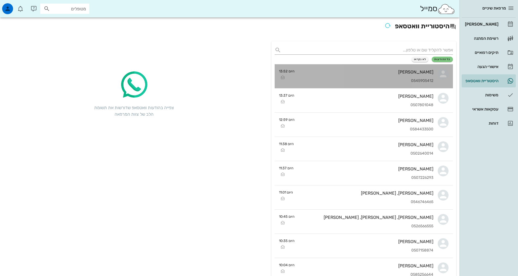
click at [343, 71] on div "[PERSON_NAME]" at bounding box center [366, 71] width 134 height 5
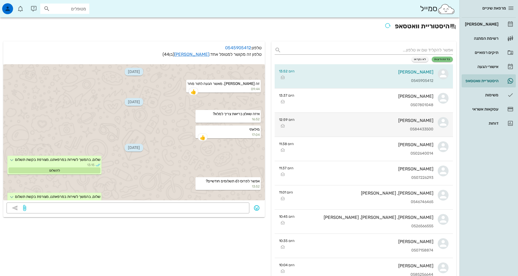
scroll to position [13, 0]
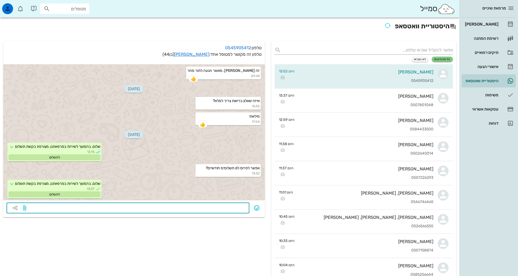
click at [224, 204] on textarea at bounding box center [136, 208] width 219 height 9
type textarea "כן פתחתי את האפשרות לתשלומים"
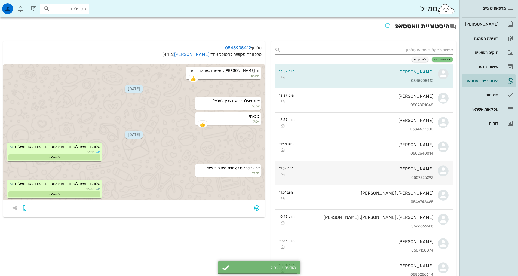
scroll to position [29, 0]
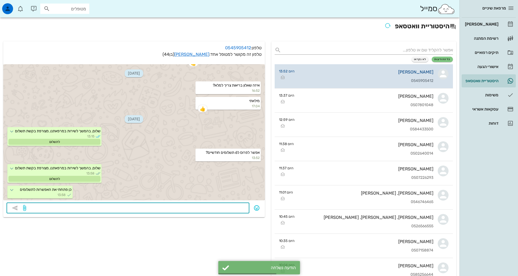
click at [384, 74] on div "[PERSON_NAME]" at bounding box center [366, 71] width 134 height 5
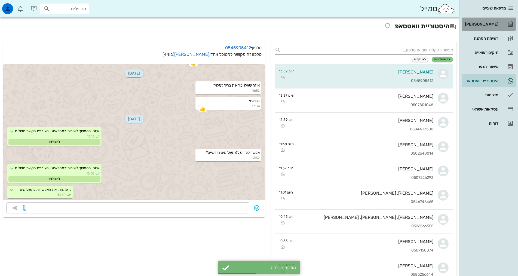
click at [496, 25] on div "[PERSON_NAME]" at bounding box center [480, 24] width 35 height 4
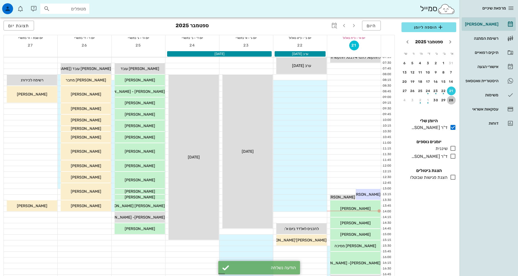
click at [450, 99] on div "28" at bounding box center [451, 100] width 9 height 4
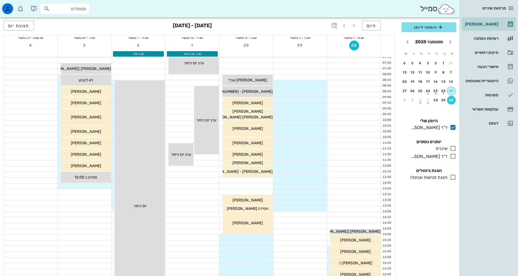
click at [450, 88] on button "21" at bounding box center [451, 90] width 9 height 9
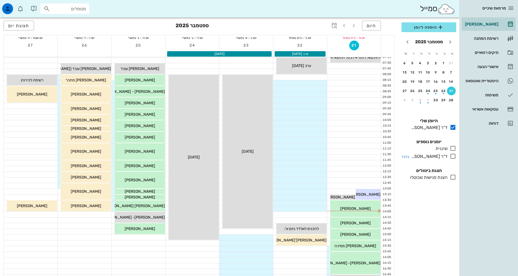
click at [451, 157] on icon at bounding box center [452, 156] width 7 height 7
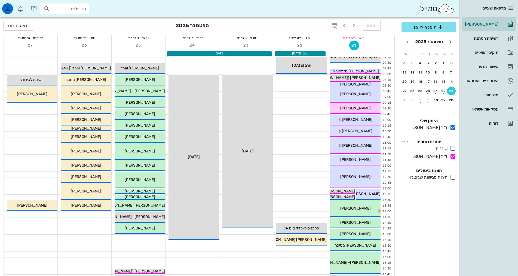
click at [452, 144] on h4 "כולם יומנים נוספים" at bounding box center [428, 141] width 55 height 7
click at [452, 147] on icon at bounding box center [452, 148] width 7 height 7
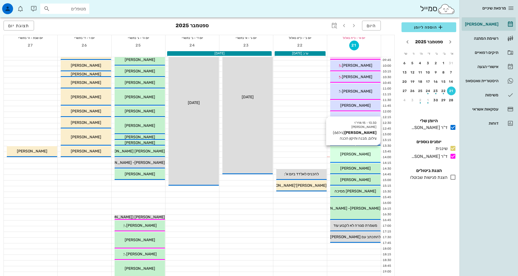
scroll to position [54, 0]
click at [374, 150] on div "13:30 - 14:15 ד"ר [PERSON_NAME] [PERSON_NAME] (גיל 66 ) צילום, מבנה ותיקון הכנה…" at bounding box center [355, 154] width 50 height 17
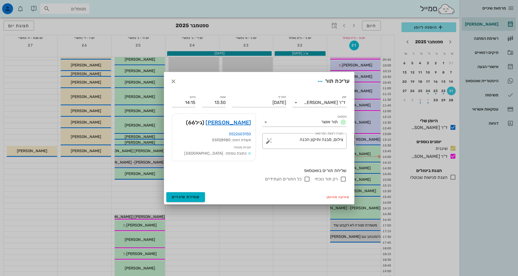
click at [292, 163] on div "סטטוס תור אושר ​ הערה לצוות המרפאה צילום, מבנה ותיקון הכנה" at bounding box center [304, 137] width 91 height 54
click at [233, 176] on div "רק תור נוכחי כל התורים העתידיים" at bounding box center [259, 179] width 175 height 7
click at [242, 124] on link "[PERSON_NAME]" at bounding box center [227, 122] width 45 height 9
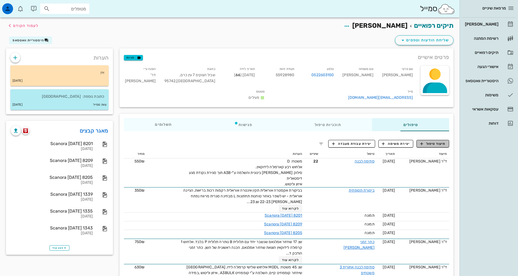
click at [442, 141] on span "תיעוד טיפול" at bounding box center [432, 143] width 25 height 5
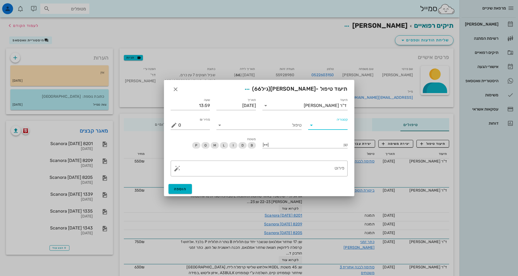
click at [329, 125] on input "קטגוריה" at bounding box center [332, 125] width 31 height 9
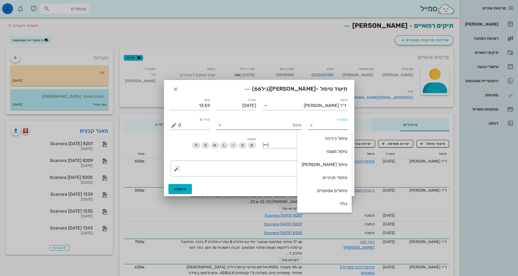
click at [267, 126] on input "טיפול" at bounding box center [263, 125] width 78 height 9
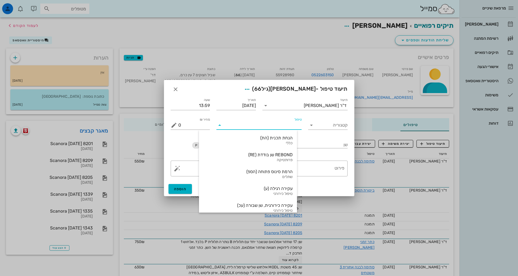
click at [267, 126] on input "טיפול" at bounding box center [263, 125] width 78 height 9
click at [287, 124] on input "טיפול" at bounding box center [263, 125] width 78 height 9
click at [279, 127] on input "טיפול" at bounding box center [263, 125] width 78 height 9
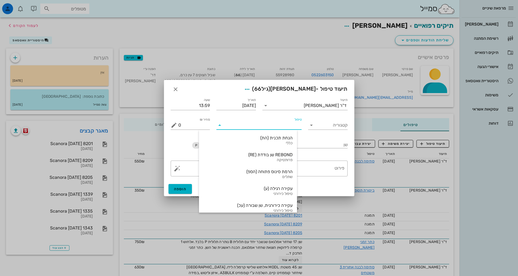
click at [279, 125] on input "טיפול" at bounding box center [263, 125] width 78 height 9
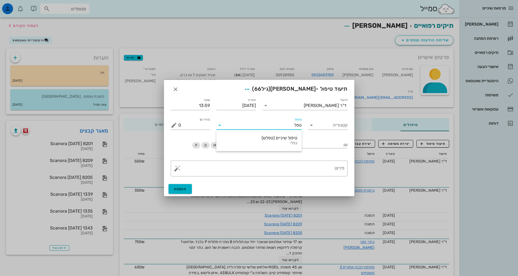
type input "טפלש"
click at [293, 139] on div "טיפול שיניים (טפלש)" at bounding box center [259, 137] width 76 height 5
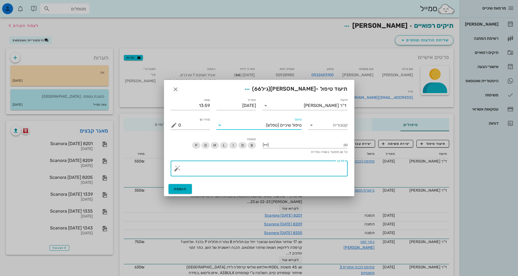
click at [297, 170] on textarea "פירוט" at bounding box center [261, 169] width 166 height 13
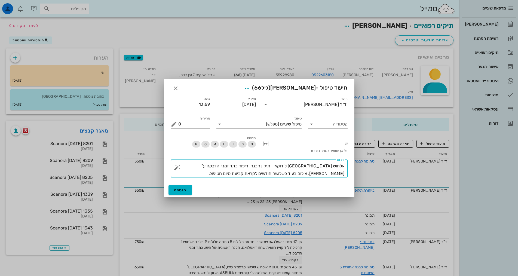
type textarea "אלחוש [GEOGRAPHIC_DATA] לידוקאין. תיקון הכנה. ריפוד כתר זמני. הדבקה ע"[PERSON_N…"
click at [313, 141] on div at bounding box center [309, 143] width 78 height 7
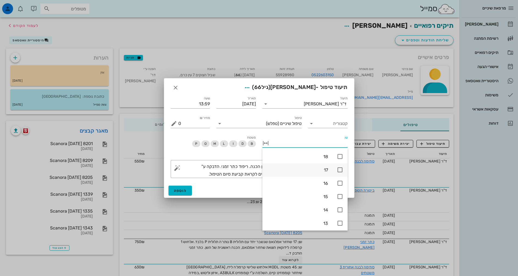
click at [320, 165] on div "17" at bounding box center [297, 170] width 61 height 12
click at [196, 151] on div "משטח B D I L M O P" at bounding box center [213, 144] width 92 height 26
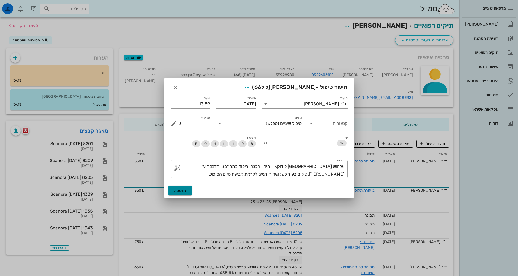
click at [189, 192] on button "הוספה" at bounding box center [180, 190] width 24 height 10
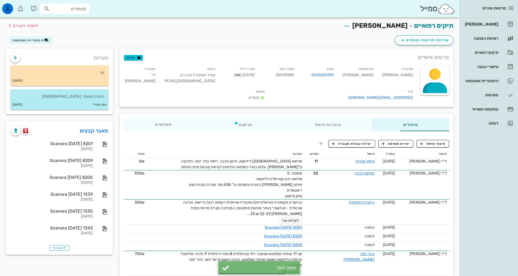
click at [480, 198] on div "מרפאת שיניים [PERSON_NAME] רשימת המתנה תיקים רפואיים אישורי הגעה היסטוריית וואט…" at bounding box center [488, 138] width 58 height 276
click at [479, 26] on div "[PERSON_NAME]" at bounding box center [480, 24] width 35 height 4
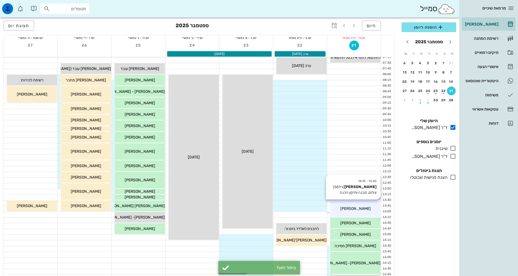
click at [370, 202] on div "13:30 - 14:15 [PERSON_NAME] (גיל 66 ) צילום, מבנה ותיקון הכנה [PERSON_NAME]" at bounding box center [355, 208] width 50 height 17
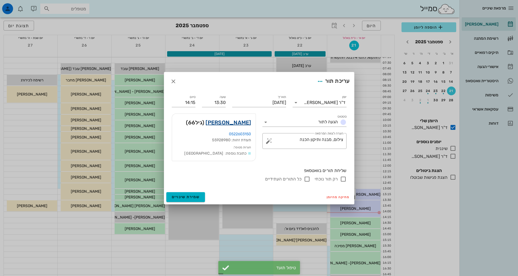
click at [240, 122] on link "[PERSON_NAME]" at bounding box center [227, 122] width 45 height 9
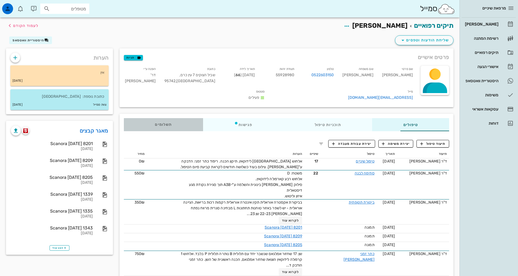
click at [147, 118] on div "תשלומים 0₪" at bounding box center [163, 124] width 79 height 13
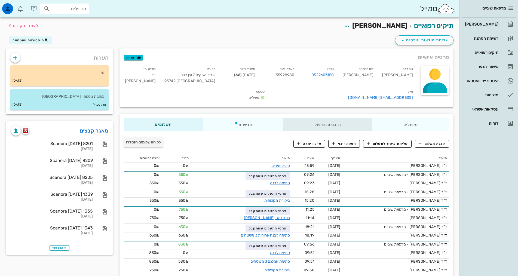
click at [311, 118] on div "תוכניות טיפול" at bounding box center [327, 124] width 89 height 13
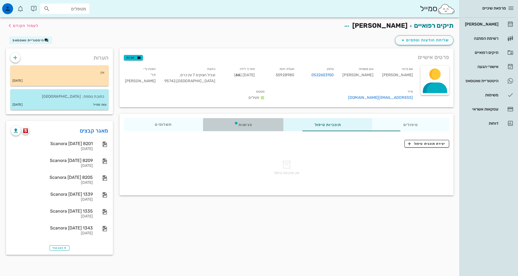
click at [236, 118] on div "פגישות" at bounding box center [243, 124] width 80 height 13
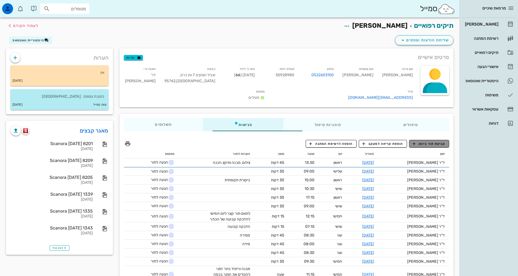
click at [440, 141] on span "קביעת תור ביומן" at bounding box center [428, 143] width 33 height 5
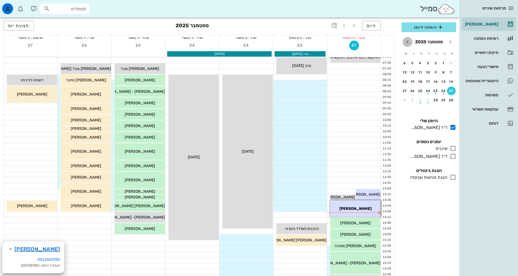
click at [409, 43] on icon "חודש הבא" at bounding box center [407, 42] width 7 height 7
click at [451, 84] on div "button" at bounding box center [450, 84] width 1 height 1
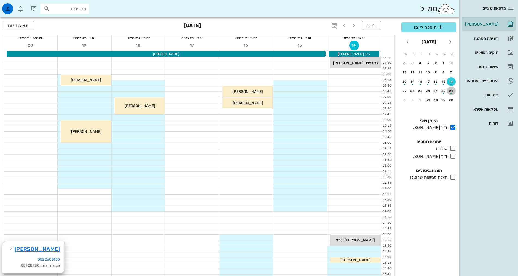
click at [450, 91] on div "button" at bounding box center [451, 92] width 9 height 3
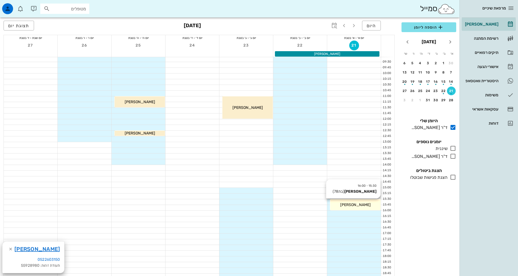
scroll to position [82, 0]
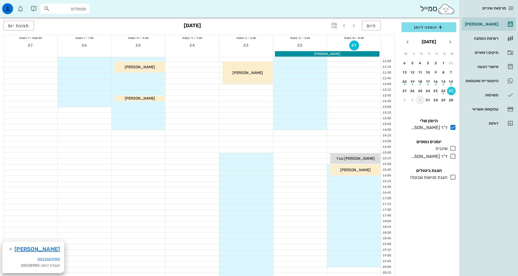
click at [422, 99] on div "1" at bounding box center [420, 100] width 9 height 4
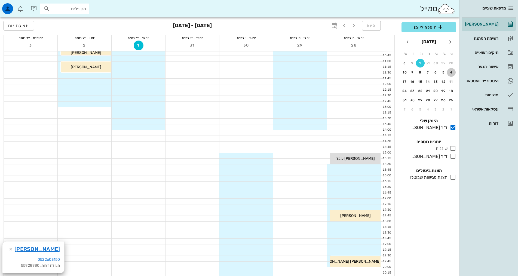
click at [450, 73] on div "4" at bounding box center [451, 72] width 9 height 4
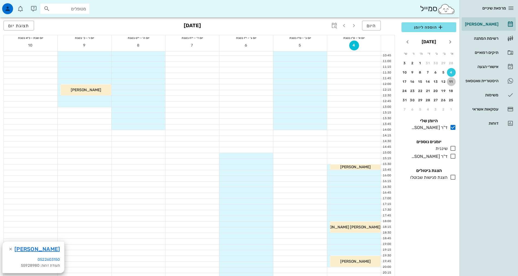
click at [451, 82] on div "11" at bounding box center [451, 82] width 9 height 4
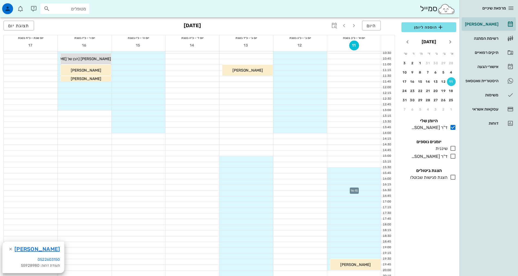
scroll to position [109, 0]
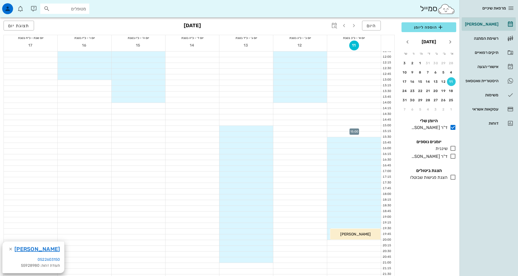
click at [368, 128] on div at bounding box center [354, 128] width 54 height 5
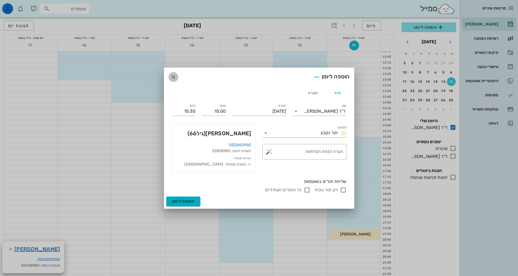
click at [169, 75] on span "button" at bounding box center [173, 77] width 10 height 7
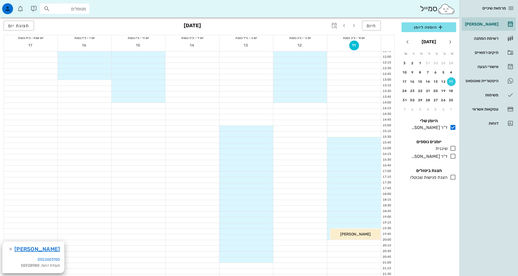
click at [371, 138] on div at bounding box center [354, 139] width 54 height 5
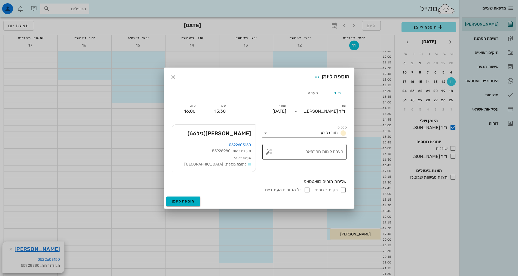
click at [301, 153] on textarea "הערה לצוות המרפאה" at bounding box center [306, 153] width 73 height 13
click at [343, 151] on textarea "צילומים" at bounding box center [306, 153] width 73 height 13
click at [319, 153] on textarea "צילומים" at bounding box center [306, 153] width 73 height 13
type textarea "צילומים וקביעת המשך"
click at [312, 165] on div "סטטוס תור נקבע ​ הערה לצוות המרפאה צילומים וקביעת המשך" at bounding box center [304, 148] width 91 height 54
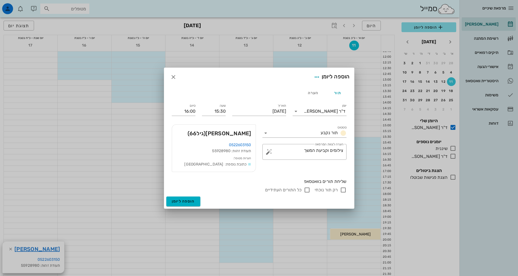
click at [337, 191] on label "רק תור נוכחי" at bounding box center [325, 189] width 23 height 5
checkbox input "true"
click at [189, 200] on span "הוספה ליומן" at bounding box center [183, 201] width 23 height 5
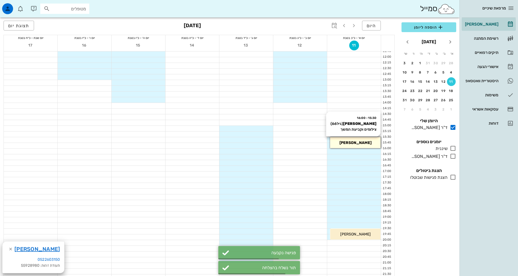
click at [354, 145] on div "[PERSON_NAME]" at bounding box center [355, 143] width 50 height 6
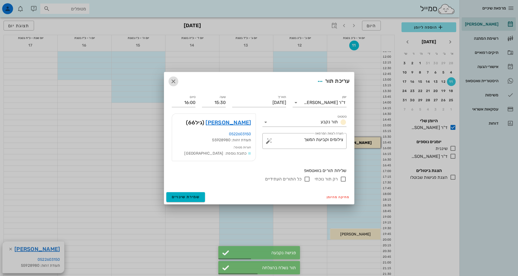
click at [174, 80] on icon "button" at bounding box center [173, 81] width 7 height 7
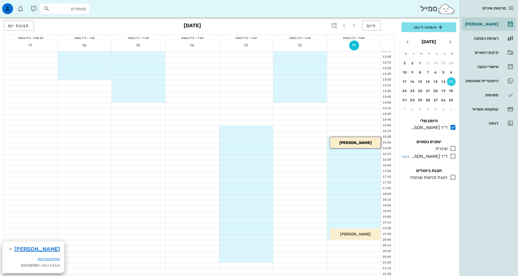
click at [448, 159] on div at bounding box center [451, 156] width 9 height 7
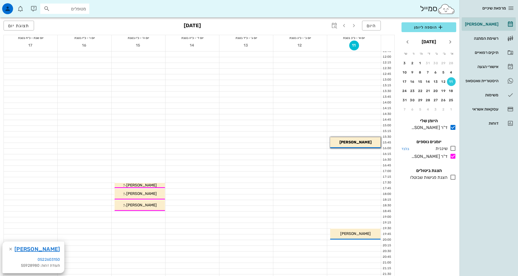
click at [446, 149] on div "שיננית" at bounding box center [440, 148] width 14 height 7
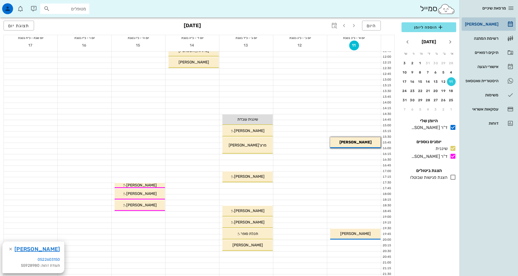
click at [496, 26] on div "[PERSON_NAME]" at bounding box center [480, 24] width 35 height 4
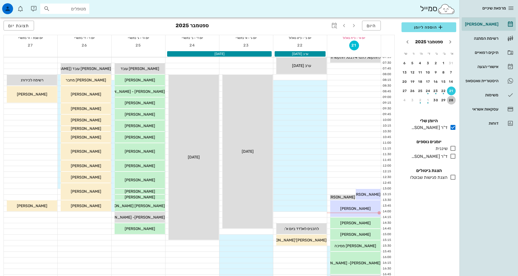
click at [453, 98] on button "28" at bounding box center [451, 100] width 9 height 9
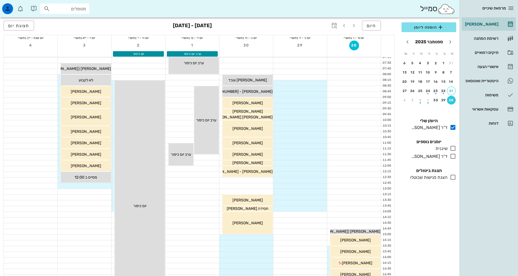
click at [467, 225] on div "מרפאת שיניים [PERSON_NAME] רשימת המתנה תיקים רפואיים אישורי הגעה היסטוריית וואט…" at bounding box center [488, 138] width 58 height 276
click at [452, 89] on div "21" at bounding box center [451, 91] width 8 height 4
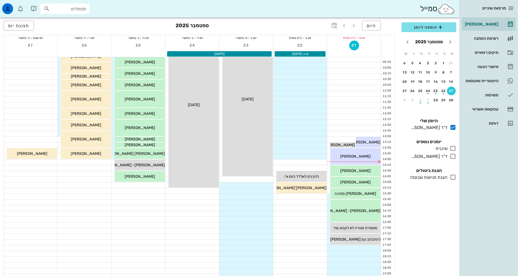
scroll to position [54, 0]
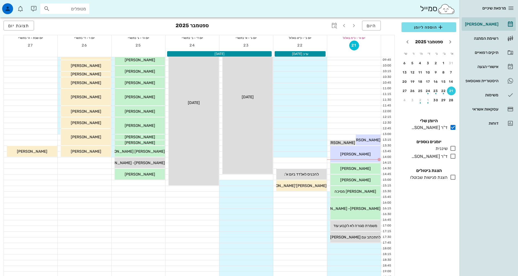
click at [408, 218] on div "הוספה ליומן [DATE] א׳ ב׳ ג׳ ד׳ ה׳ ו׳ ש׳ 31 1 2 3 4 5 6 7 8 9 10 11 12 13 14 15 …" at bounding box center [428, 147] width 61 height 257
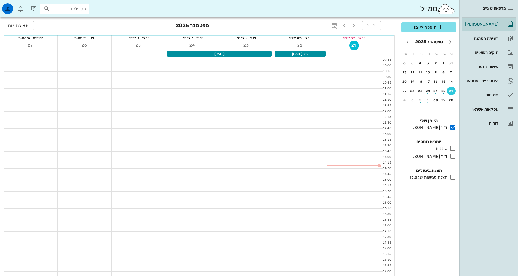
scroll to position [164, 0]
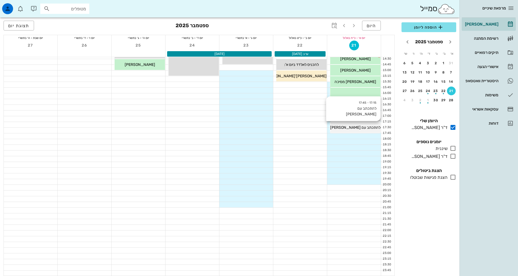
click at [350, 129] on span "להתכתב עם [PERSON_NAME]" at bounding box center [355, 127] width 50 height 5
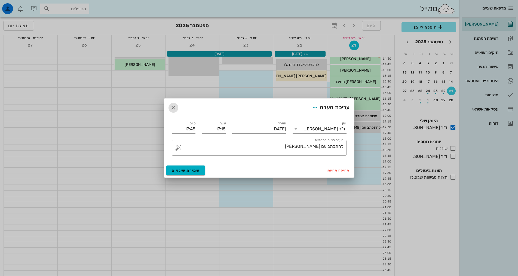
click at [171, 105] on icon "button" at bounding box center [173, 107] width 7 height 7
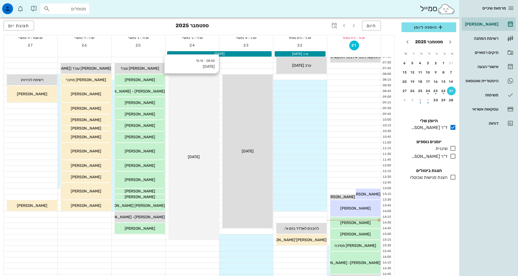
scroll to position [0, 0]
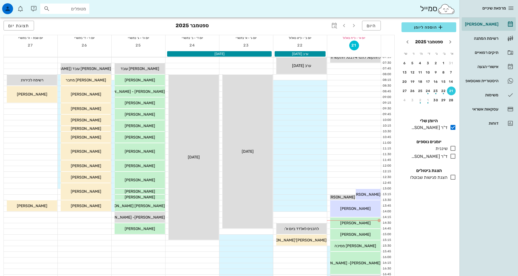
click at [466, 219] on div "מרפאת שיניים [PERSON_NAME] רשימת המתנה תיקים רפואיים אישורי הגעה היסטוריית וואט…" at bounding box center [488, 138] width 58 height 276
click at [448, 100] on div "28" at bounding box center [451, 100] width 9 height 4
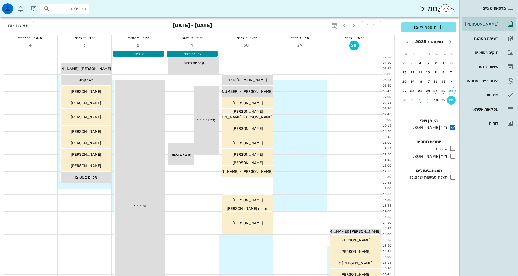
click at [431, 232] on div "הוספה ליומן [DATE] א׳ ב׳ ג׳ ד׳ ה׳ ו׳ ש׳ 31 1 2 3 4 5 6 7 8 9 10 11 12 13 14 15 …" at bounding box center [428, 147] width 61 height 257
click at [64, 66] on div "[PERSON_NAME] ([PERSON_NAME]?)" at bounding box center [86, 69] width 50 height 6
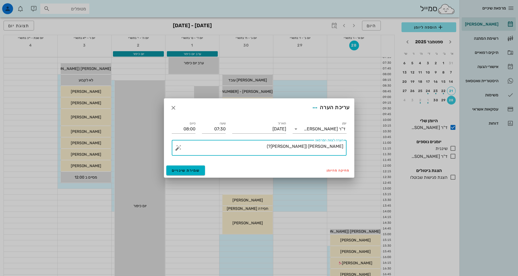
click at [256, 148] on textarea "[PERSON_NAME] ([PERSON_NAME]?)" at bounding box center [261, 149] width 164 height 13
click at [324, 146] on textarea "[PERSON_NAME] ([PERSON_NAME]?)" at bounding box center [261, 149] width 164 height 13
click at [280, 148] on textarea "[PERSON_NAME] עובד ינגוס לא נמצאת ([PERSON_NAME]?)" at bounding box center [261, 149] width 164 height 13
drag, startPoint x: 280, startPoint y: 145, endPoint x: 283, endPoint y: 145, distance: 3.0
click at [283, 145] on textarea "[PERSON_NAME] עובד ינגוס לא נמצאת ([PERSON_NAME]?)" at bounding box center [261, 149] width 164 height 13
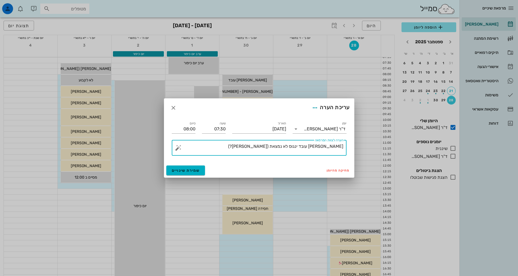
click at [294, 144] on textarea "[PERSON_NAME] עובד ינגוס לא נמצאת ([PERSON_NAME]?)" at bounding box center [261, 149] width 164 height 13
click at [274, 147] on textarea "[PERSON_NAME] עובד ינגוס לא נמצאת ([PERSON_NAME]?)" at bounding box center [261, 149] width 164 height 13
type textarea "[PERSON_NAME] עובד ינגוס לא נמצאת ([PERSON_NAME]?)"
click at [190, 171] on span "שמירת שינויים" at bounding box center [186, 170] width 28 height 5
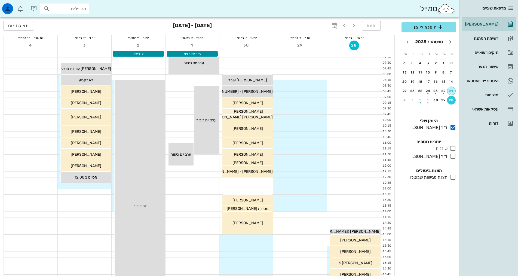
click at [454, 91] on div "21" at bounding box center [451, 91] width 8 height 4
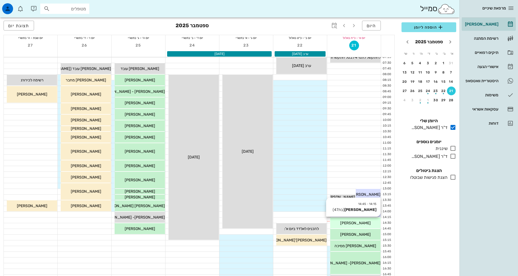
scroll to position [27, 0]
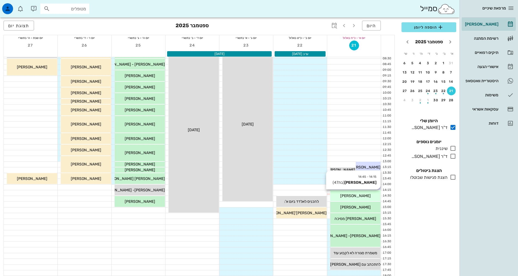
click at [362, 199] on div "14:15 - 14:45 [PERSON_NAME] (בת 47 ) [PERSON_NAME]" at bounding box center [355, 195] width 50 height 11
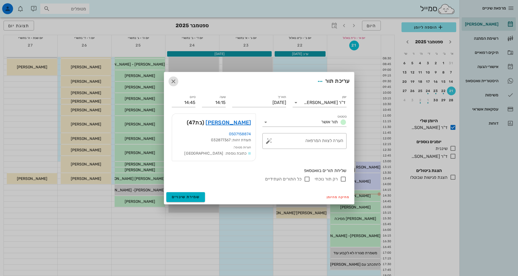
click at [172, 81] on icon "button" at bounding box center [173, 81] width 7 height 7
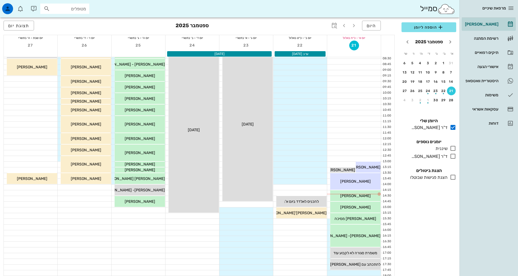
click at [424, 204] on div "הוספה ליומן [DATE] א׳ ב׳ ג׳ ד׳ ה׳ ו׳ ש׳ 31 1 2 3 4 5 6 7 8 9 10 11 12 13 14 15 …" at bounding box center [428, 147] width 61 height 257
click at [355, 197] on span "[PERSON_NAME]" at bounding box center [355, 195] width 30 height 5
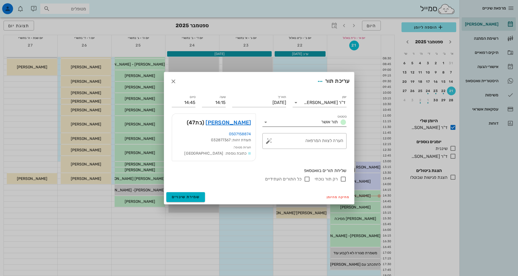
click at [331, 120] on span "תור אושר" at bounding box center [329, 121] width 17 height 5
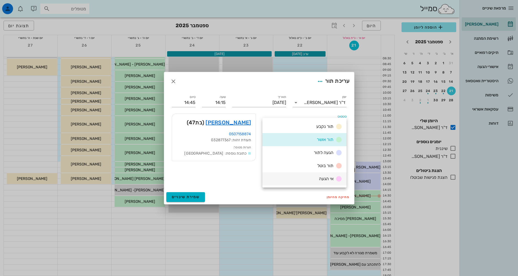
click at [328, 182] on div "אי הגעה" at bounding box center [329, 178] width 25 height 7
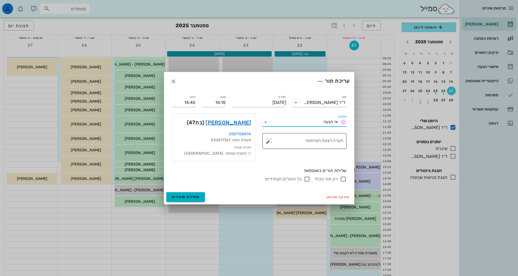
click at [327, 139] on div "הערה לצוות המרפאה" at bounding box center [306, 141] width 73 height 16
click at [285, 154] on div "סטטוס אי הגעה ​ הערה לצוות המרפאה איחרה לתור את כל זמן התור" at bounding box center [304, 137] width 91 height 54
click at [281, 138] on textarea "איחרה לתור את כל זמן התור" at bounding box center [306, 142] width 73 height 13
click at [280, 140] on textarea "איחרה לתור את כל זמן התור" at bounding box center [306, 142] width 73 height 13
type textarea "איחרה לתור את כל זמן התור"
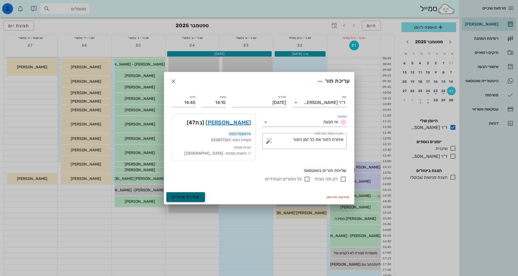
click at [195, 195] on span "שמירת שינויים" at bounding box center [186, 196] width 28 height 5
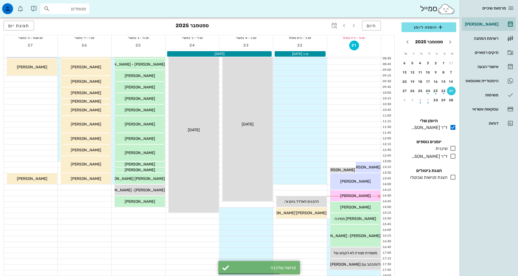
click at [449, 252] on div "הוספה ליומן [DATE] א׳ ב׳ ג׳ ד׳ ה׳ ו׳ ש׳ 31 1 2 3 4 5 6 7 8 9 10 11 12 13 14 15 …" at bounding box center [428, 147] width 61 height 257
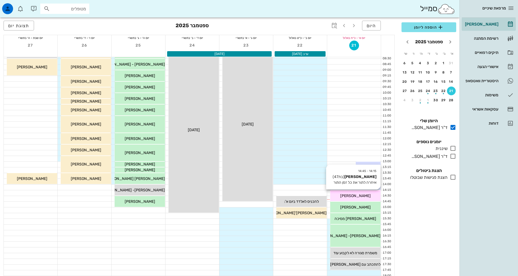
click at [345, 196] on div "[PERSON_NAME]" at bounding box center [355, 196] width 50 height 6
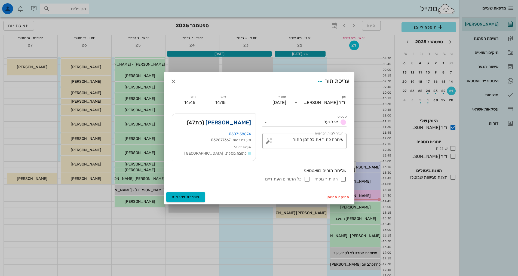
click at [244, 123] on link "[PERSON_NAME]" at bounding box center [227, 122] width 45 height 9
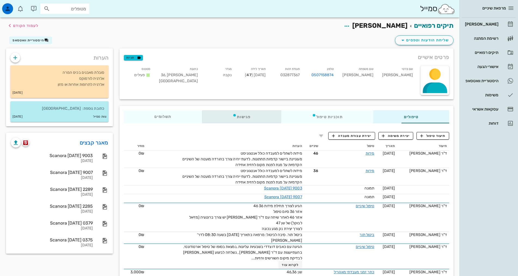
click at [221, 114] on div "פגישות" at bounding box center [241, 116] width 79 height 13
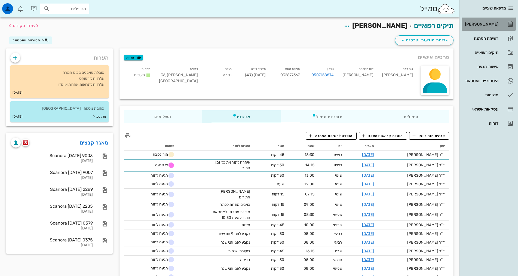
click at [489, 22] on div "[PERSON_NAME]" at bounding box center [480, 24] width 35 height 4
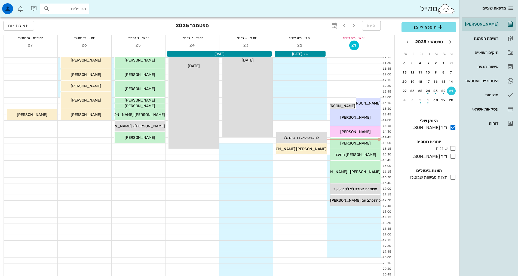
scroll to position [82, 0]
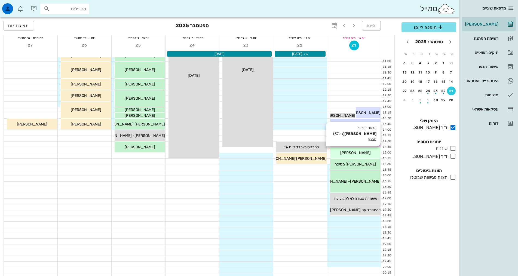
click at [375, 151] on div "[PERSON_NAME]" at bounding box center [355, 153] width 50 height 6
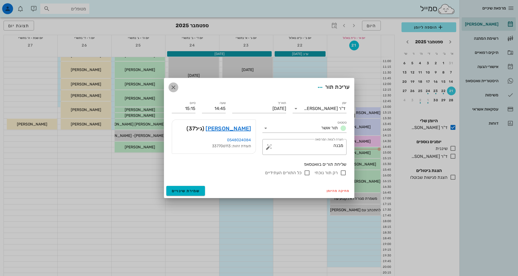
click at [174, 87] on icon "button" at bounding box center [173, 87] width 7 height 7
click at [174, 87] on div "08:00 - 15:15 [DATE] [DATE]" at bounding box center [193, 75] width 50 height 165
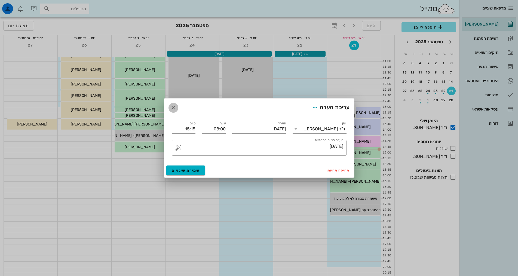
click at [173, 105] on icon "button" at bounding box center [173, 107] width 7 height 7
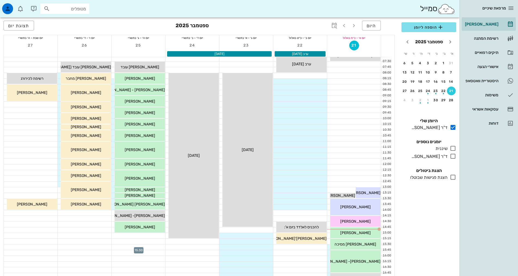
scroll to position [0, 0]
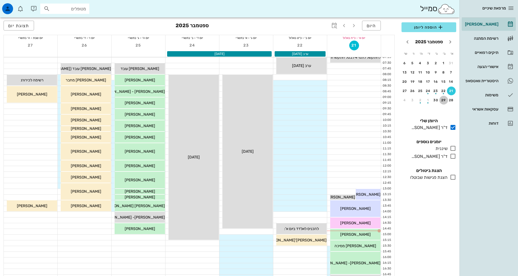
drag, startPoint x: 440, startPoint y: 101, endPoint x: 434, endPoint y: 106, distance: 8.2
click at [441, 101] on div "29" at bounding box center [443, 100] width 9 height 4
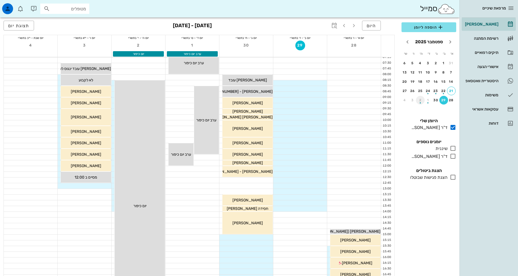
click at [419, 100] on div "button" at bounding box center [420, 101] width 9 height 3
click at [435, 73] on div "button" at bounding box center [435, 73] width 9 height 3
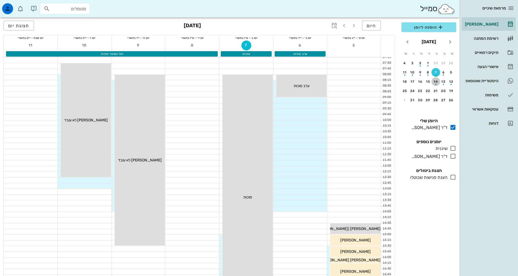
click at [435, 82] on div "button" at bounding box center [435, 82] width 9 height 3
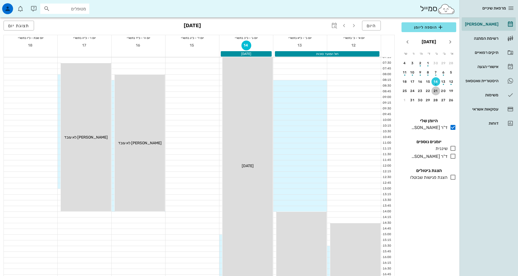
click at [435, 91] on div "21" at bounding box center [435, 91] width 9 height 4
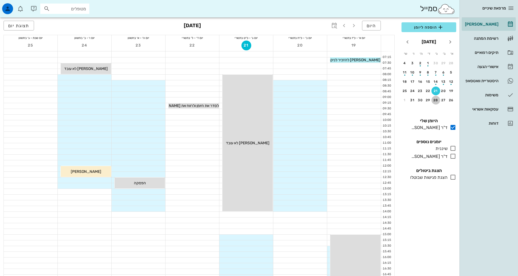
click at [436, 99] on div "28" at bounding box center [435, 100] width 9 height 4
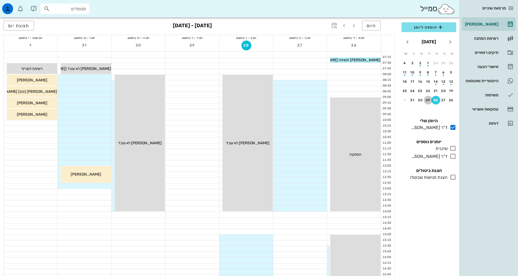
click at [428, 100] on div "29" at bounding box center [427, 100] width 9 height 4
click at [405, 100] on div "1" at bounding box center [404, 100] width 9 height 4
click at [437, 71] on div "4" at bounding box center [435, 72] width 9 height 4
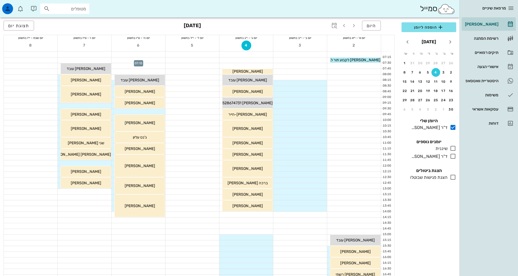
click at [150, 60] on div at bounding box center [139, 59] width 54 height 5
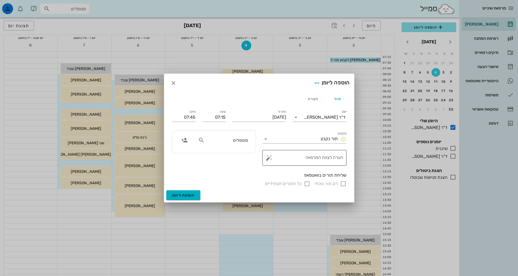
click at [317, 158] on textarea "הערה לצוות המרפאה" at bounding box center [306, 159] width 73 height 13
click at [171, 84] on icon "button" at bounding box center [173, 83] width 7 height 7
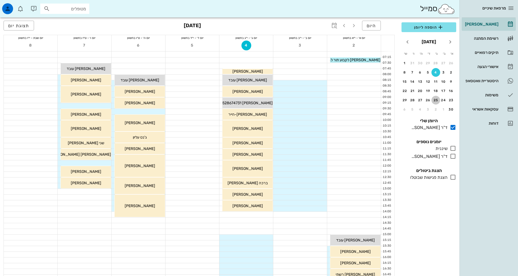
click at [435, 100] on div "25" at bounding box center [435, 100] width 9 height 4
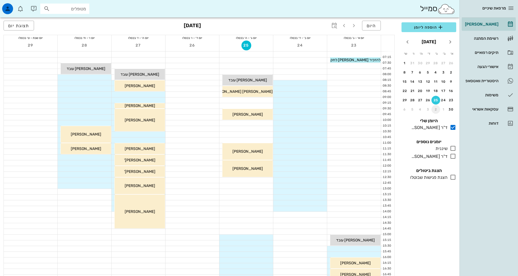
click at [434, 111] on div "2" at bounding box center [435, 109] width 9 height 4
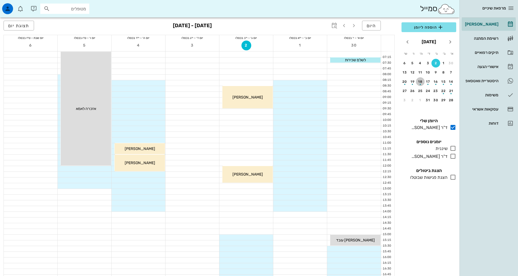
click at [419, 82] on div "button" at bounding box center [420, 82] width 9 height 3
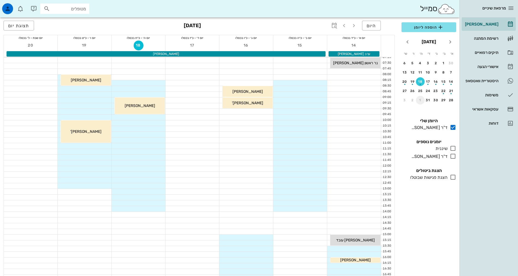
click at [419, 101] on div "1" at bounding box center [420, 100] width 9 height 4
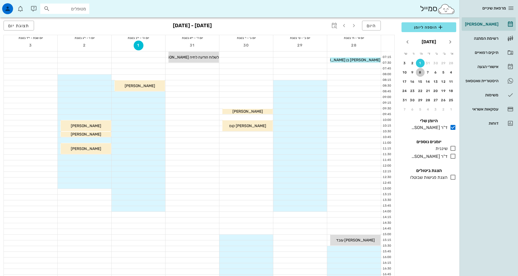
drag, startPoint x: 419, startPoint y: 72, endPoint x: 522, endPoint y: 95, distance: 105.3
click at [419, 72] on div "8" at bounding box center [420, 72] width 9 height 4
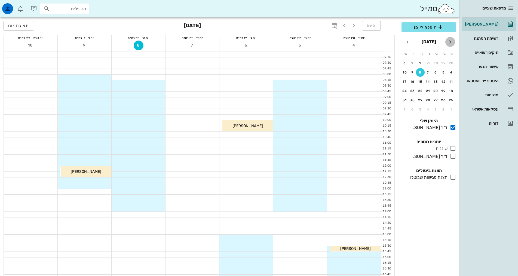
click at [449, 44] on icon "חודש שעבר" at bounding box center [450, 42] width 7 height 7
click at [450, 44] on icon "חודש שעבר" at bounding box center [450, 42] width 7 height 7
click at [419, 72] on div "6" at bounding box center [420, 72] width 9 height 4
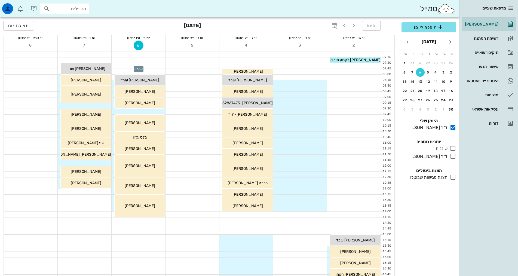
click at [152, 66] on div at bounding box center [139, 65] width 54 height 5
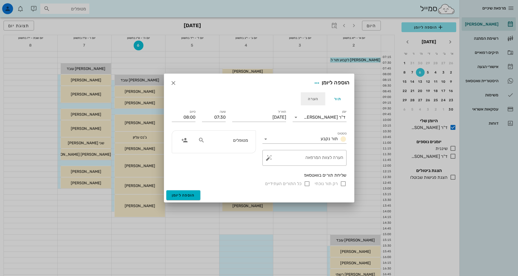
click at [312, 99] on div "הערה" at bounding box center [313, 98] width 24 height 13
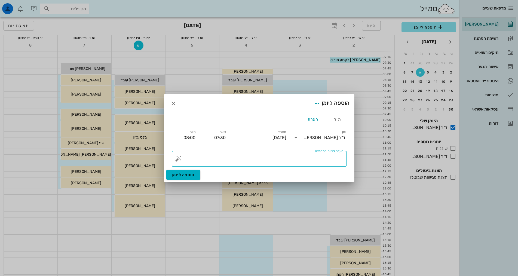
click at [331, 156] on textarea "הערה לצוות המרפאה" at bounding box center [261, 159] width 164 height 13
type textarea "[PERSON_NAME] 08:00"
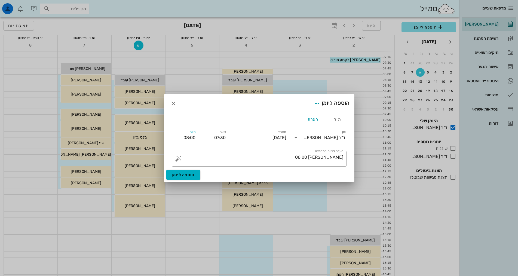
click at [190, 139] on input "08:00" at bounding box center [184, 137] width 24 height 9
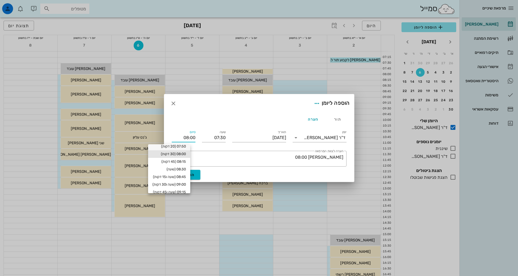
scroll to position [27, 0]
click at [186, 190] on div "09:30 (2 שעות)" at bounding box center [168, 191] width 33 height 4
type input "09:30"
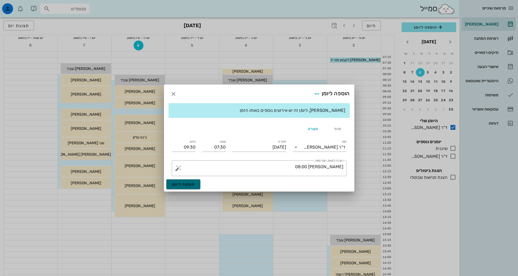
click at [196, 184] on button "הוספה ליומן" at bounding box center [183, 184] width 34 height 10
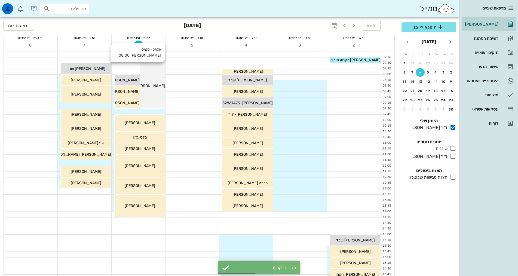
click at [160, 86] on span "[PERSON_NAME] 08:00" at bounding box center [144, 85] width 42 height 5
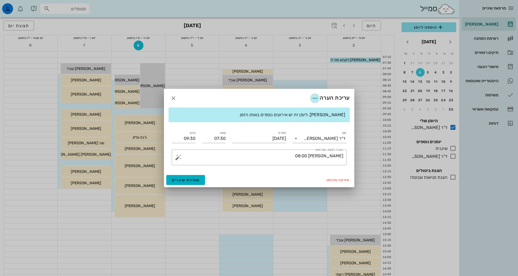
click at [313, 96] on icon "button" at bounding box center [314, 98] width 7 height 7
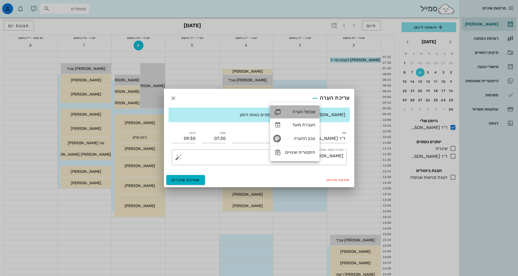
click at [305, 111] on div "שכפול הערה" at bounding box center [300, 111] width 30 height 5
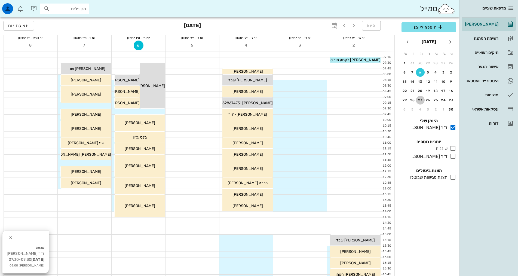
click at [420, 98] on div "27" at bounding box center [420, 100] width 9 height 4
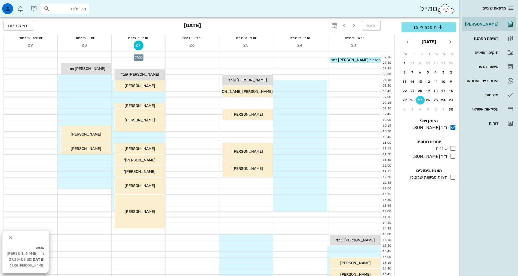
click at [157, 54] on div at bounding box center [139, 54] width 54 height 6
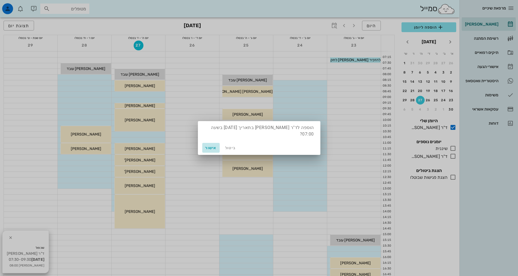
click at [211, 146] on span "אישור" at bounding box center [210, 148] width 13 height 5
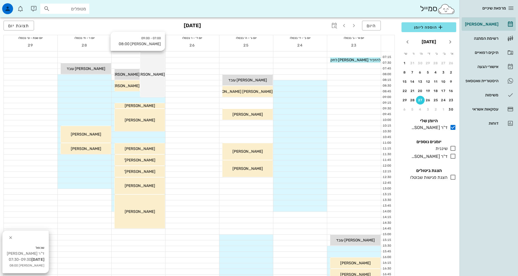
click at [150, 61] on div "07:00 - 09:00 [PERSON_NAME] 08:00 [PERSON_NAME] 08:00" at bounding box center [152, 74] width 25 height 45
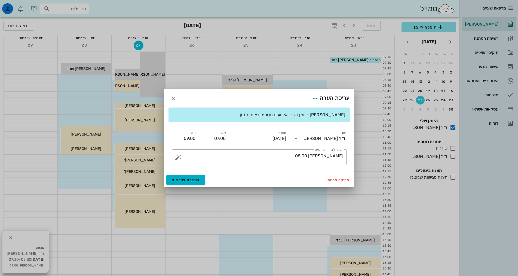
drag, startPoint x: 189, startPoint y: 138, endPoint x: 192, endPoint y: 139, distance: 3.1
click at [192, 139] on input "09:00" at bounding box center [184, 138] width 24 height 9
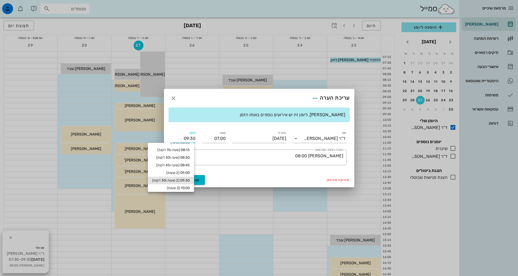
type input "09:30"
click at [188, 180] on div "09:30 (2 שעות ו30 דקות)" at bounding box center [171, 180] width 38 height 4
type input "09:30"
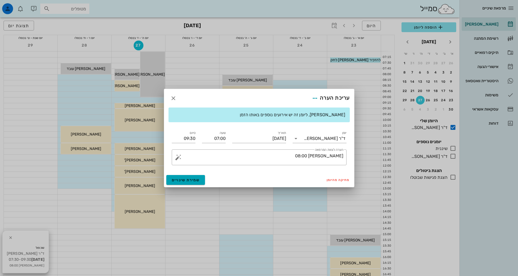
scroll to position [45, 0]
click at [197, 178] on span "שמירת שינויים" at bounding box center [186, 180] width 28 height 5
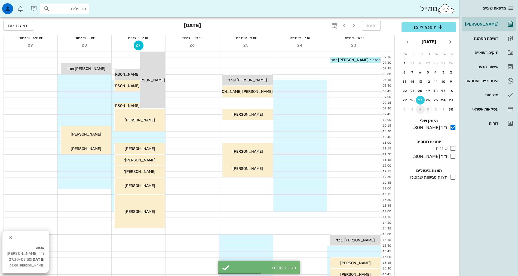
click at [421, 108] on div "4" at bounding box center [420, 109] width 9 height 4
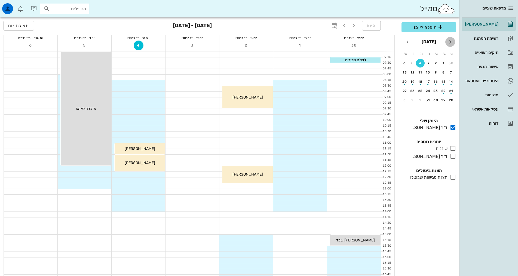
click at [448, 42] on icon "חודש שעבר" at bounding box center [450, 42] width 7 height 7
click at [421, 99] on div "27" at bounding box center [420, 100] width 9 height 4
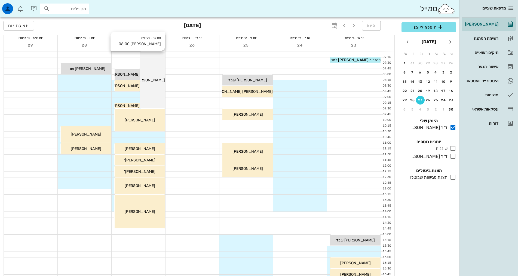
click at [156, 70] on div "07:00 - 09:30 [PERSON_NAME] 08:00 [PERSON_NAME] 08:00" at bounding box center [152, 80] width 25 height 57
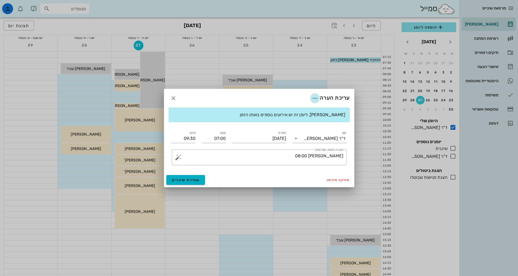
click at [314, 98] on icon "button" at bounding box center [314, 98] width 7 height 7
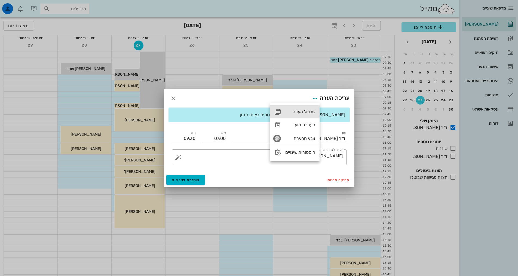
click at [303, 111] on div "שכפול הערה" at bounding box center [300, 111] width 30 height 5
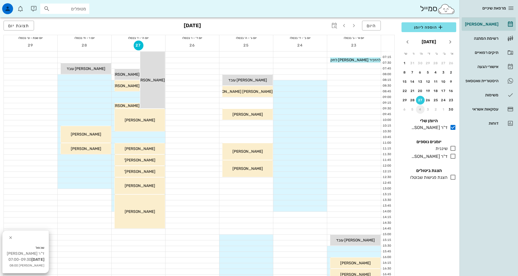
click at [421, 109] on div "4" at bounding box center [420, 109] width 9 height 4
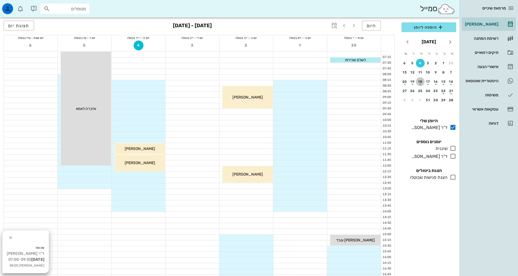
click at [420, 83] on div "button" at bounding box center [420, 82] width 9 height 3
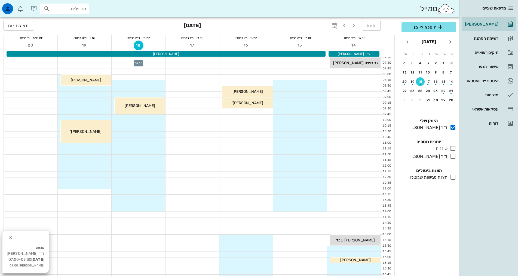
click at [160, 59] on div at bounding box center [139, 59] width 54 height 5
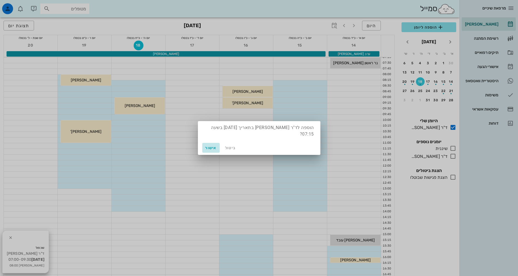
click at [208, 146] on span "אישור" at bounding box center [210, 148] width 13 height 5
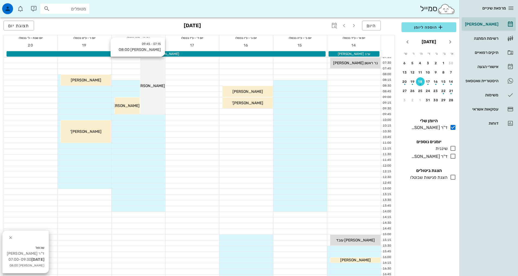
click at [153, 100] on div "07:15 - 09:45 [PERSON_NAME] 08:00 [PERSON_NAME] 08:00" at bounding box center [152, 85] width 25 height 57
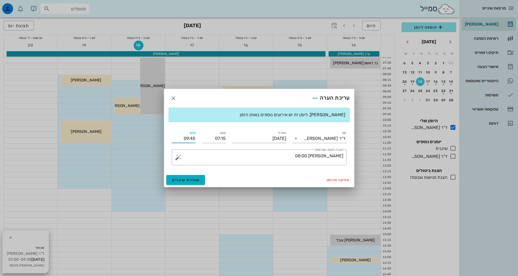
drag, startPoint x: 190, startPoint y: 138, endPoint x: 195, endPoint y: 139, distance: 5.0
click at [195, 139] on div "סיום 09:45" at bounding box center [183, 136] width 30 height 20
type input "09:30"
click at [185, 179] on span "שמירת שינויים" at bounding box center [186, 180] width 28 height 5
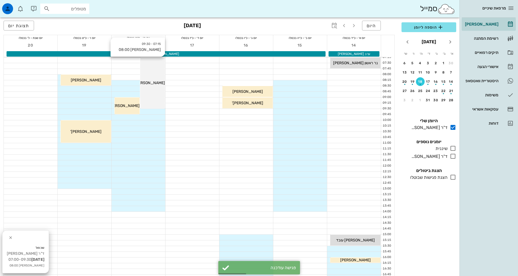
click at [157, 83] on span "[PERSON_NAME] 08:00" at bounding box center [144, 83] width 42 height 5
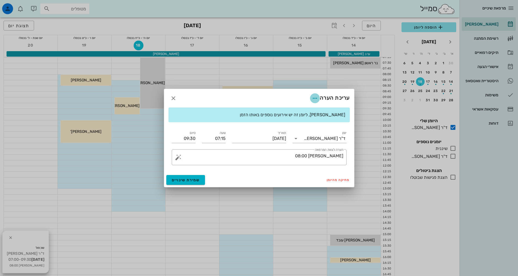
click at [315, 99] on icon "button" at bounding box center [314, 98] width 7 height 7
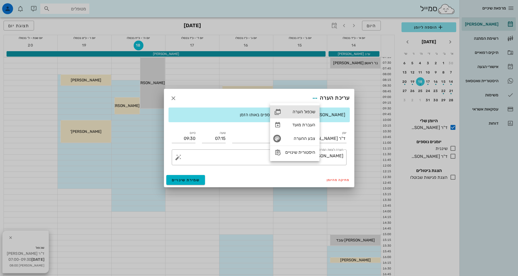
click at [313, 112] on div "שכפול הערה" at bounding box center [300, 111] width 30 height 5
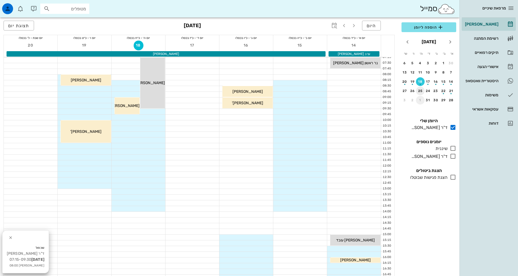
drag, startPoint x: 419, startPoint y: 101, endPoint x: 419, endPoint y: 92, distance: 8.2
click at [420, 101] on div "1" at bounding box center [420, 100] width 9 height 4
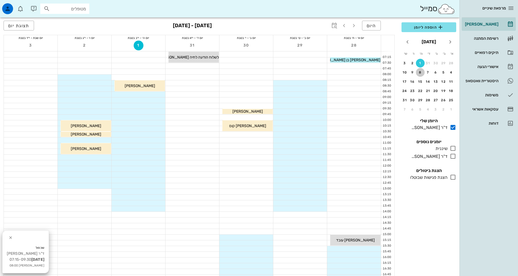
click at [421, 73] on div "8" at bounding box center [420, 72] width 9 height 4
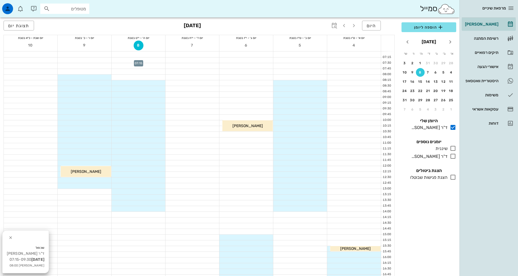
click at [160, 60] on div at bounding box center [139, 59] width 54 height 5
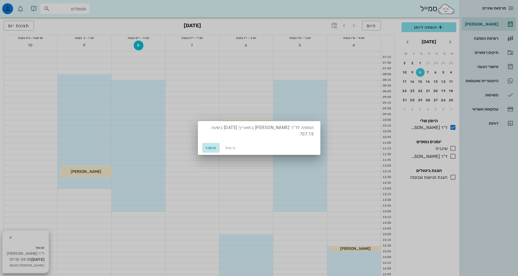
click at [212, 146] on span "אישור" at bounding box center [210, 148] width 13 height 5
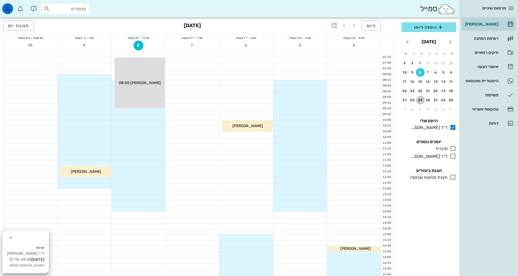
click at [419, 100] on div "29" at bounding box center [420, 100] width 9 height 4
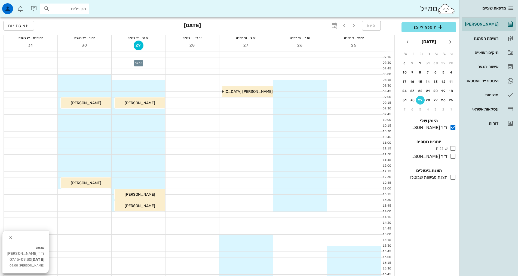
click at [147, 60] on div at bounding box center [139, 59] width 54 height 5
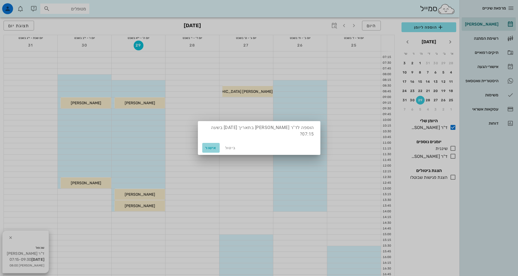
click at [209, 146] on span "אישור" at bounding box center [210, 148] width 13 height 5
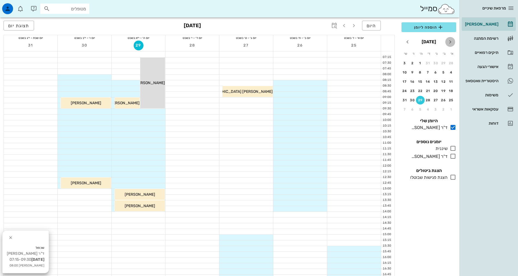
click at [451, 42] on icon "חודש שעבר" at bounding box center [450, 42] width 7 height 7
click at [450, 41] on icon "חודש שעבר" at bounding box center [450, 42] width 7 height 7
click at [452, 91] on div "21" at bounding box center [451, 91] width 8 height 4
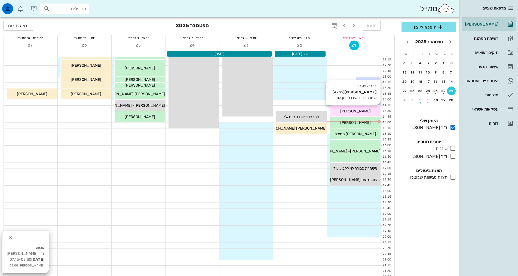
scroll to position [109, 0]
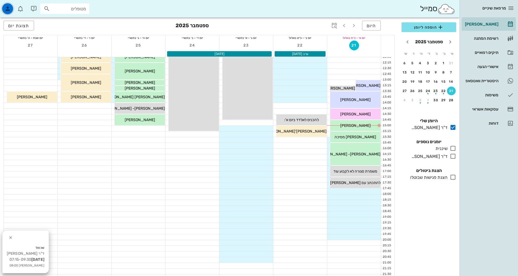
click at [7, 10] on icon "button" at bounding box center [7, 8] width 7 height 7
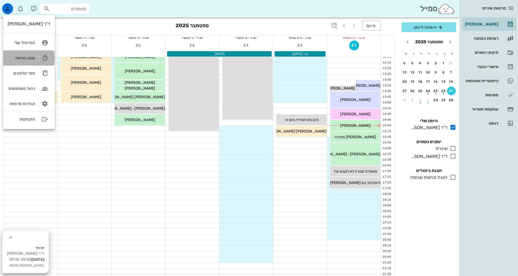
click at [30, 57] on div "שעון נוכחות" at bounding box center [21, 57] width 27 height 5
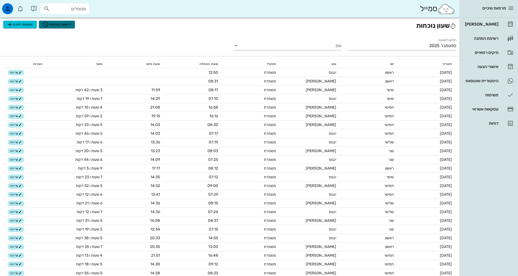
click at [58, 24] on span "רישום נוכחות" at bounding box center [56, 24] width 29 height 7
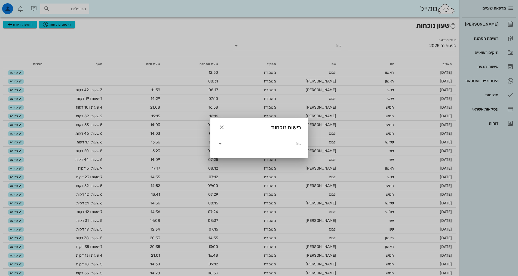
click at [269, 143] on input "שם" at bounding box center [262, 143] width 77 height 9
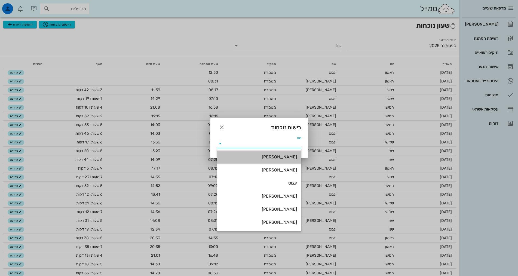
click at [281, 156] on div "[PERSON_NAME]" at bounding box center [259, 156] width 76 height 5
type input "[PERSON_NAME]"
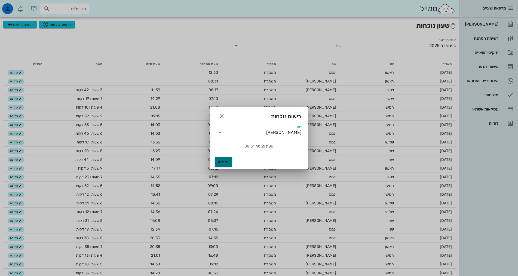
click at [221, 161] on span "יציאה" at bounding box center [223, 162] width 13 height 5
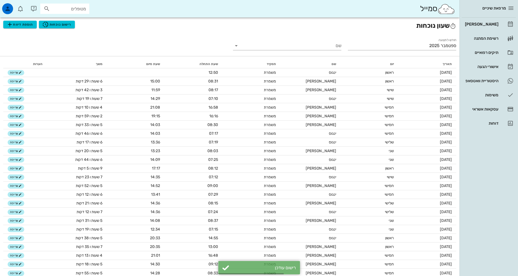
click at [493, 158] on div "מרפאת שיניים [PERSON_NAME] רשימת המתנה תיקים רפואיים אישורי הגעה היסטוריית וואט…" at bounding box center [488, 138] width 58 height 276
drag, startPoint x: 474, startPoint y: 88, endPoint x: 473, endPoint y: 85, distance: 2.7
click at [474, 88] on div "[PERSON_NAME] רשימת המתנה תיקים רפואיים אישורי הגעה היסטוריית וואטסאפ משימות עס…" at bounding box center [488, 74] width 54 height 112
click at [473, 83] on div "היסטוריית וואטסאפ" at bounding box center [480, 81] width 35 height 4
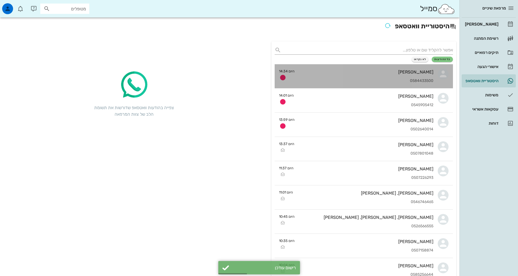
click at [398, 81] on div "0584433500" at bounding box center [366, 81] width 134 height 5
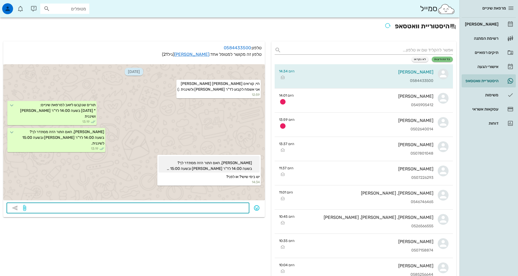
click at [230, 207] on textarea at bounding box center [136, 208] width 219 height 9
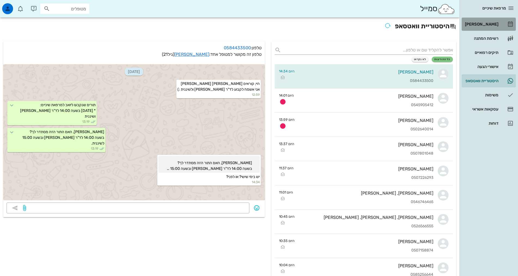
click at [494, 25] on div "[PERSON_NAME]" at bounding box center [480, 24] width 35 height 4
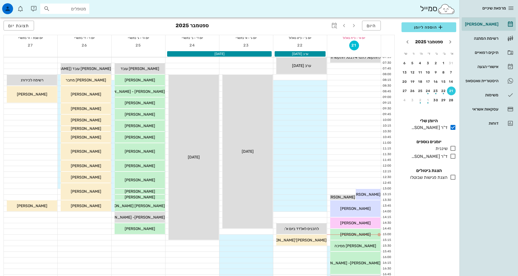
click at [476, 157] on div "מרפאת שיניים [PERSON_NAME] רשימת המתנה תיקים רפואיים אישורי הגעה 2 היסטוריית וו…" at bounding box center [488, 138] width 58 height 276
click at [67, 11] on input "מטופלים" at bounding box center [68, 8] width 35 height 7
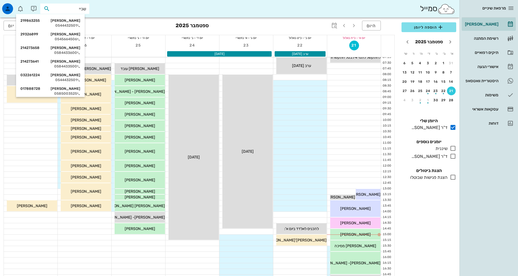
type input "[PERSON_NAME]"
click at [80, 63] on div "[PERSON_NAME] 214273641" at bounding box center [50, 61] width 60 height 4
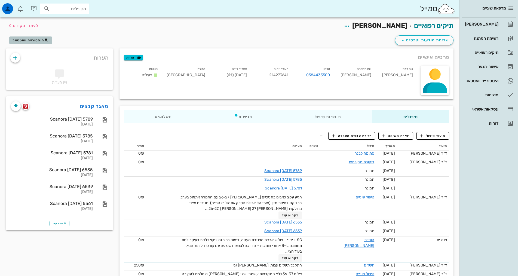
click at [34, 38] on button "היסטוריית וואטסאפ" at bounding box center [30, 40] width 43 height 8
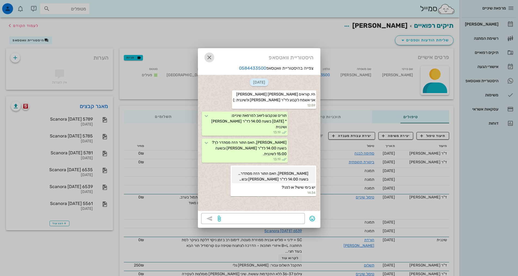
click at [208, 57] on icon "button" at bounding box center [209, 57] width 7 height 7
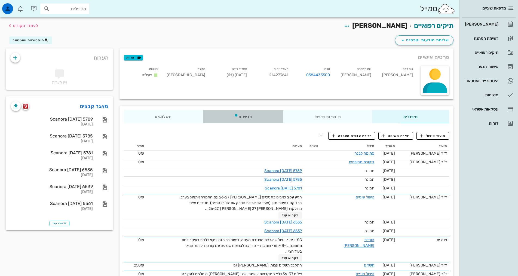
click at [228, 119] on div "פגישות" at bounding box center [243, 116] width 80 height 13
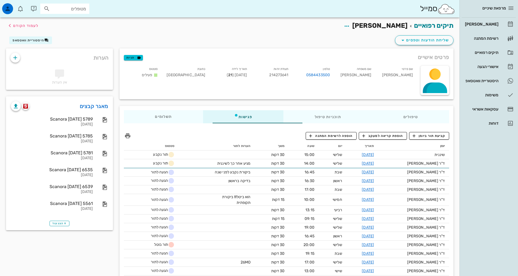
click at [466, 183] on div "מרפאת שיניים [PERSON_NAME] רשימת המתנה תיקים רפואיים אישורי הגעה 2 היסטוריית וו…" at bounding box center [488, 138] width 58 height 276
click at [36, 41] on span "היסטוריית וואטסאפ" at bounding box center [29, 40] width 32 height 4
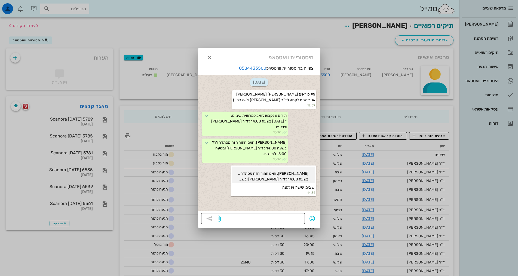
click at [279, 218] on textarea at bounding box center [262, 219] width 80 height 9
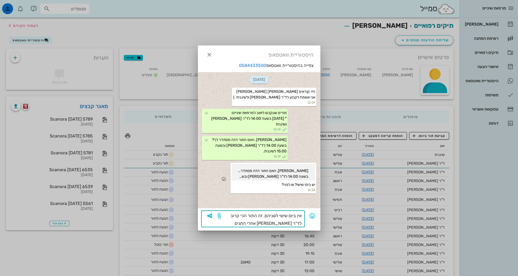
type textarea "אין ביום שישי לשניהם. זה התור הכי קרוב לד"ר [PERSON_NAME] אחרי החגים ולאחר שחוז…"
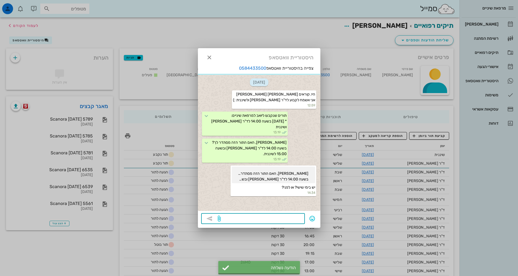
scroll to position [14, 0]
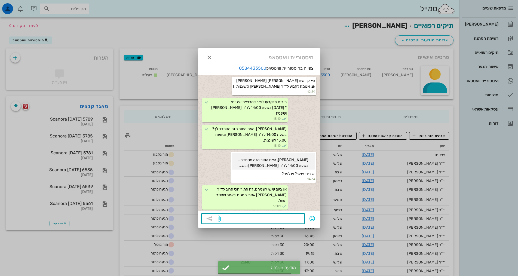
click at [222, 33] on div at bounding box center [259, 138] width 518 height 276
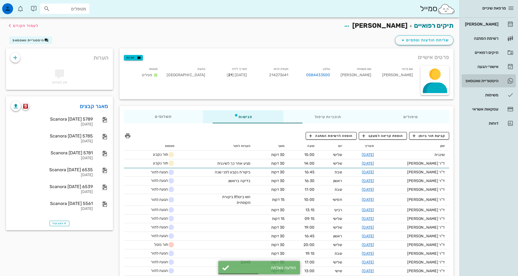
click at [494, 83] on div "היסטוריית וואטסאפ" at bounding box center [480, 80] width 35 height 9
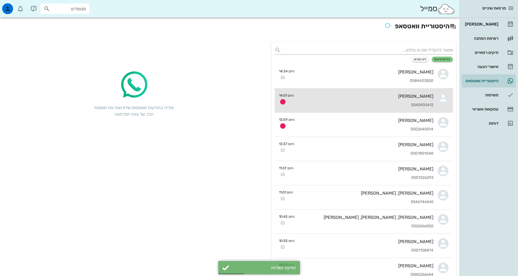
click at [340, 103] on div "0545905412" at bounding box center [365, 105] width 135 height 5
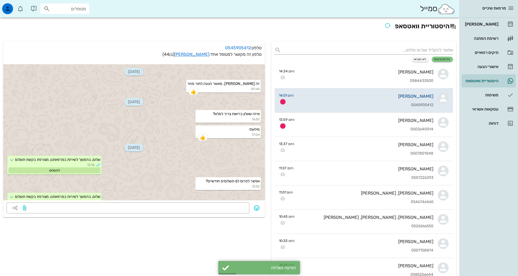
scroll to position [44, 0]
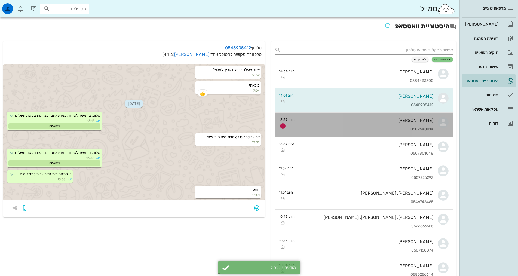
click at [344, 126] on div "[PERSON_NAME] 0502640014" at bounding box center [366, 125] width 134 height 24
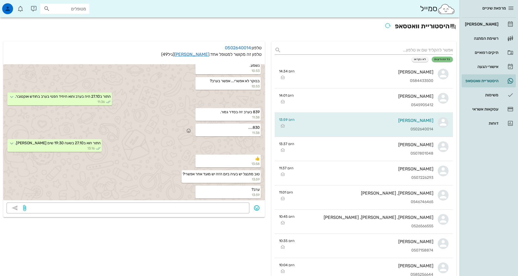
scroll to position [138, 0]
click at [201, 54] on link "[PERSON_NAME]" at bounding box center [191, 54] width 35 height 5
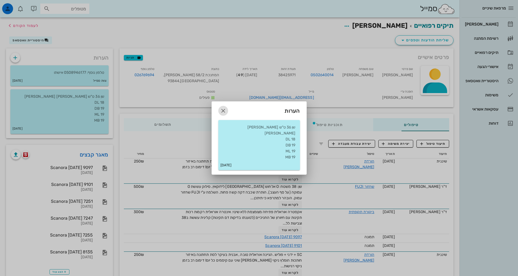
click at [223, 112] on icon "button" at bounding box center [223, 110] width 7 height 7
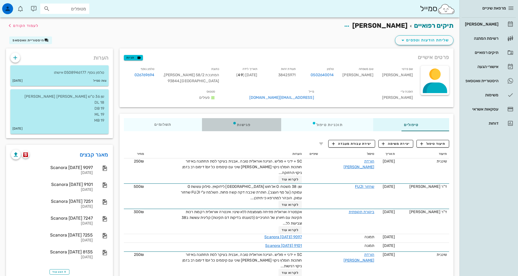
click at [234, 122] on div "פגישות" at bounding box center [241, 124] width 79 height 13
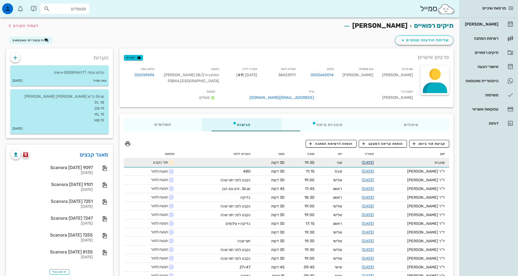
click at [373, 160] on link "[DATE]" at bounding box center [367, 162] width 12 height 5
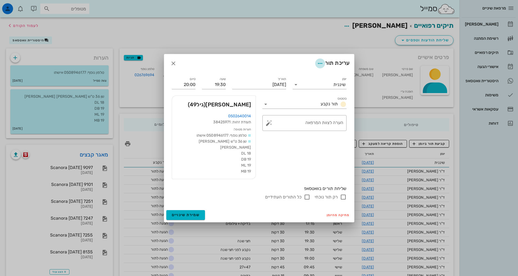
click at [321, 67] on icon "button" at bounding box center [320, 63] width 7 height 7
click at [251, 67] on div "עריכת תור" at bounding box center [259, 63] width 190 height 18
click at [174, 67] on icon "button" at bounding box center [173, 63] width 7 height 7
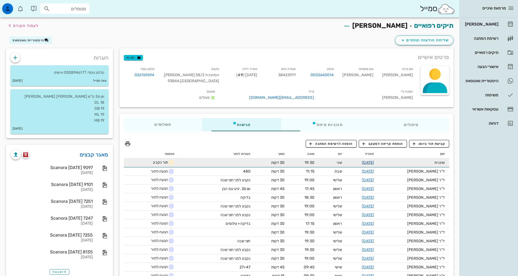
click at [374, 160] on link "[DATE]" at bounding box center [367, 162] width 12 height 5
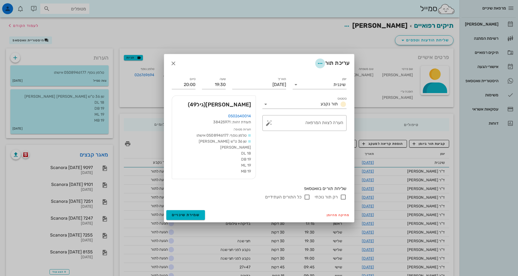
click at [319, 67] on icon "button" at bounding box center [320, 63] width 7 height 7
click at [286, 71] on div "עריכת תור" at bounding box center [259, 63] width 190 height 18
click at [262, 87] on input "[DATE]" at bounding box center [259, 84] width 54 height 9
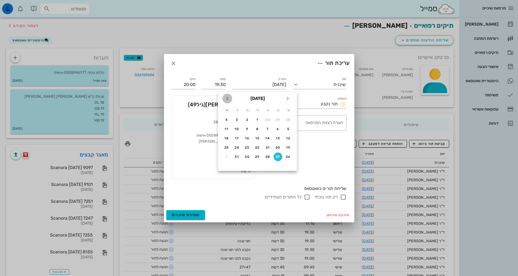
click at [228, 98] on icon "חודש הבא" at bounding box center [227, 98] width 7 height 7
click at [278, 128] on div "3" at bounding box center [277, 129] width 9 height 4
type input "[DATE]"
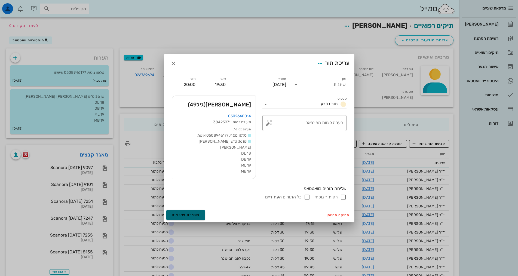
click at [196, 210] on button "שמירת שינויים" at bounding box center [185, 215] width 39 height 10
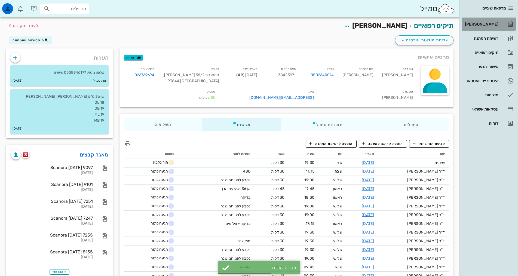
click at [486, 29] on link "[PERSON_NAME]" at bounding box center [488, 24] width 54 height 13
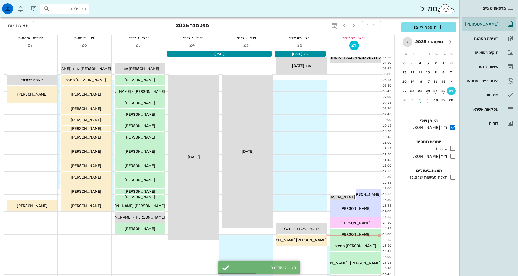
click at [408, 44] on icon "חודש הבא" at bounding box center [407, 42] width 7 height 7
click at [441, 73] on div "3" at bounding box center [443, 72] width 9 height 4
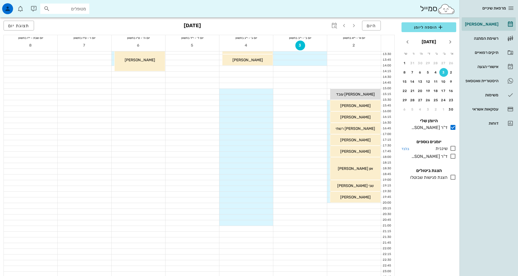
click at [443, 149] on div "שיננית" at bounding box center [440, 148] width 14 height 7
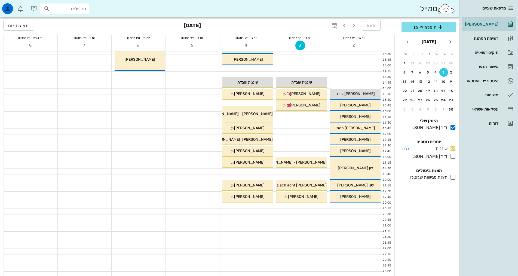
scroll to position [163, 0]
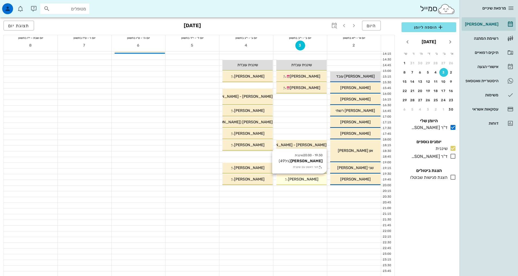
click at [321, 183] on div "19:30 - 20:00 שיננית [PERSON_NAME] (גיל 49 ) תור ראשון עם שיננית [PERSON_NAME]" at bounding box center [301, 179] width 50 height 11
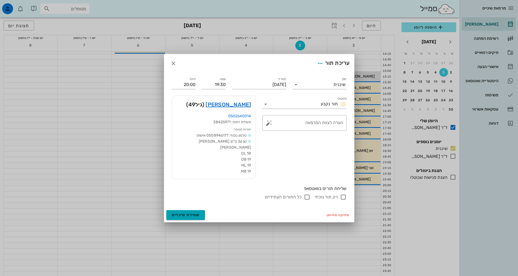
click at [326, 194] on label "רק תור נוכחי" at bounding box center [325, 196] width 23 height 5
checkbox input "true"
click at [185, 212] on span "שמירת שינויים" at bounding box center [186, 214] width 28 height 5
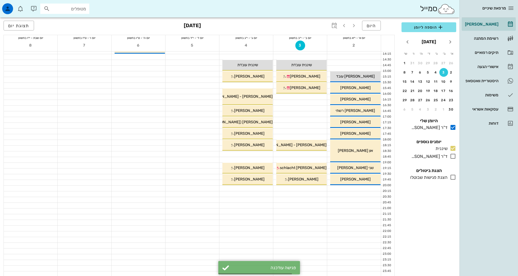
click at [441, 214] on div "הוספה ליומן [DATE] א׳ ב׳ ג׳ ד׳ ה׳ ו׳ ש׳ 26 27 28 29 30 31 1 2 3 4 5 6 7 8 9 10 …" at bounding box center [428, 147] width 61 height 257
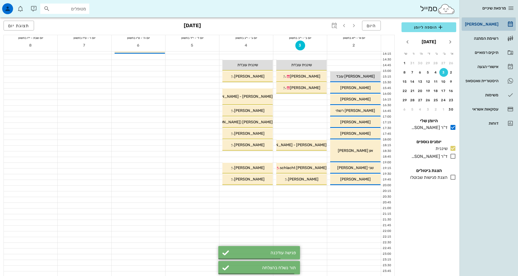
click at [491, 23] on div "[PERSON_NAME]" at bounding box center [480, 24] width 35 height 4
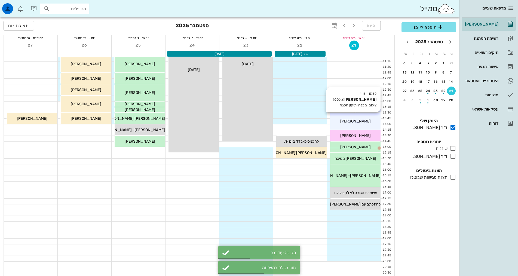
scroll to position [82, 0]
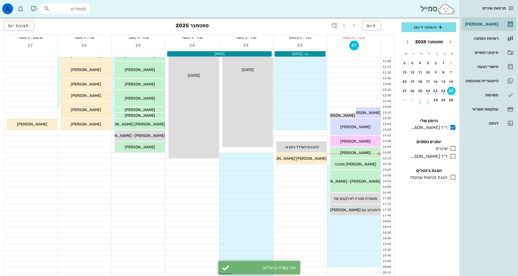
click at [450, 214] on div "הוספה ליומן [DATE] א׳ ב׳ ג׳ ד׳ ה׳ ו׳ ש׳ 31 1 2 3 4 5 6 7 8 9 10 11 12 13 14 15 …" at bounding box center [428, 147] width 61 height 257
click at [443, 207] on div "הוספה ליומן [DATE] א׳ ב׳ ג׳ ד׳ ה׳ ו׳ ש׳ 31 1 2 3 4 5 6 7 8 9 10 11 12 13 14 15 …" at bounding box center [428, 147] width 61 height 257
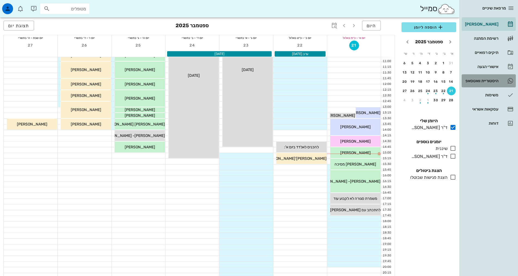
click at [491, 83] on div "היסטוריית וואטסאפ" at bounding box center [480, 80] width 35 height 9
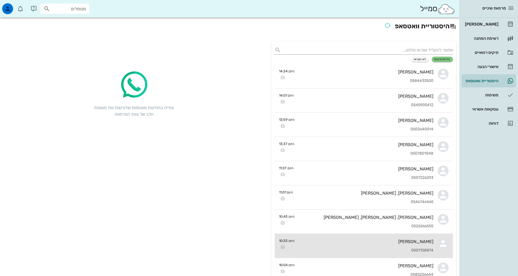
click at [421, 242] on div "[PERSON_NAME]" at bounding box center [366, 241] width 134 height 5
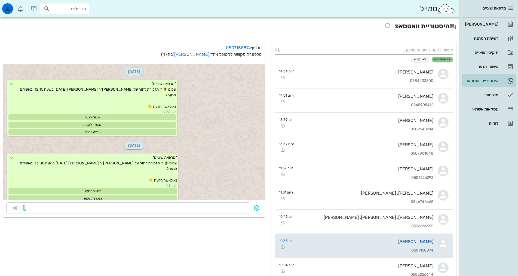
scroll to position [247, 0]
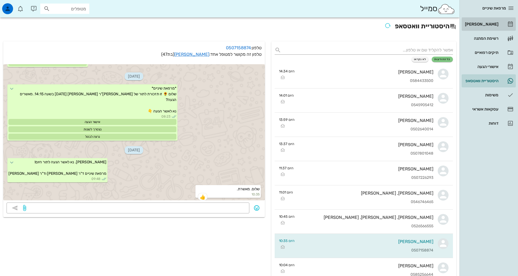
click at [487, 23] on div "[PERSON_NAME]" at bounding box center [480, 24] width 35 height 4
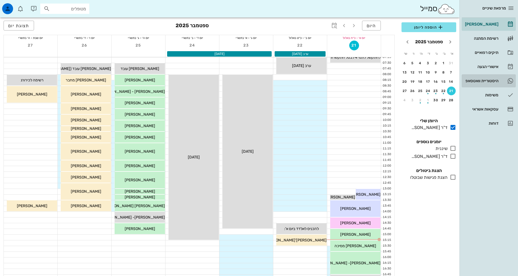
click at [488, 79] on div "היסטוריית וואטסאפ" at bounding box center [480, 81] width 35 height 4
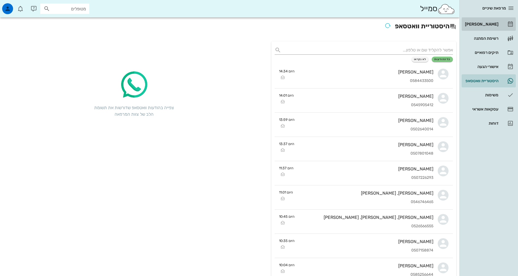
click at [486, 24] on div "[PERSON_NAME]" at bounding box center [480, 24] width 35 height 4
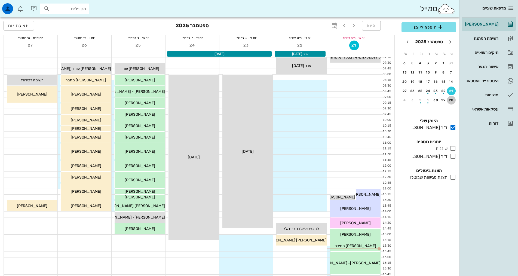
click at [452, 100] on div "28" at bounding box center [451, 100] width 9 height 4
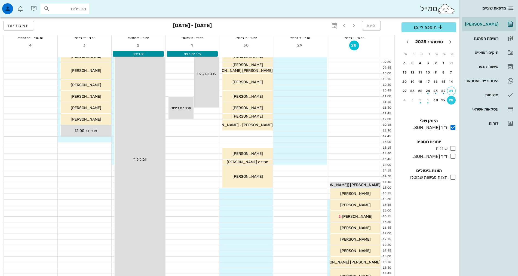
scroll to position [28, 0]
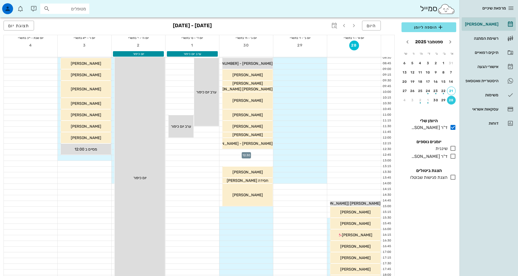
click at [270, 151] on div at bounding box center [246, 151] width 54 height 5
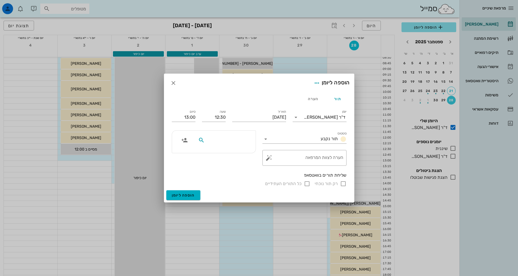
click at [246, 143] on input "text" at bounding box center [227, 140] width 42 height 7
type input "n"
type input "מסיכה"
click at [241, 151] on div "[PERSON_NAME] מסיכה 059778076" at bounding box center [217, 152] width 60 height 4
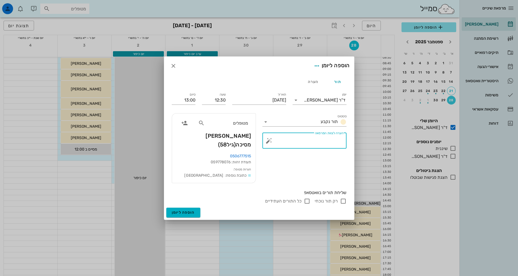
click at [335, 143] on textarea "הערה לצוות המרפאה" at bounding box center [306, 141] width 73 height 13
type textarea "עקירת 46 , ספלינט וסיום בדיקה. לוודא סטטוס"
click at [185, 210] on span "הוספה ליומן" at bounding box center [183, 212] width 23 height 5
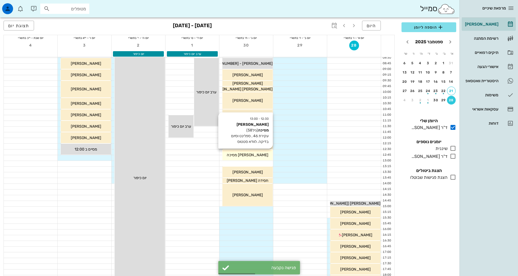
click at [266, 155] on div "[PERSON_NAME] מסיכה" at bounding box center [247, 155] width 50 height 6
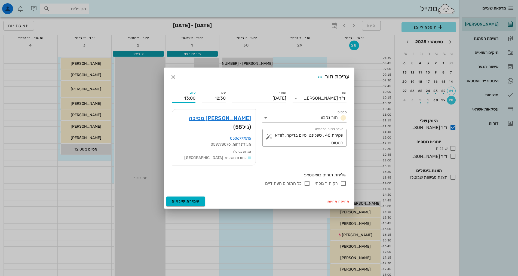
drag, startPoint x: 190, startPoint y: 101, endPoint x: 194, endPoint y: 102, distance: 5.0
click at [194, 102] on input "13:00" at bounding box center [184, 98] width 24 height 9
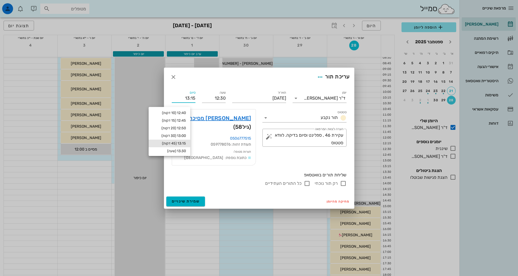
type input "13:15"
click at [186, 143] on div "13:15 (45 דקות)" at bounding box center [169, 143] width 33 height 4
type input "13:15"
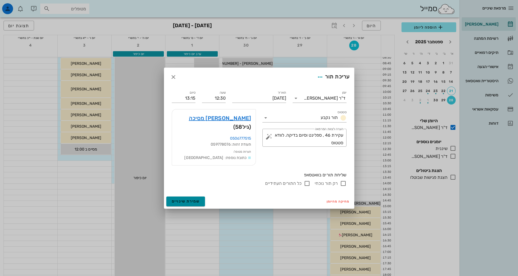
click at [191, 199] on span "שמירת שינויים" at bounding box center [186, 201] width 28 height 5
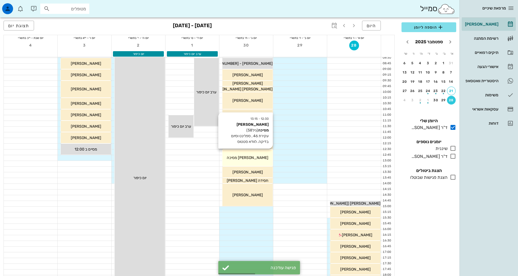
click at [262, 153] on div "12:30 - 13:15 [PERSON_NAME] מסיכה (גיל 58 ) עקירת 46 , ספלינט וסיום בדיקה. לווד…" at bounding box center [247, 157] width 50 height 17
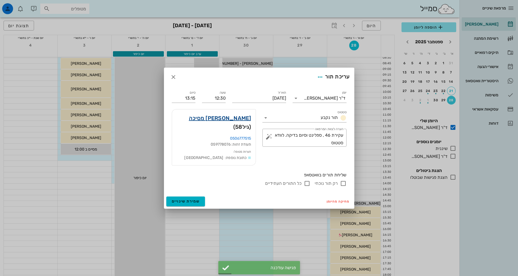
click at [244, 122] on link "[PERSON_NAME] מסיכה" at bounding box center [220, 118] width 62 height 9
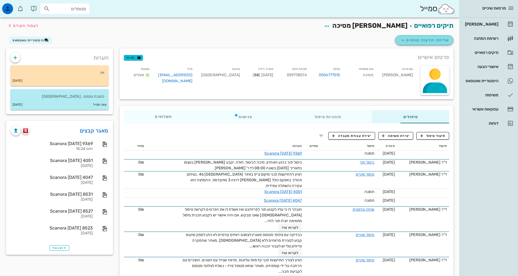
click at [424, 40] on span "שליחת הודעות וטפסים" at bounding box center [423, 40] width 49 height 7
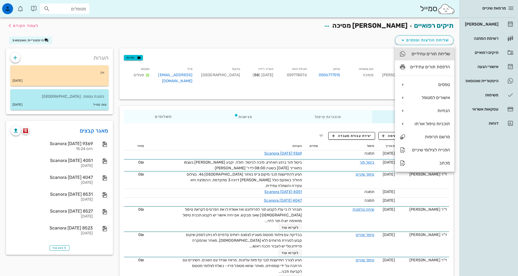
click at [427, 54] on div "שליחת תורים עתידיים" at bounding box center [430, 53] width 40 height 5
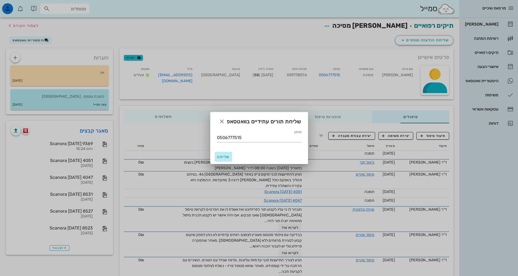
click at [228, 157] on span "שליחה" at bounding box center [223, 156] width 13 height 5
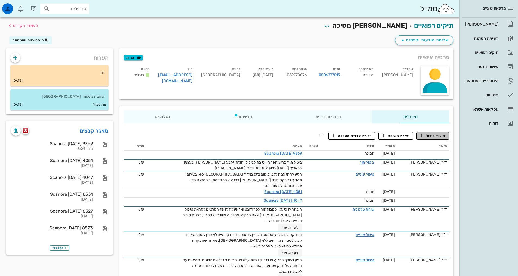
click at [426, 134] on span "תיעוד טיפול" at bounding box center [432, 135] width 25 height 5
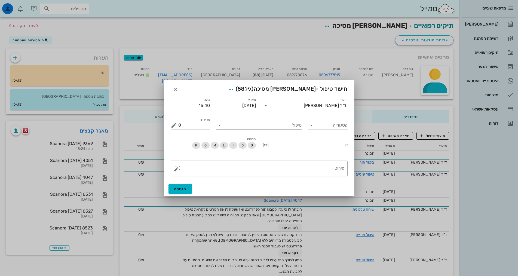
click at [279, 126] on input "טיפול" at bounding box center [263, 125] width 78 height 9
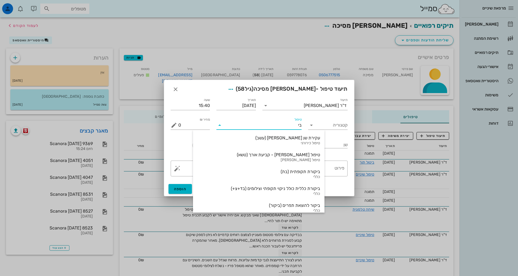
type input "[PERSON_NAME]"
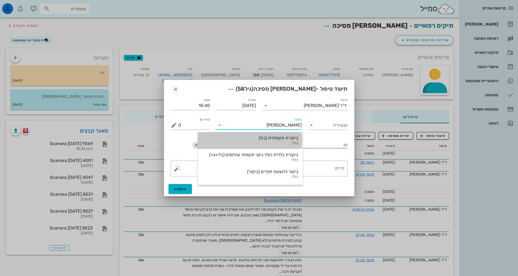
click at [268, 138] on div "ביקורת תקופתית (בת)" at bounding box center [250, 137] width 96 height 5
type input "350"
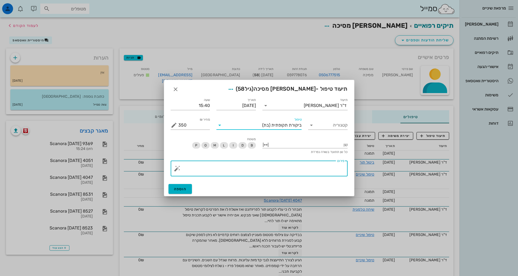
drag, startPoint x: 312, startPoint y: 169, endPoint x: 423, endPoint y: 193, distance: 114.0
click at [316, 169] on textarea "פירוט" at bounding box center [261, 169] width 166 height 13
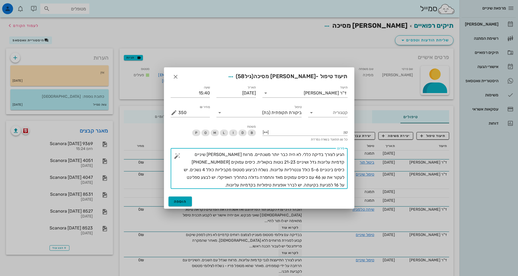
type textarea "הגיע לצורך בדיקה כללי. לא היה כבר יותר משנתיים. מרווח [PERSON_NAME] שיניים קדמי…"
click at [185, 202] on span "הוספה" at bounding box center [180, 201] width 13 height 5
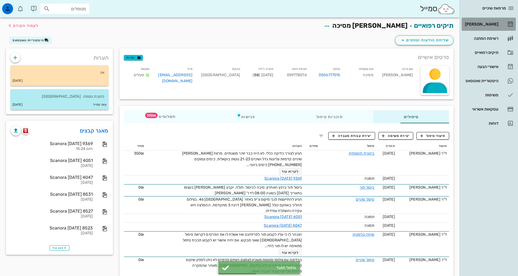
click at [489, 23] on div "[PERSON_NAME]" at bounding box center [480, 24] width 35 height 4
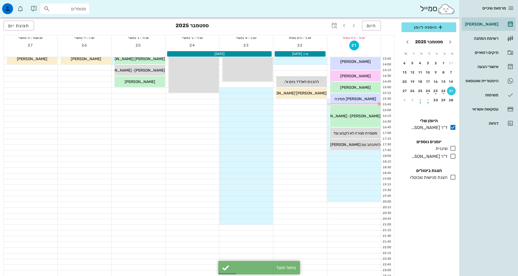
scroll to position [163, 0]
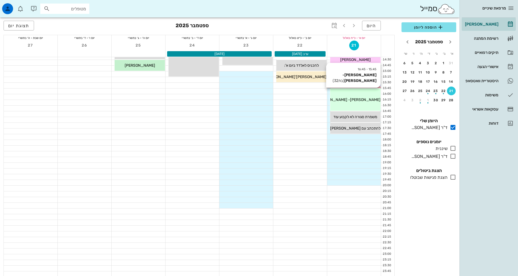
click at [356, 95] on div "15:45 - 16:45 [PERSON_NAME]- [PERSON_NAME] (בת 32 ) [PERSON_NAME]- [PERSON_NAME]" at bounding box center [355, 99] width 50 height 22
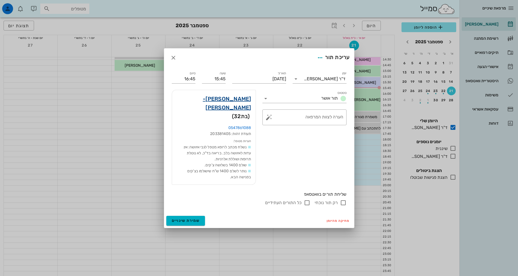
click at [235, 108] on link "[PERSON_NAME]- [PERSON_NAME]" at bounding box center [213, 102] width 75 height 17
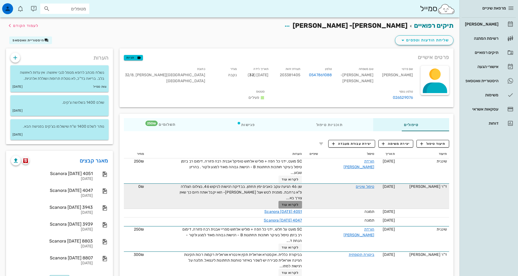
click at [281, 203] on span "לקרוא עוד" at bounding box center [289, 205] width 17 height 4
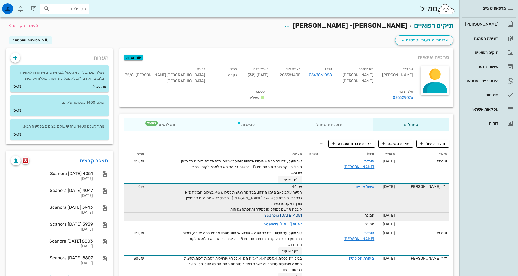
click at [264, 213] on link "Scanora [DATE] 4051" at bounding box center [283, 215] width 38 height 5
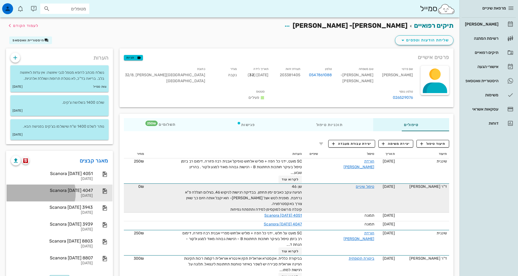
click at [35, 193] on div "Scanora [DATE] 4047" at bounding box center [52, 190] width 82 height 5
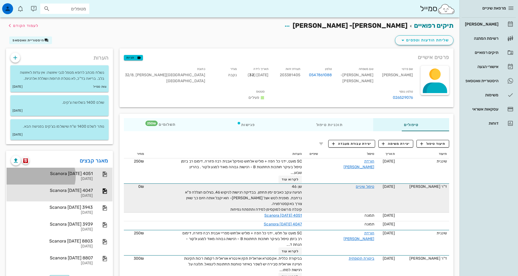
click at [38, 176] on div "Scanora [DATE] 4051" at bounding box center [52, 173] width 82 height 5
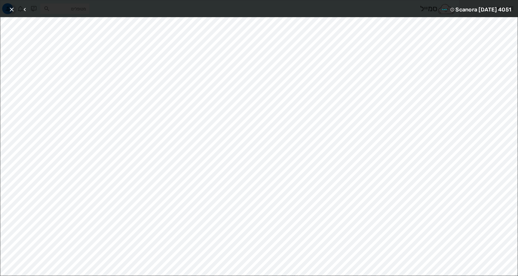
click at [14, 10] on icon "button" at bounding box center [11, 9] width 7 height 7
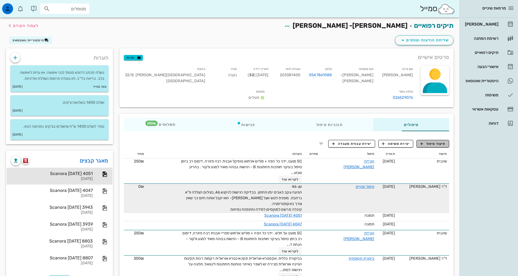
click at [429, 141] on span "תיעוד טיפול" at bounding box center [432, 143] width 25 height 5
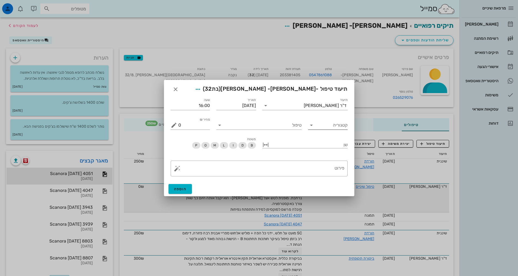
click at [311, 126] on icon at bounding box center [311, 125] width 7 height 7
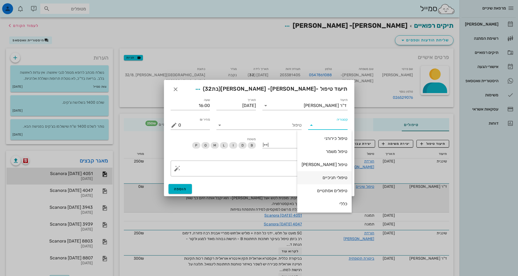
scroll to position [27, 0]
click at [333, 190] on div "פרותטיקה" at bounding box center [324, 189] width 46 height 5
type input "פרותטיקה"
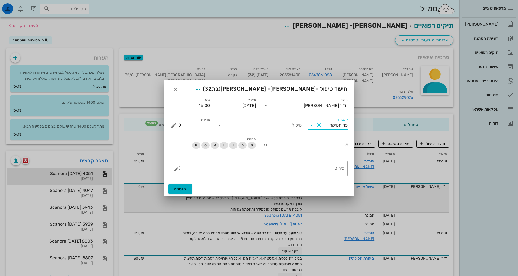
click at [221, 126] on icon at bounding box center [219, 125] width 7 height 7
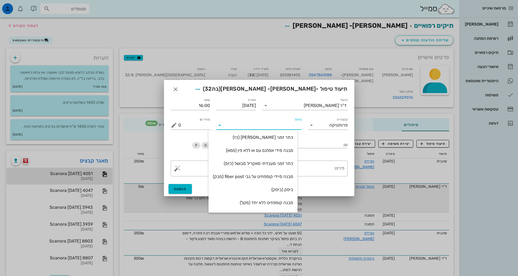
scroll to position [54, 0]
click at [276, 176] on div "מבנה קומפוזיט ללא יתד (מקל)" at bounding box center [253, 175] width 80 height 5
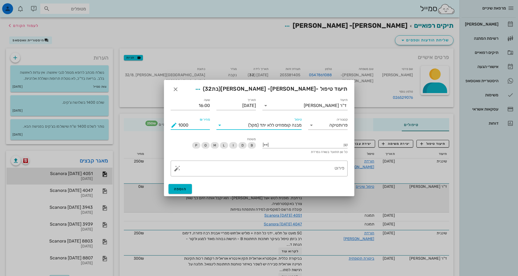
drag, startPoint x: 182, startPoint y: 125, endPoint x: 176, endPoint y: 126, distance: 5.7
click at [176, 126] on div "מחיר ₪ 1000" at bounding box center [190, 125] width 39 height 9
type input "800"
click at [323, 144] on div at bounding box center [309, 144] width 78 height 7
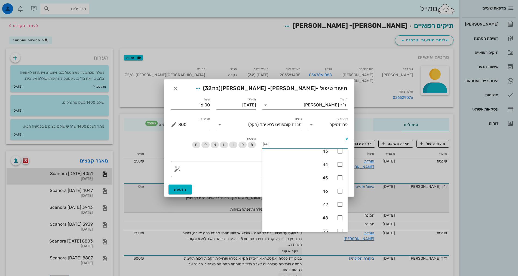
scroll to position [354, 0]
click at [341, 190] on icon at bounding box center [339, 190] width 7 height 7
click at [206, 145] on span "O" at bounding box center [205, 144] width 2 height 7
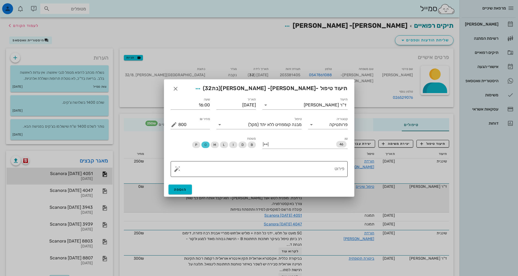
click at [323, 168] on textarea "פירוט" at bounding box center [261, 170] width 166 height 13
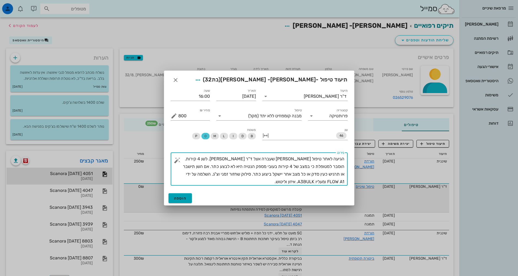
type textarea "הגיעה לאחר טיפול [PERSON_NAME] שעברה אצל ד"ר [PERSON_NAME]. לשן 4 קירות. הוסבר …"
click at [183, 198] on span "הוספה" at bounding box center [180, 198] width 13 height 5
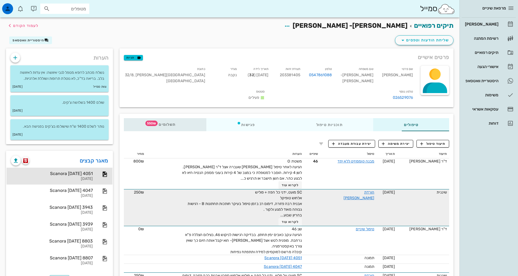
click at [154, 123] on span "תשלומים 550₪" at bounding box center [164, 125] width 21 height 4
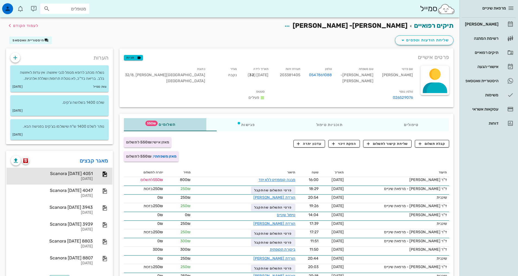
click at [145, 120] on span "550₪" at bounding box center [151, 122] width 12 height 5
click at [154, 123] on span "תשלומים 550₪" at bounding box center [164, 125] width 21 height 4
click at [430, 141] on span "קבלת תשלום" at bounding box center [431, 143] width 27 height 5
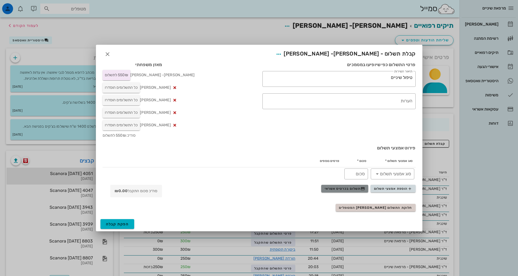
click at [349, 188] on span "תשלום בכרטיס אשראי" at bounding box center [344, 188] width 40 height 4
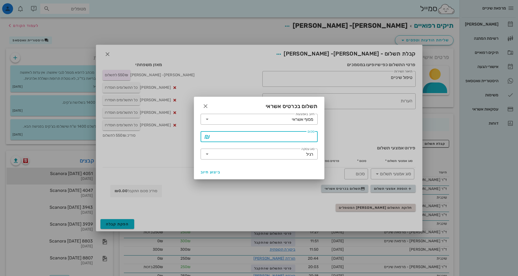
click at [290, 137] on input "סכום" at bounding box center [262, 136] width 103 height 9
type input "800"
click at [207, 153] on icon at bounding box center [207, 154] width 7 height 7
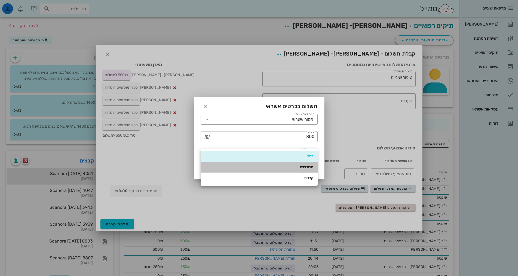
click at [306, 168] on div "תשלומים" at bounding box center [259, 167] width 108 height 4
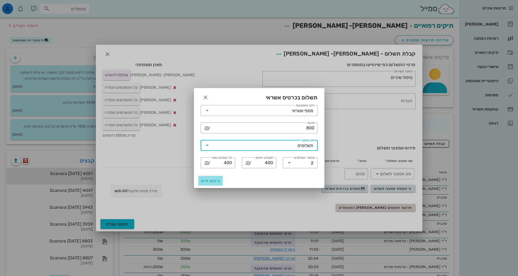
click at [206, 180] on span "ביצוע חיוב" at bounding box center [210, 180] width 20 height 5
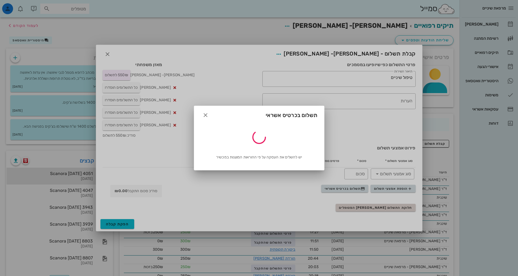
type input "800"
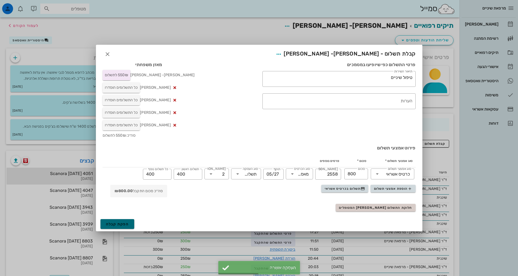
click at [129, 223] on button "הפקת קבלה" at bounding box center [117, 224] width 34 height 10
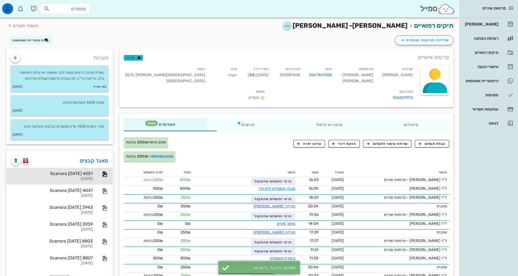
click at [290, 26] on icon "button" at bounding box center [287, 26] width 7 height 7
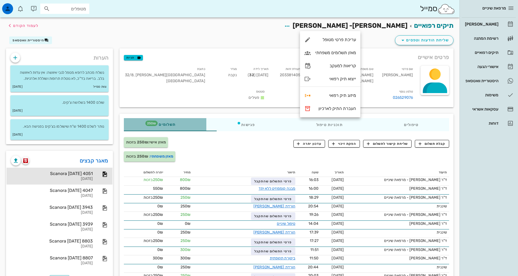
click at [154, 123] on span "תשלומים 250₪" at bounding box center [164, 125] width 21 height 4
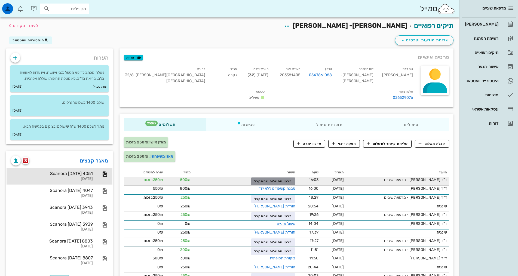
click at [254, 179] on span "פרטי התשלום שהתקבל" at bounding box center [273, 181] width 38 height 4
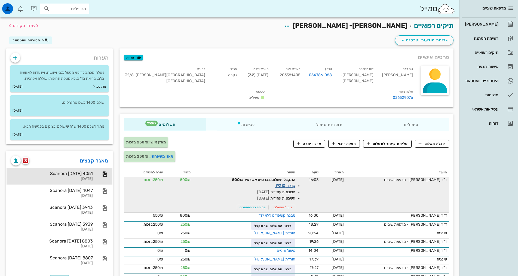
click at [275, 183] on link "קבלה 19310" at bounding box center [285, 185] width 20 height 5
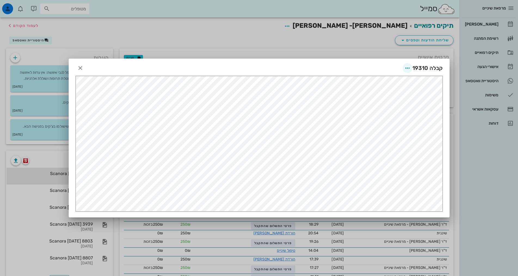
scroll to position [0, 0]
click at [406, 67] on icon "button" at bounding box center [407, 68] width 7 height 7
click at [400, 106] on div "שליחה בוואטסאפ" at bounding box center [393, 107] width 30 height 5
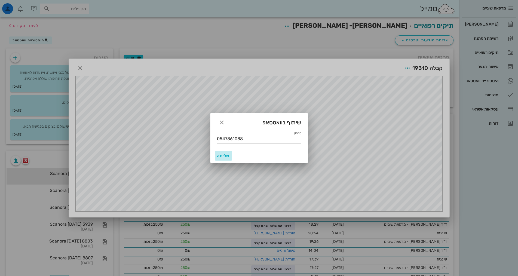
click at [227, 155] on span "שליחה" at bounding box center [223, 155] width 13 height 5
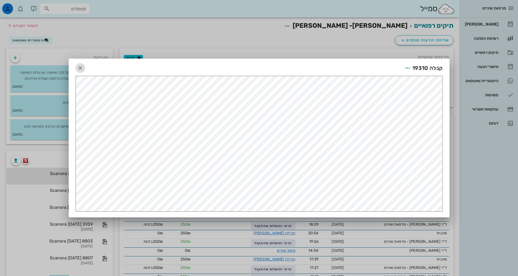
click at [81, 66] on icon "button" at bounding box center [80, 68] width 7 height 7
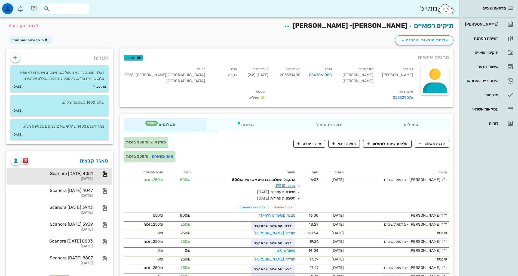
click at [56, 8] on input "text" at bounding box center [68, 8] width 35 height 7
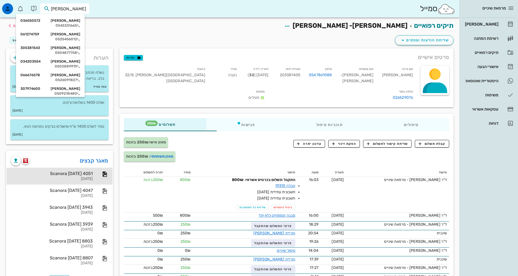
type input "[PERSON_NAME]"
click at [67, 89] on div "[PERSON_NAME] 307974600" at bounding box center [50, 88] width 60 height 4
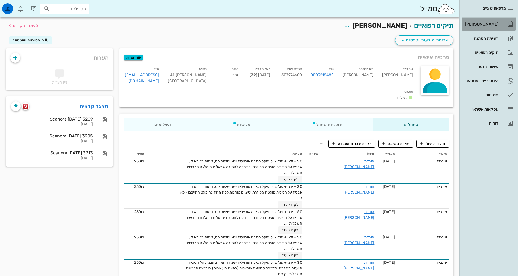
click at [492, 24] on div "[PERSON_NAME]" at bounding box center [480, 24] width 35 height 4
